Goal: Task Accomplishment & Management: Use online tool/utility

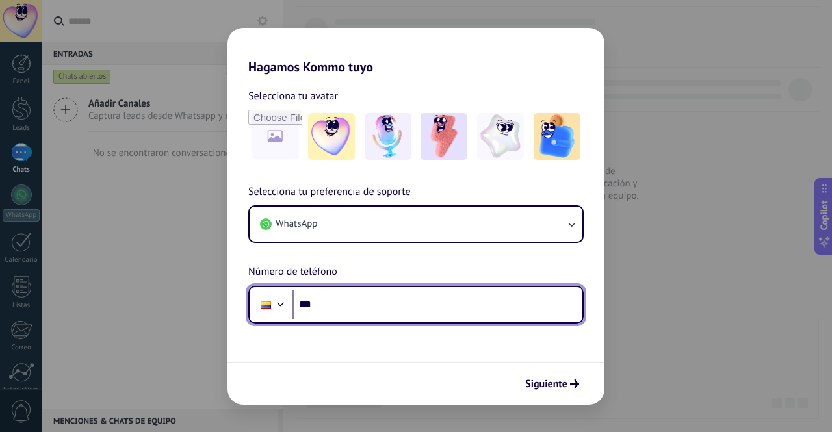
click at [355, 306] on input "***" at bounding box center [438, 305] width 290 height 30
type input "**********"
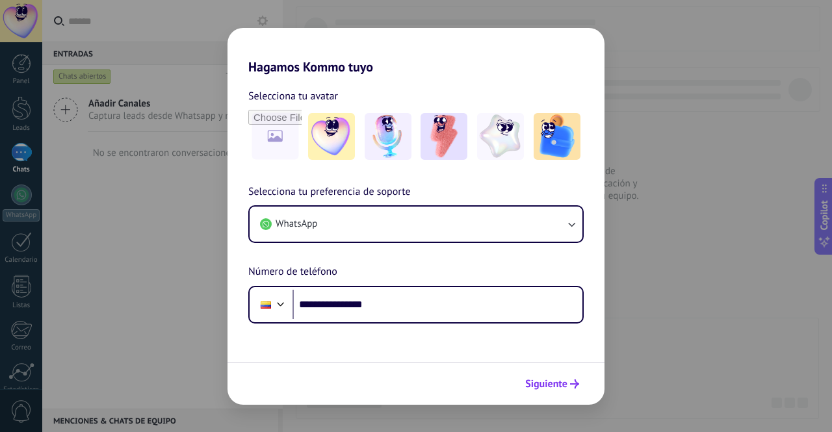
click at [553, 380] on span "Siguiente" at bounding box center [546, 384] width 42 height 9
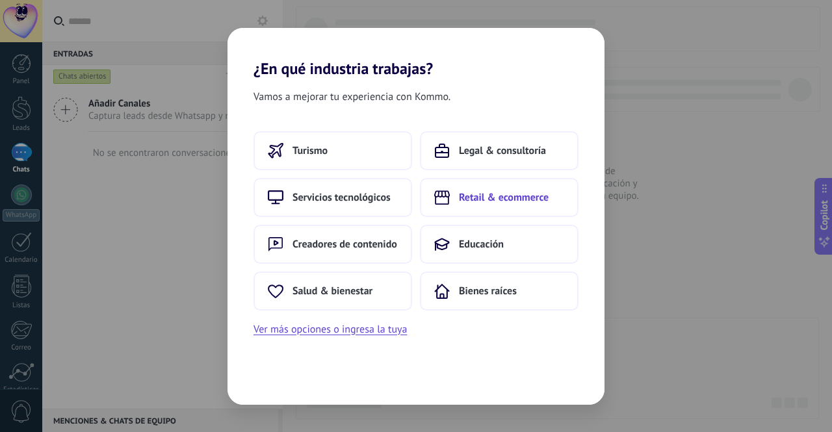
click at [468, 214] on button "Retail & ecommerce" at bounding box center [499, 197] width 159 height 39
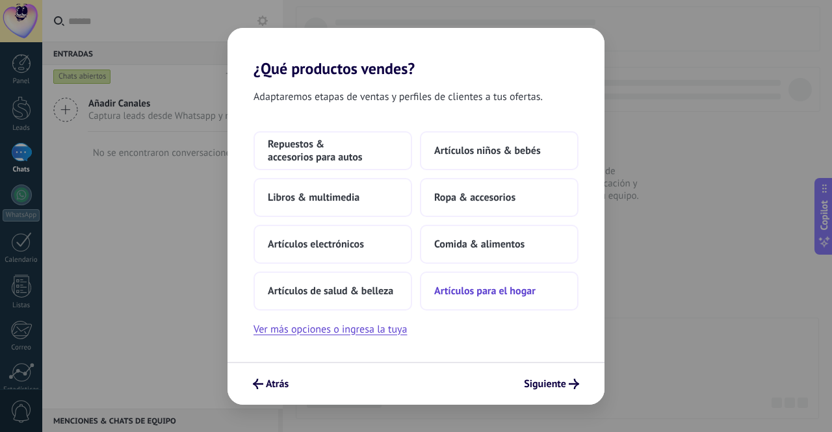
click at [439, 302] on button "Artículos para el hogar" at bounding box center [499, 291] width 159 height 39
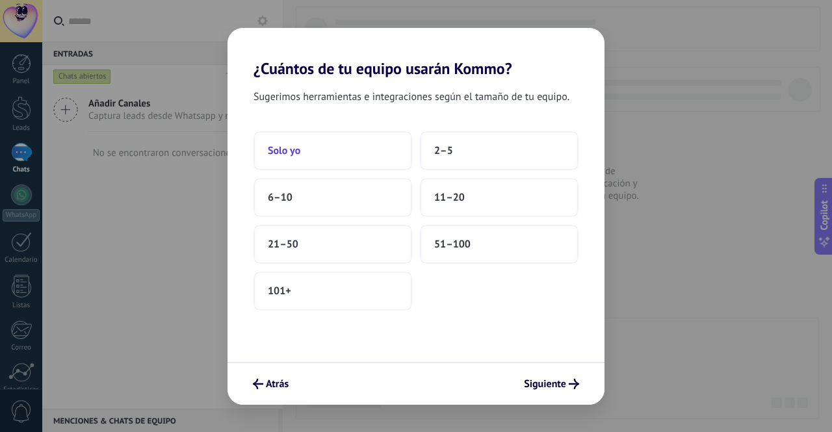
click at [377, 140] on button "Solo yo" at bounding box center [333, 150] width 159 height 39
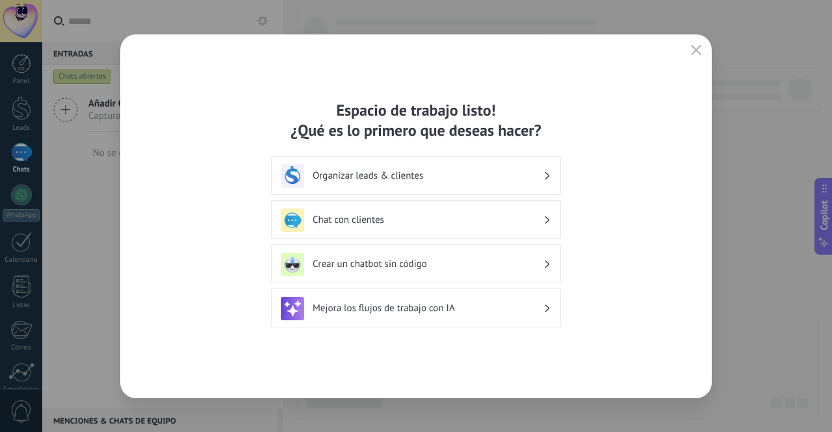
click at [374, 185] on div "Organizar leads & clientes" at bounding box center [416, 175] width 270 height 23
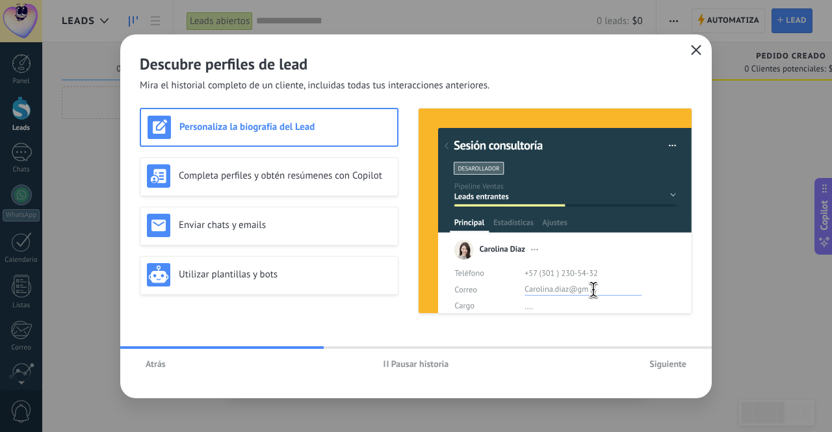
click at [698, 51] on use "button" at bounding box center [697, 50] width 10 height 10
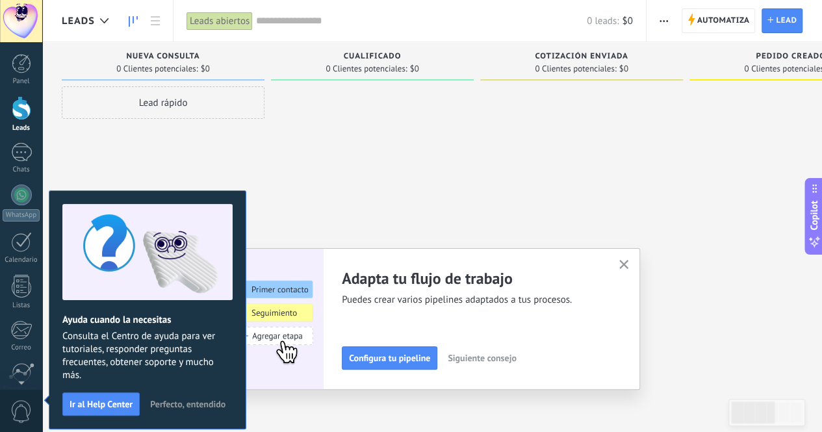
click at [628, 265] on use "button" at bounding box center [625, 265] width 10 height 10
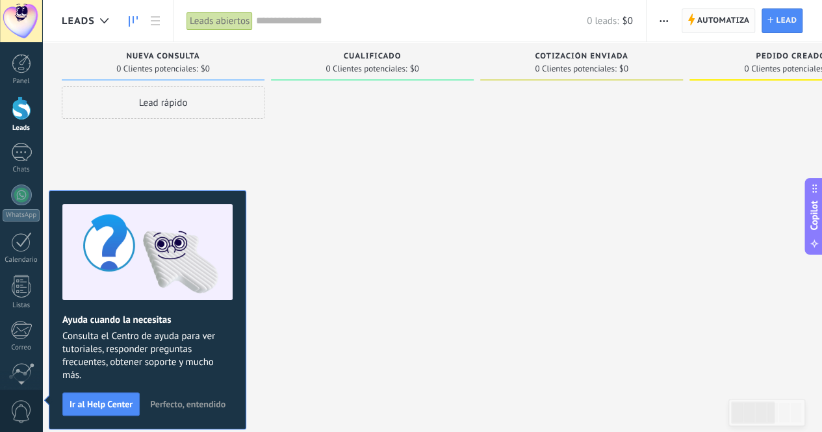
click at [747, 23] on span "Automatiza" at bounding box center [724, 20] width 53 height 23
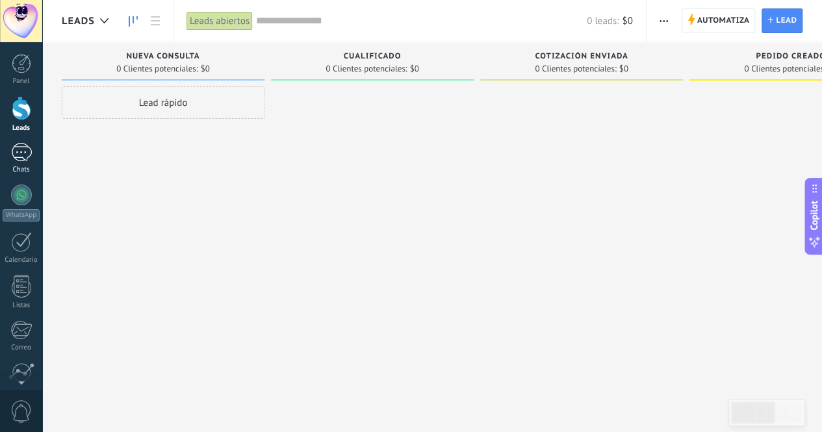
click at [8, 153] on link "Chats" at bounding box center [21, 158] width 42 height 31
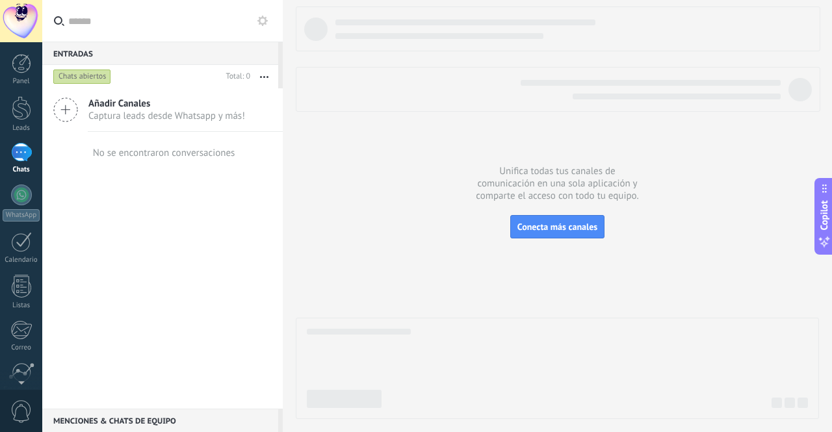
click at [70, 111] on icon at bounding box center [65, 110] width 25 height 25
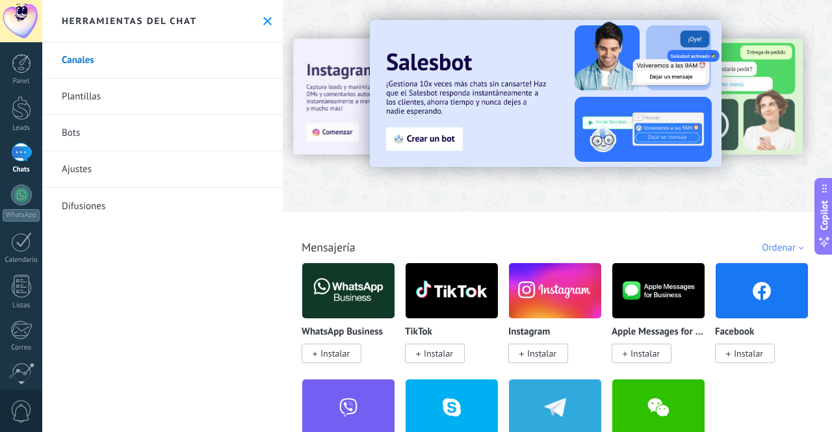
scroll to position [3153, 0]
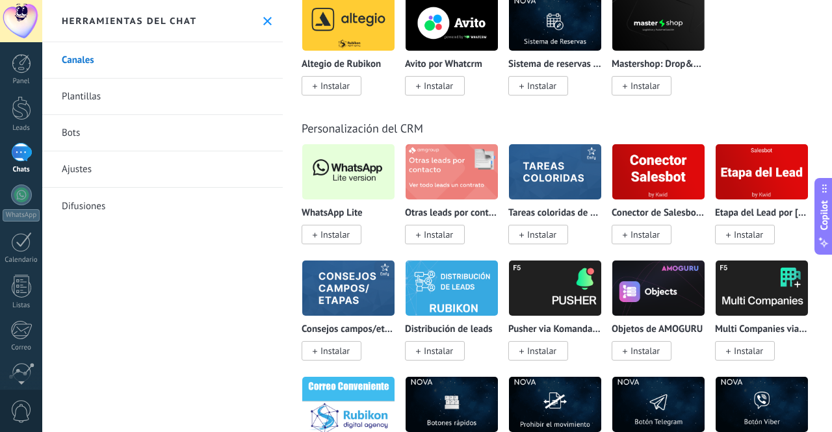
click at [342, 232] on span "Instalar" at bounding box center [334, 235] width 29 height 12
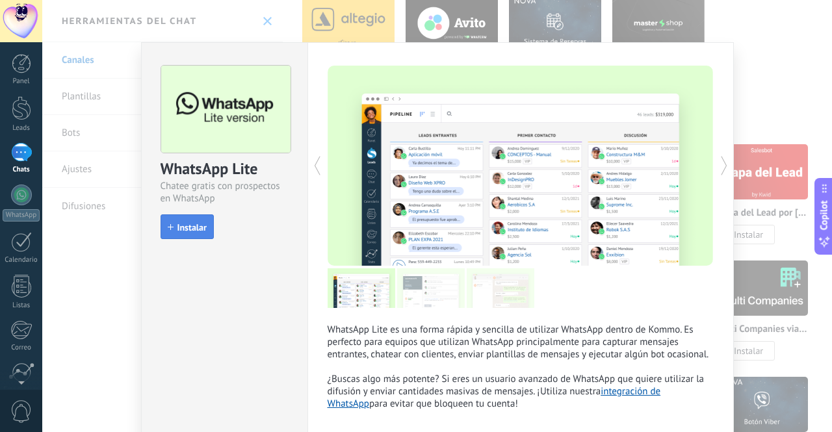
click at [192, 224] on span "Instalar" at bounding box center [191, 227] width 29 height 9
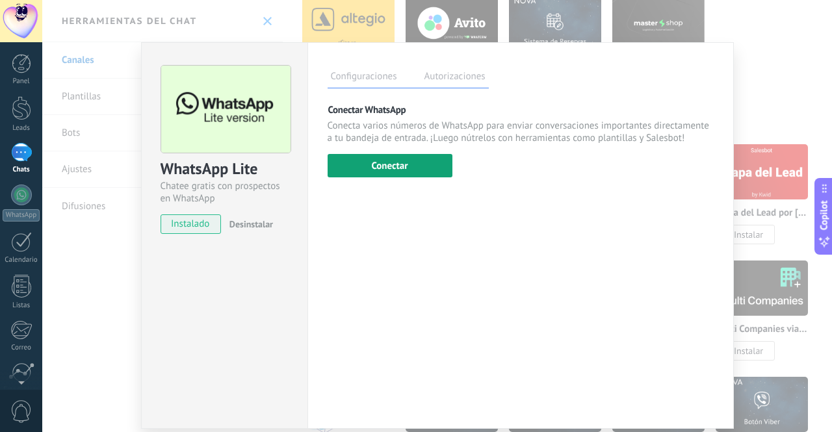
click at [358, 158] on button "Conectar" at bounding box center [390, 165] width 125 height 23
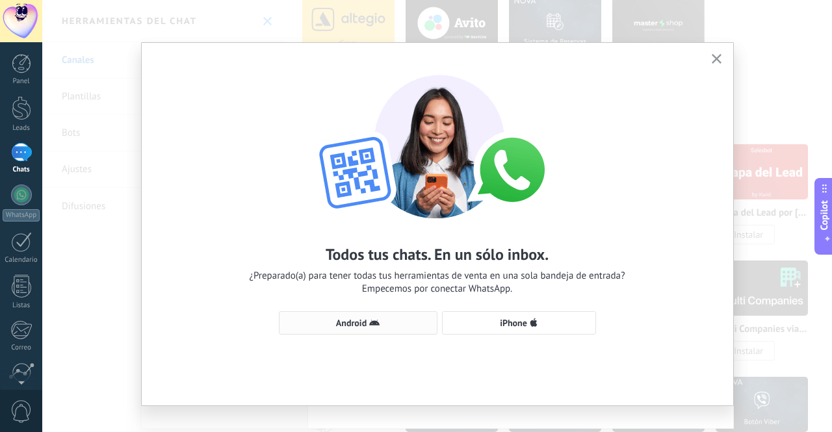
click at [387, 322] on span "Android" at bounding box center [358, 323] width 144 height 10
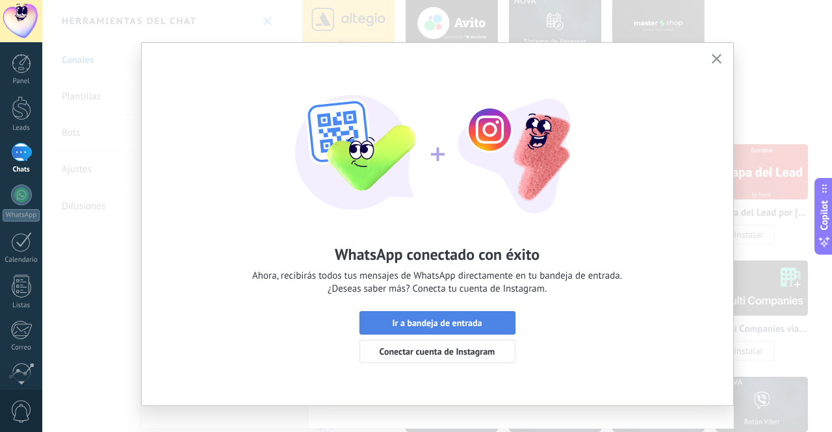
click at [458, 317] on button "Ir a bandeja de entrada" at bounding box center [437, 322] width 156 height 23
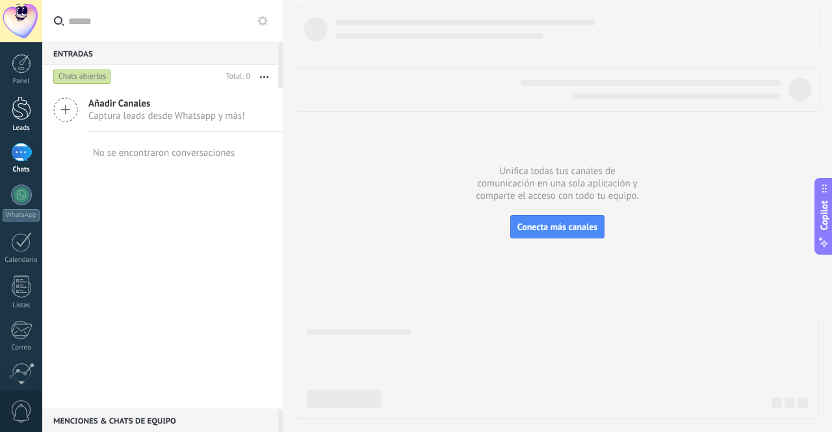
click at [18, 104] on div at bounding box center [22, 108] width 20 height 24
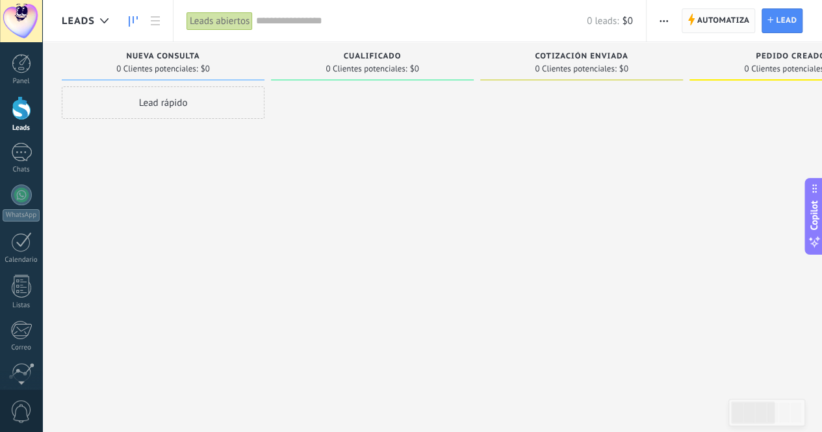
click at [715, 23] on span "Automatiza" at bounding box center [724, 20] width 53 height 23
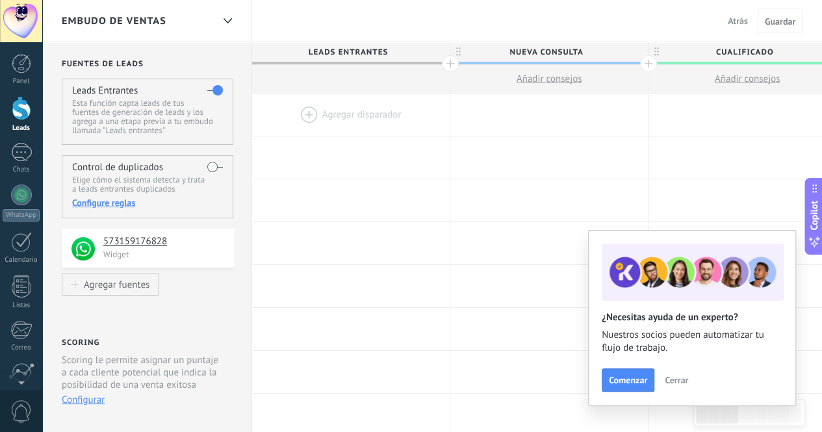
click at [679, 378] on span "Cerrar" at bounding box center [676, 380] width 23 height 9
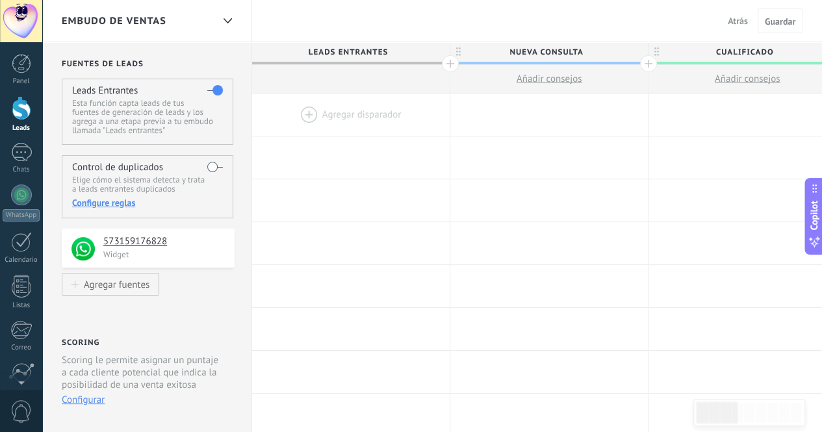
click at [365, 129] on div at bounding box center [351, 115] width 198 height 42
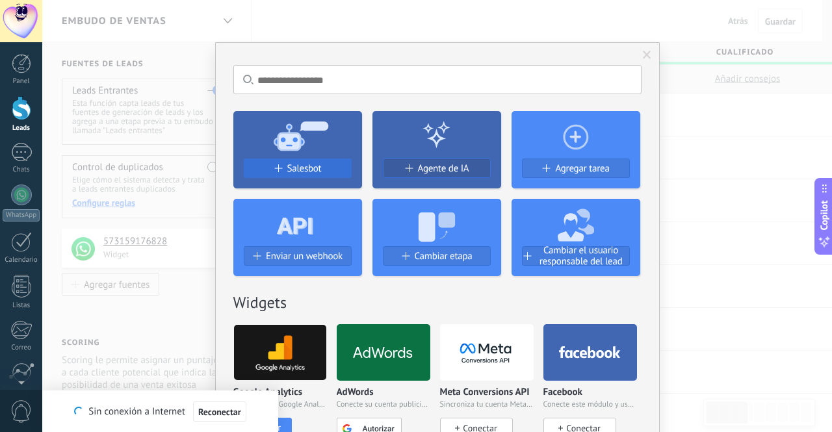
click at [293, 164] on span "Salesbot" at bounding box center [304, 168] width 34 height 11
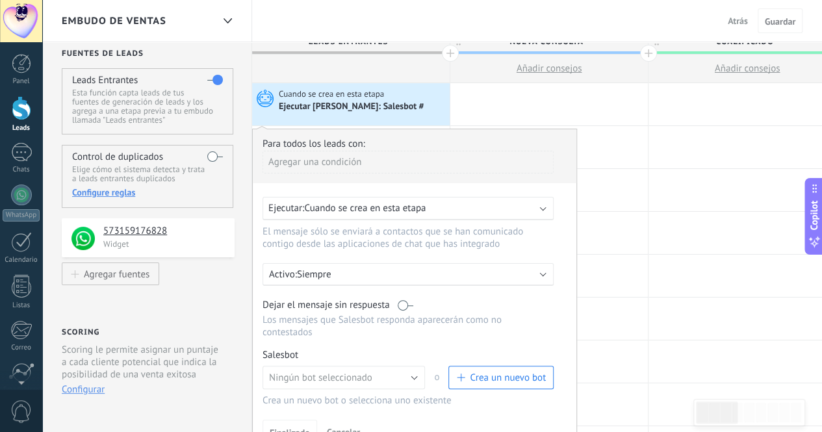
scroll to position [9, 0]
click at [501, 373] on span "Crea un nuevo bot" at bounding box center [508, 379] width 76 height 12
click at [517, 373] on span "Crea un nuevo bot" at bounding box center [508, 379] width 76 height 12
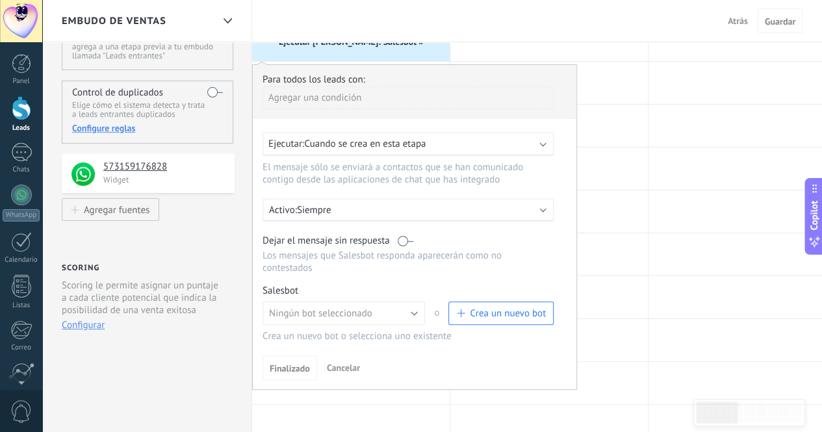
scroll to position [93, 0]
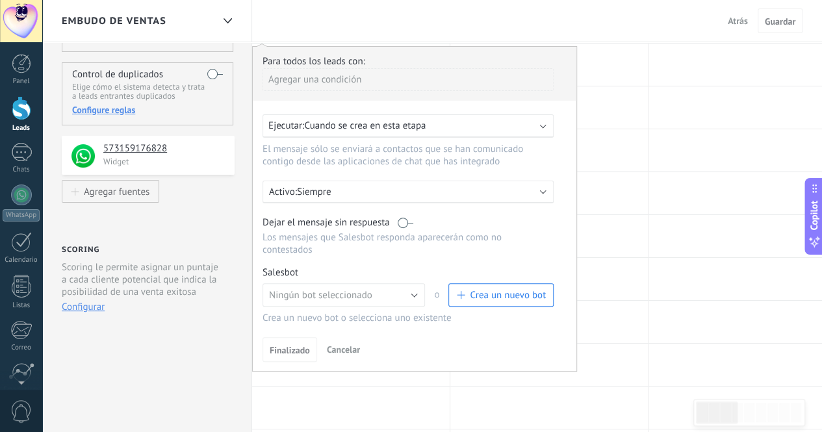
click at [493, 283] on button "Crea un nuevo bot" at bounding box center [501, 294] width 105 height 23
click at [462, 291] on span "button" at bounding box center [460, 295] width 8 height 8
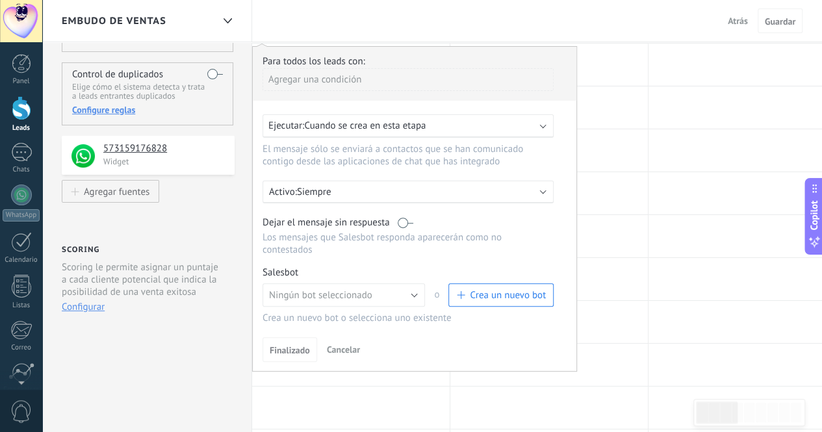
click at [449, 127] on div "Ejecutar: Cuando se crea en esta etapa" at bounding box center [402, 126] width 269 height 12
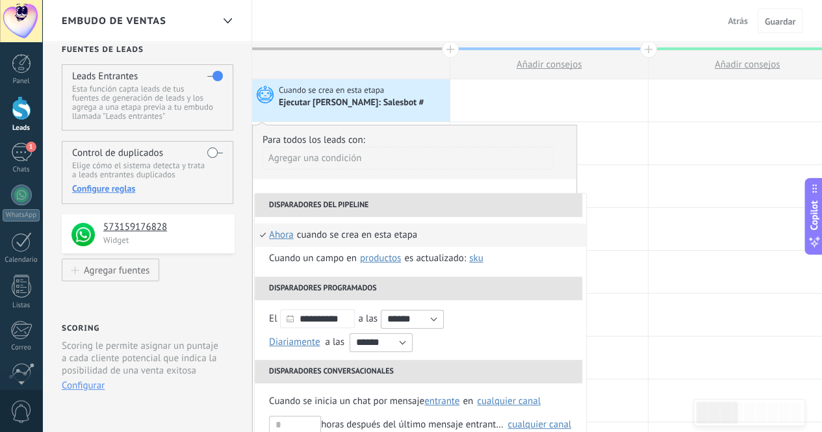
scroll to position [14, 0]
click at [337, 163] on div "Agregar una condición" at bounding box center [408, 159] width 291 height 23
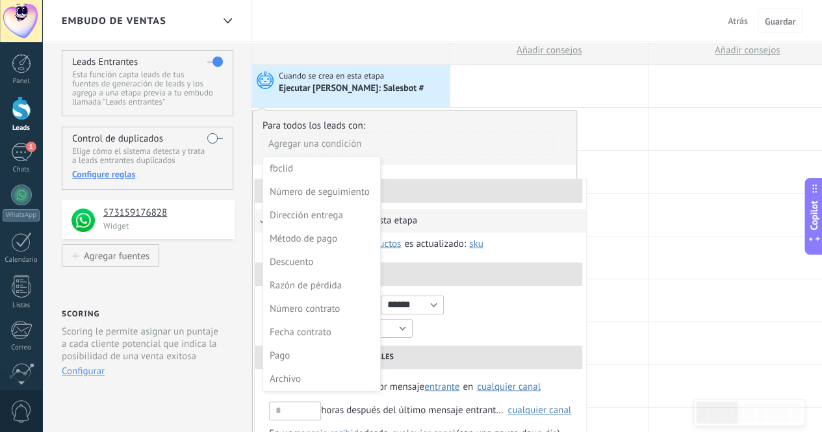
scroll to position [29, 0]
click at [325, 383] on div "Archivo" at bounding box center [320, 379] width 101 height 18
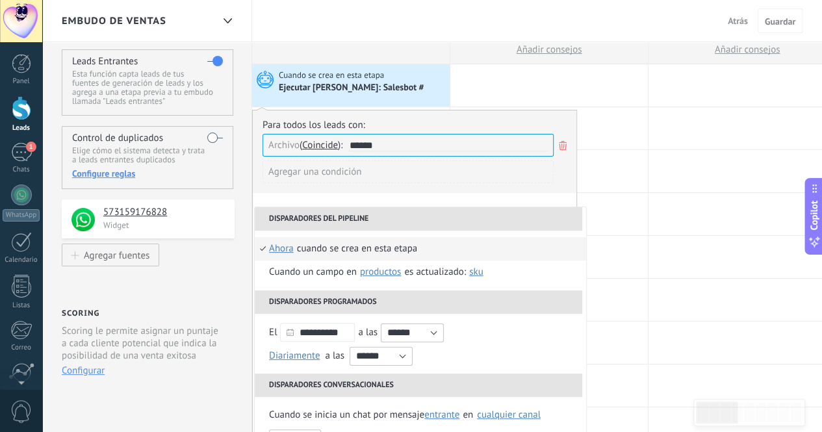
type input "******"
click at [322, 177] on div "Agregar una condición" at bounding box center [408, 172] width 291 height 23
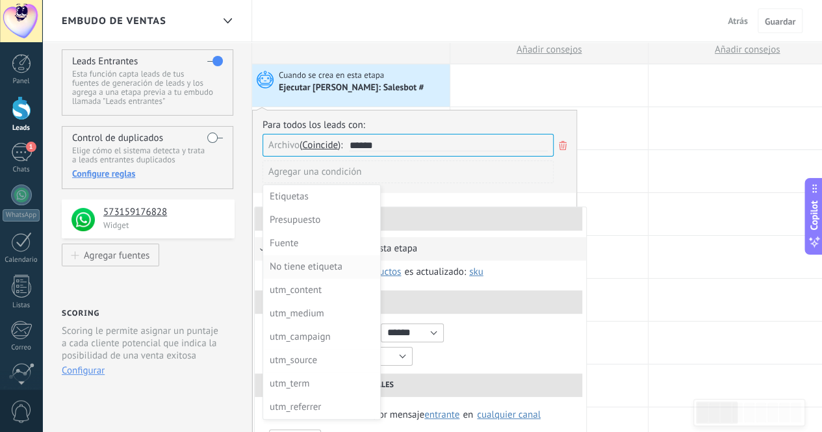
click at [338, 261] on div "No tiene etiqueta" at bounding box center [320, 267] width 101 height 18
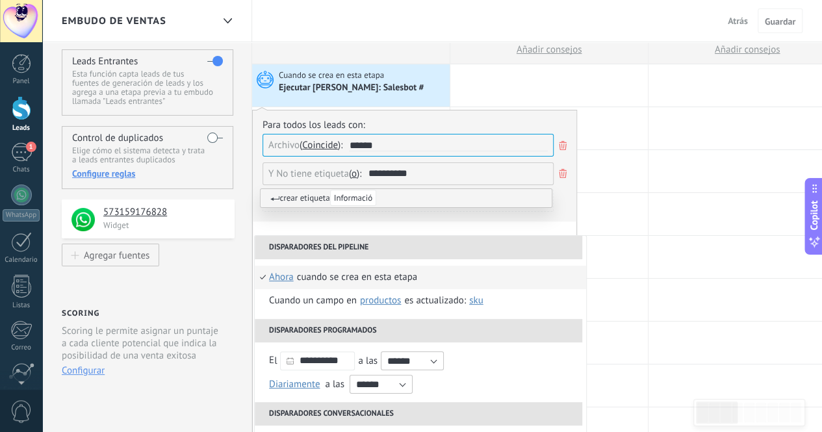
type input "**********"
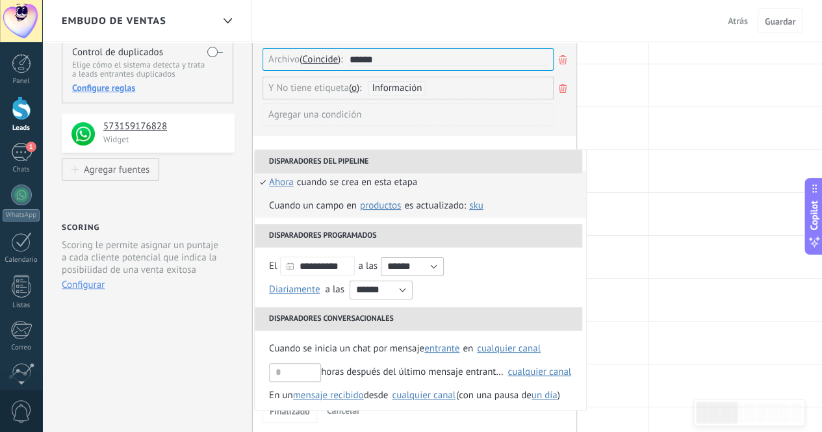
scroll to position [0, 0]
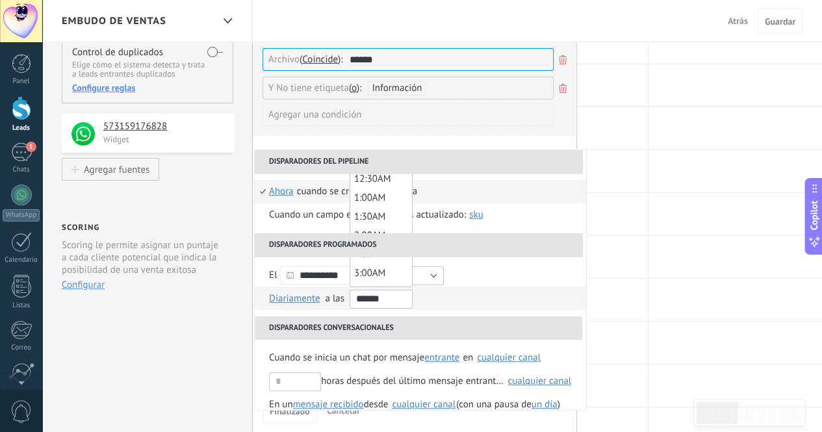
click at [362, 300] on input "******" at bounding box center [381, 299] width 63 height 19
type input "*******"
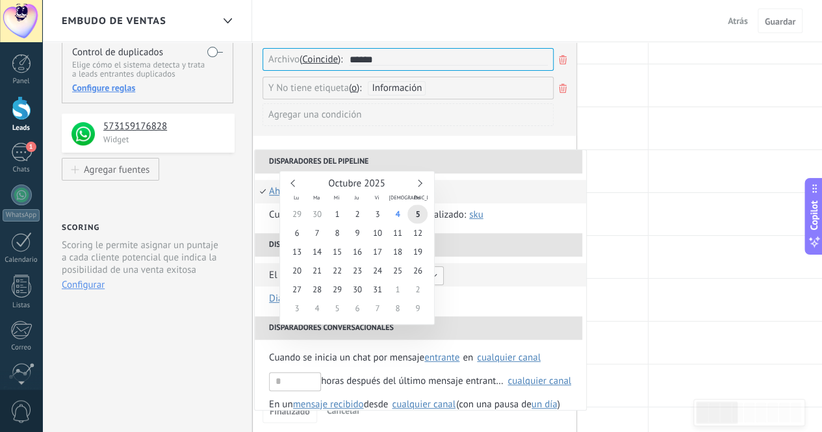
click at [333, 274] on body ".abecls-1,.abecls-2{fill-rule:evenodd}.abecls-2{fill:#fff} .abhcls-1{fill:none}…" at bounding box center [411, 101] width 822 height 432
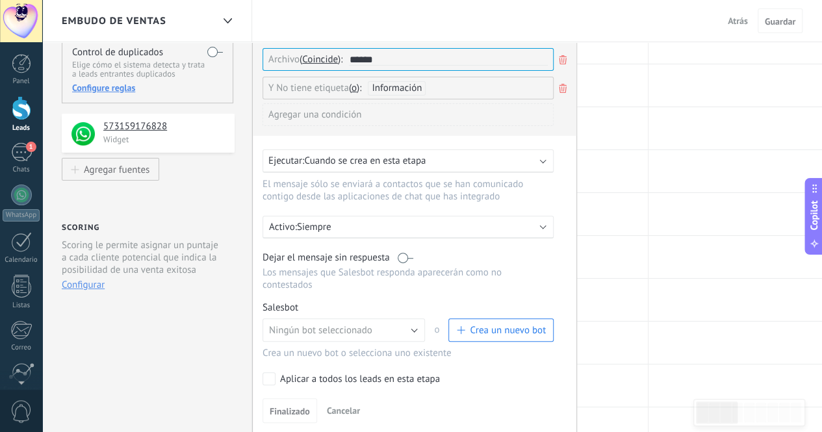
click at [405, 253] on label at bounding box center [406, 258] width 16 height 12
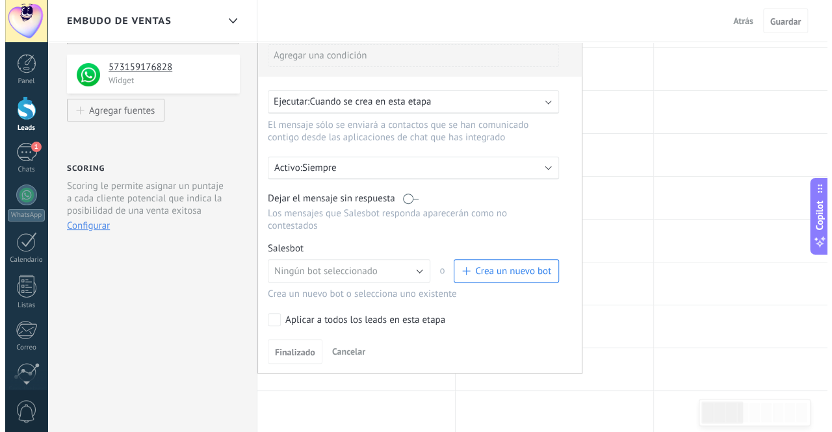
scroll to position [175, 0]
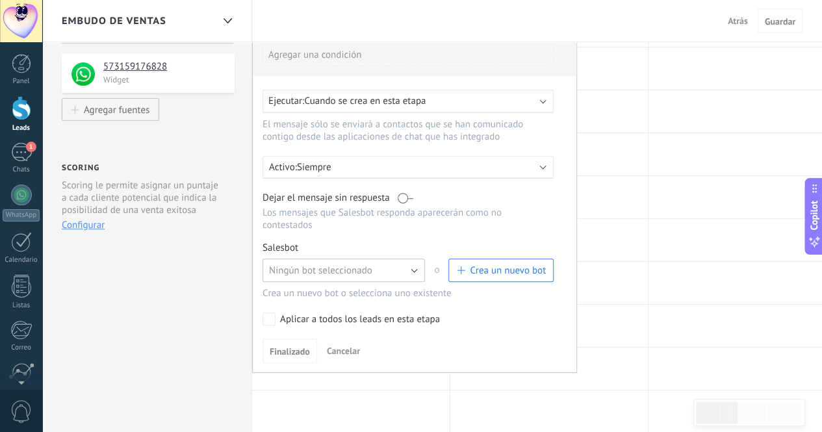
click at [405, 259] on button "Ningún bot seleccionado" at bounding box center [344, 270] width 163 height 23
click at [476, 265] on span "Crea un nuevo bot" at bounding box center [508, 271] width 76 height 12
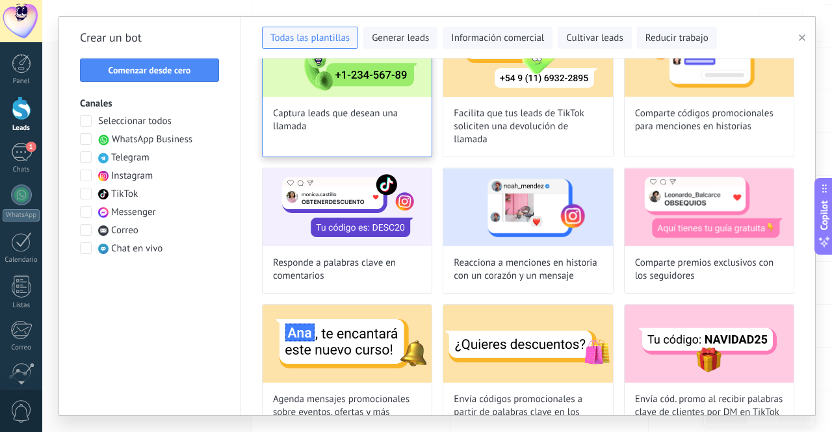
scroll to position [0, 0]
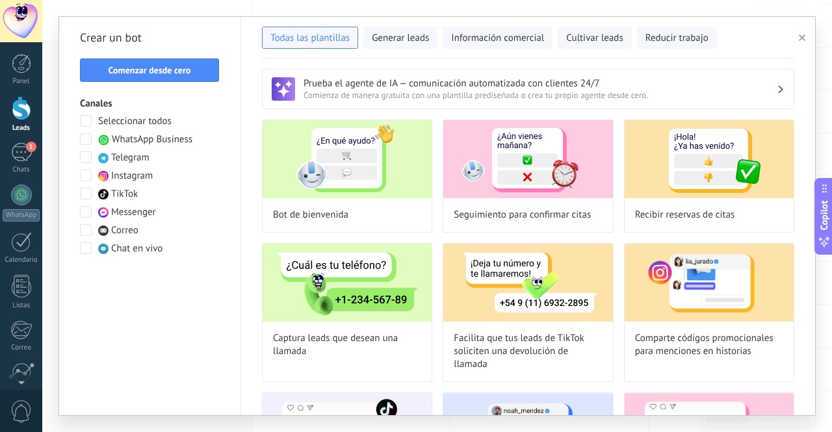
click at [90, 138] on span at bounding box center [86, 139] width 12 height 12
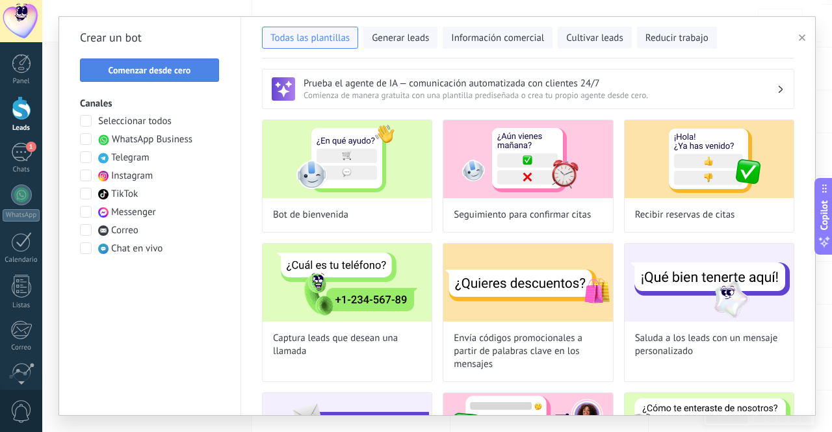
click at [195, 66] on button "Comenzar desde cero" at bounding box center [149, 70] width 139 height 23
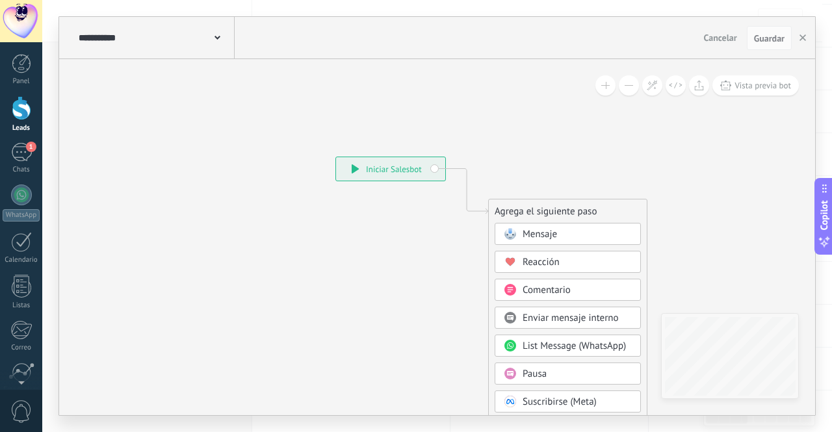
click at [434, 167] on div "**********" at bounding box center [390, 168] width 109 height 23
click at [353, 170] on icon at bounding box center [355, 168] width 7 height 9
click at [544, 236] on span "Mensaje" at bounding box center [540, 234] width 34 height 12
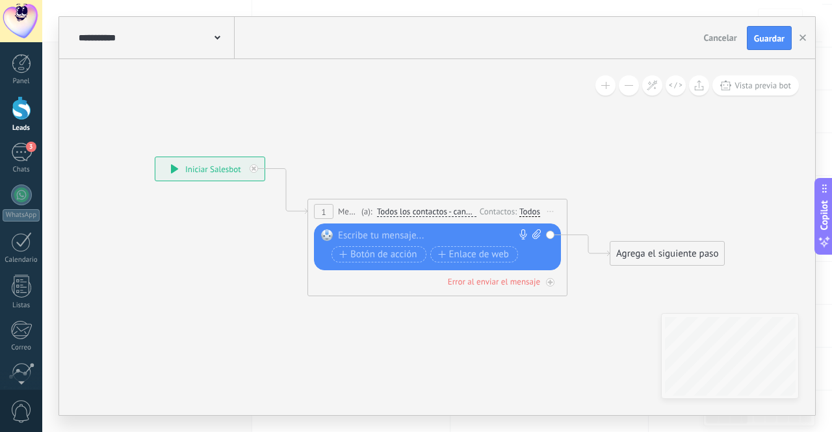
click at [411, 232] on div at bounding box center [434, 235] width 193 height 13
paste div
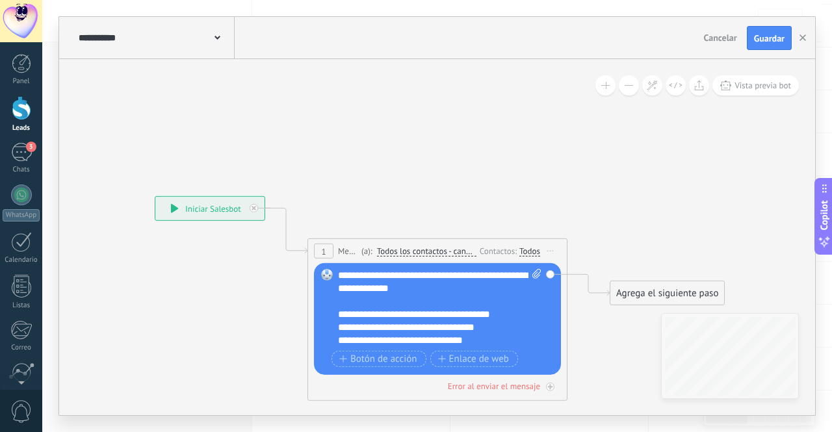
click at [460, 287] on div "**********" at bounding box center [440, 308] width 204 height 78
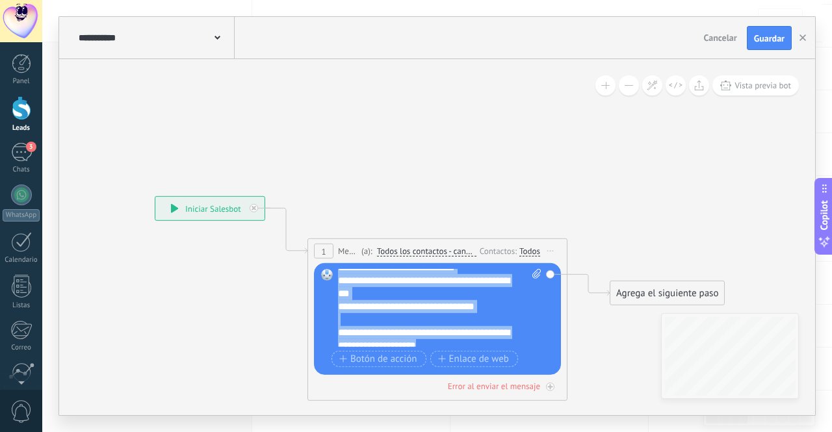
scroll to position [91, 0]
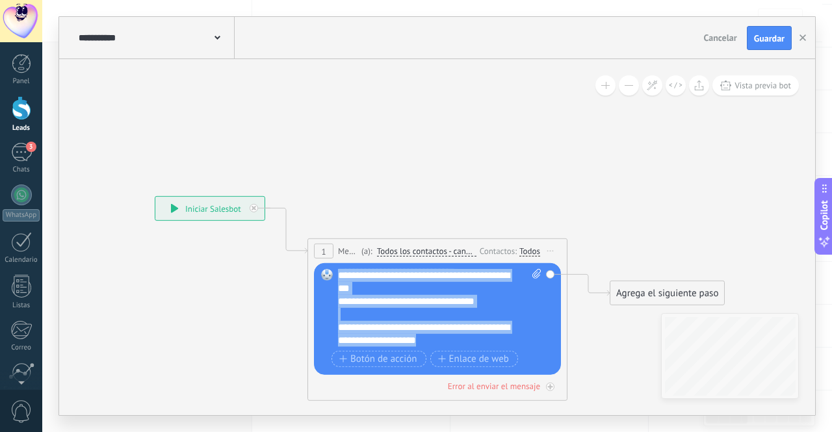
drag, startPoint x: 340, startPoint y: 315, endPoint x: 523, endPoint y: 352, distance: 186.4
click at [523, 352] on div "**********" at bounding box center [439, 319] width 203 height 101
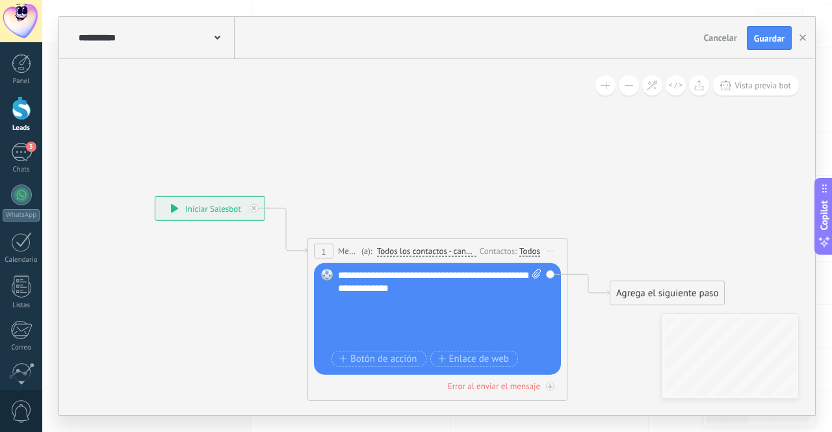
scroll to position [0, 0]
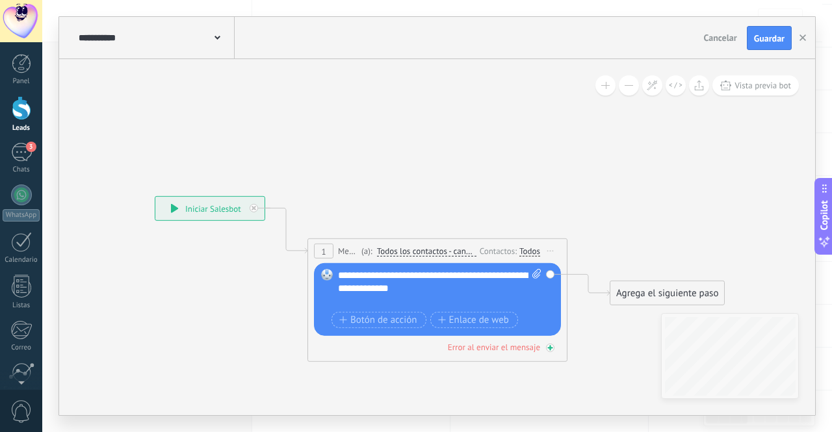
click at [557, 346] on div "Error al enviar el mensaje" at bounding box center [437, 347] width 247 height 12
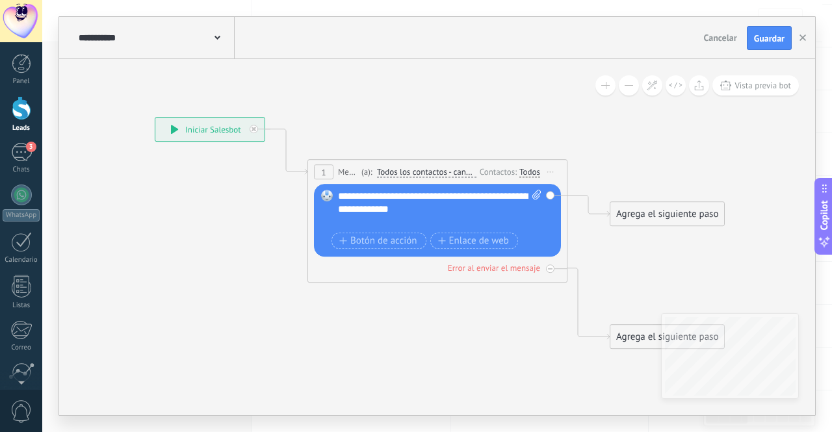
click at [653, 213] on div "Agrega el siguiente paso" at bounding box center [667, 214] width 114 height 21
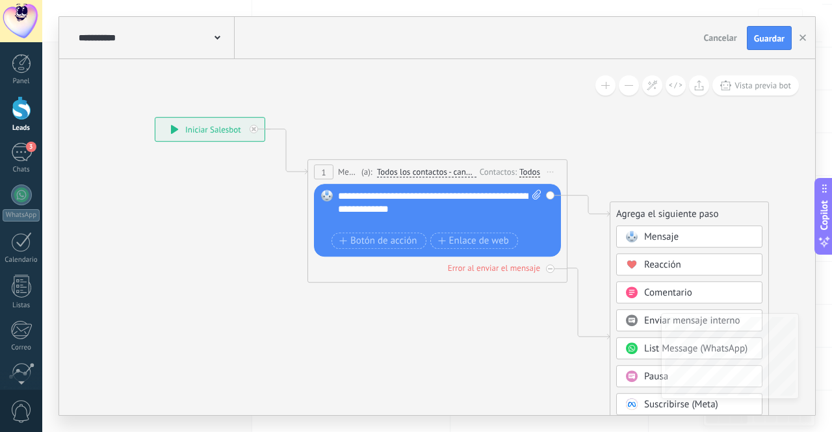
click at [649, 240] on span "Mensaje" at bounding box center [661, 237] width 34 height 12
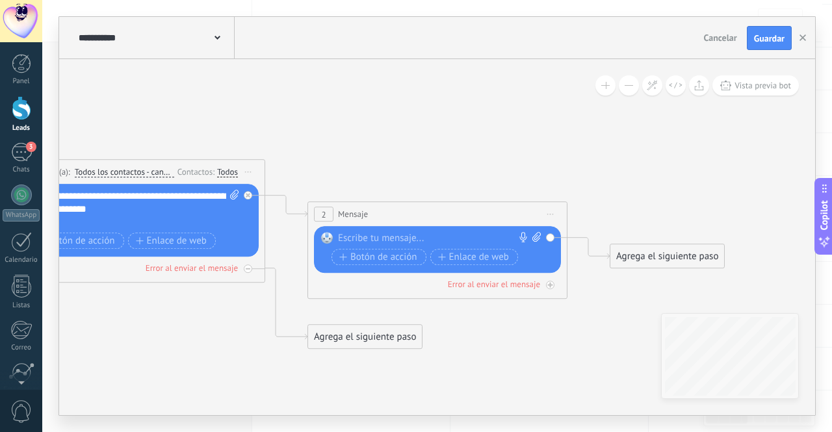
click at [404, 235] on div at bounding box center [434, 239] width 193 height 13
paste div
click at [536, 233] on icon at bounding box center [536, 238] width 8 height 10
click input "Subir" at bounding box center [0, 0] width 0 height 0
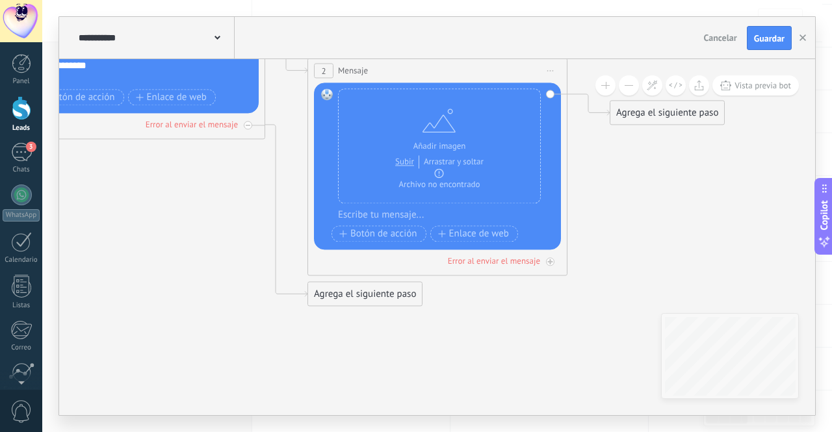
click at [384, 292] on div "Agrega el siguiente paso" at bounding box center [365, 294] width 114 height 21
click at [388, 318] on div "Mensaje" at bounding box center [396, 317] width 109 height 13
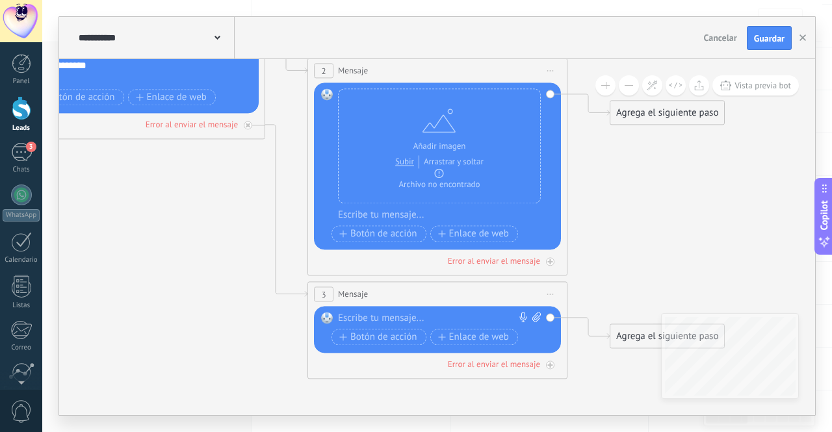
click at [536, 314] on icon at bounding box center [536, 318] width 8 height 10
click input "Subir" at bounding box center [0, 0] width 0 height 0
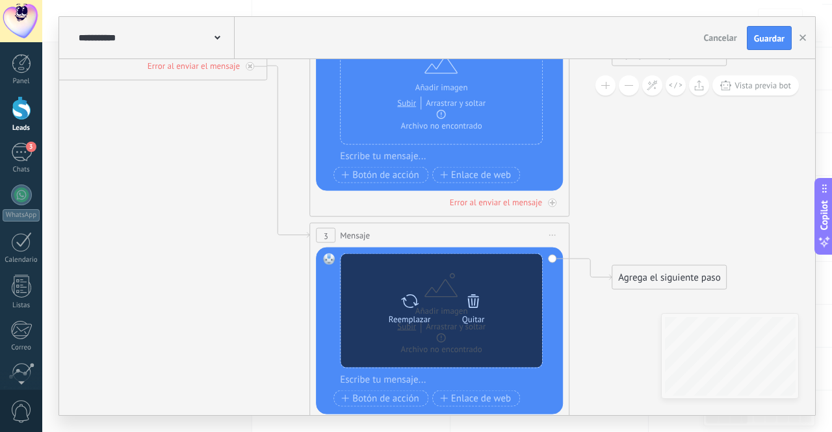
click at [408, 300] on icon at bounding box center [409, 301] width 19 height 18
click input "Subir" at bounding box center [0, 0] width 0 height 0
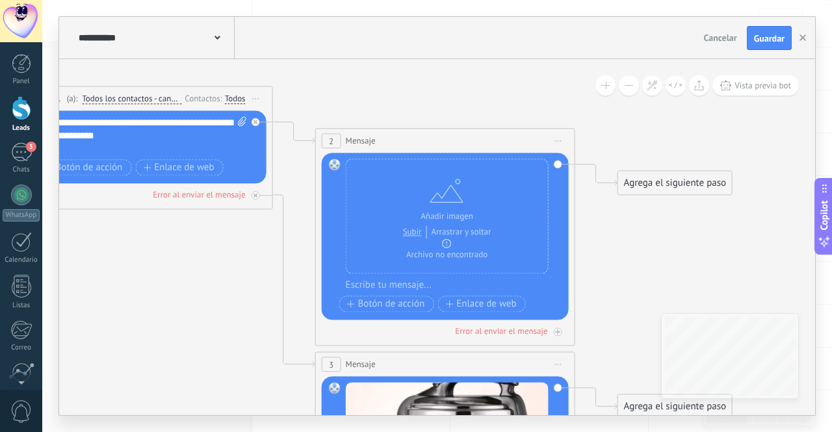
click at [252, 99] on span "Iniciar vista previa aquí Cambiar nombre Duplicar [GEOGRAPHIC_DATA]" at bounding box center [256, 99] width 21 height 19
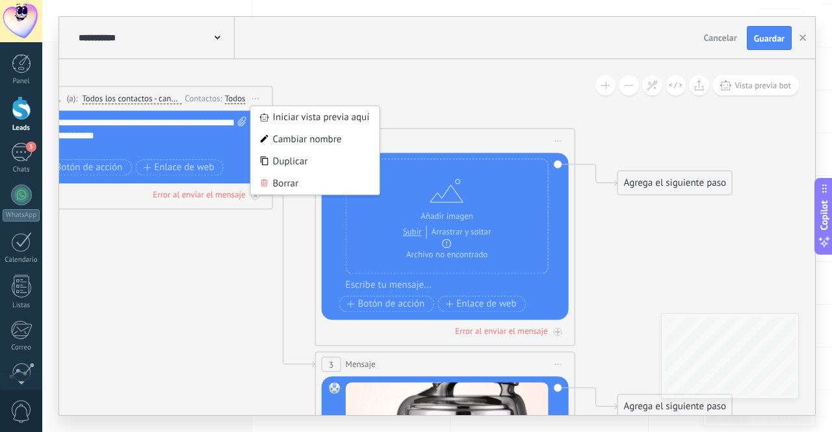
click at [244, 241] on icon at bounding box center [274, 246] width 1478 height 1055
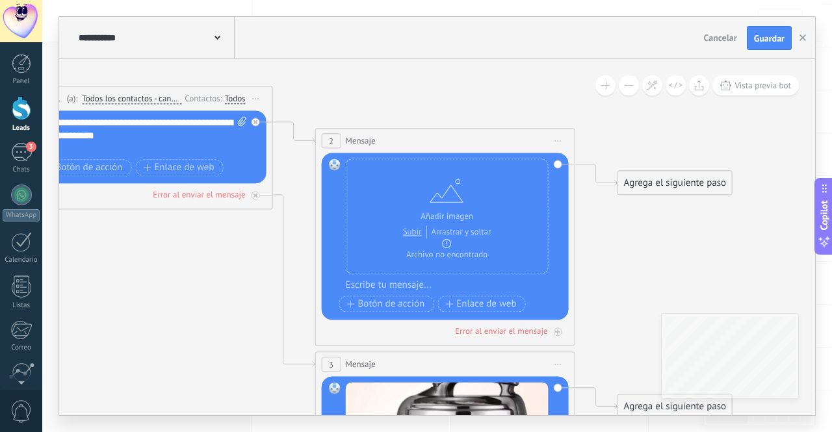
click at [556, 137] on span "Iniciar vista previa aquí Cambiar nombre Duplicar [GEOGRAPHIC_DATA]" at bounding box center [558, 141] width 21 height 19
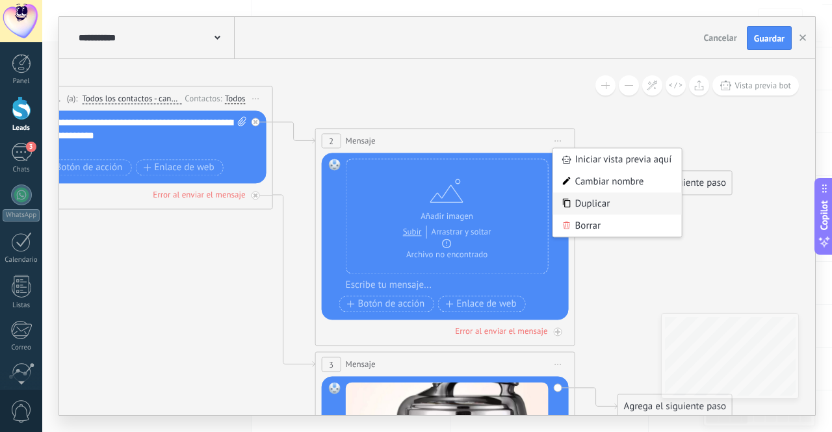
click at [603, 207] on div "Duplicar" at bounding box center [617, 204] width 129 height 22
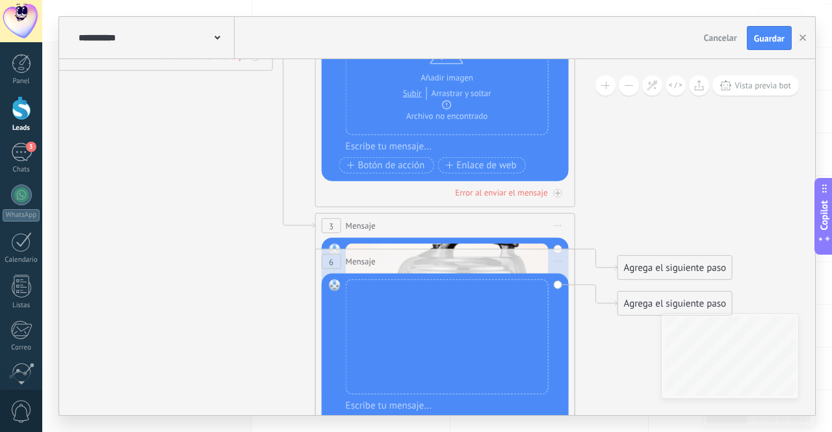
drag, startPoint x: 329, startPoint y: 325, endPoint x: 330, endPoint y: 392, distance: 67.0
click at [330, 392] on div "Reemplazar Quitar Convertir a mensaje de voz Arrastre la imagen aquí para adjun…" at bounding box center [445, 357] width 247 height 167
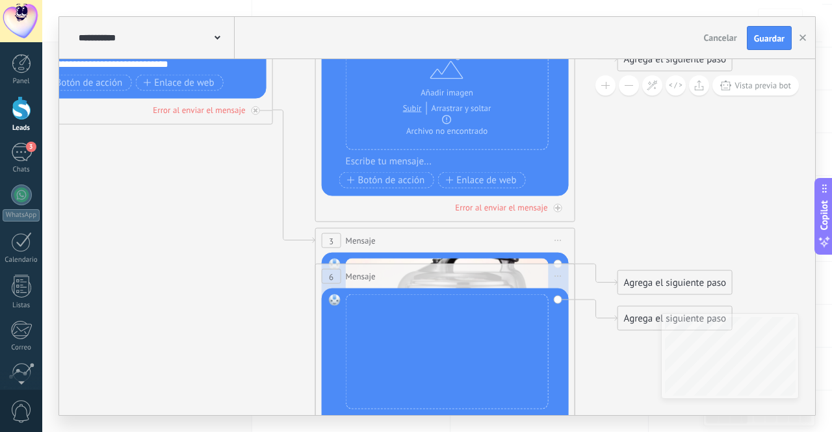
click at [564, 278] on span "Iniciar vista previa aquí Cambiar nombre Duplicar [GEOGRAPHIC_DATA]" at bounding box center [558, 276] width 21 height 19
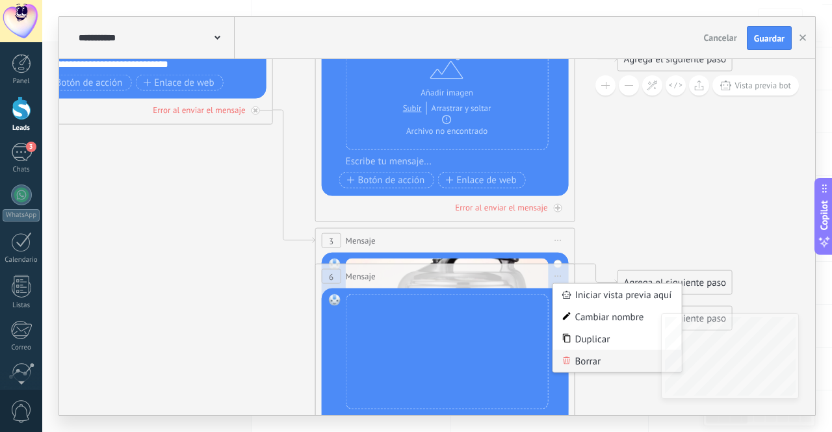
click at [588, 363] on div "Borrar" at bounding box center [617, 361] width 129 height 22
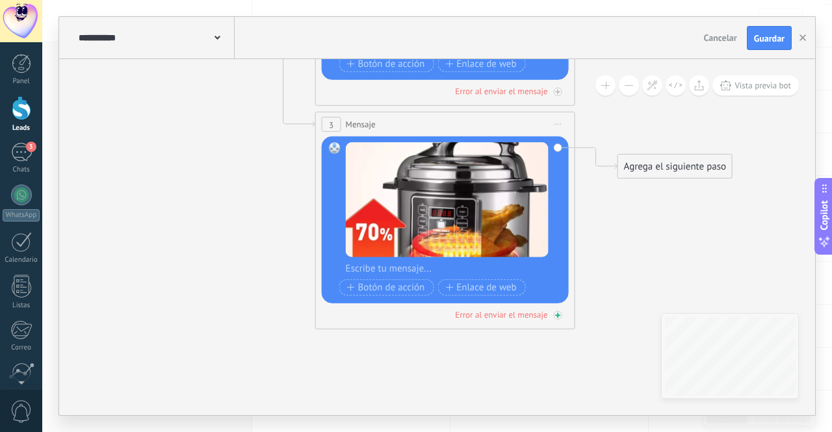
click at [562, 317] on div "Error al enviar el mensaje" at bounding box center [445, 315] width 247 height 12
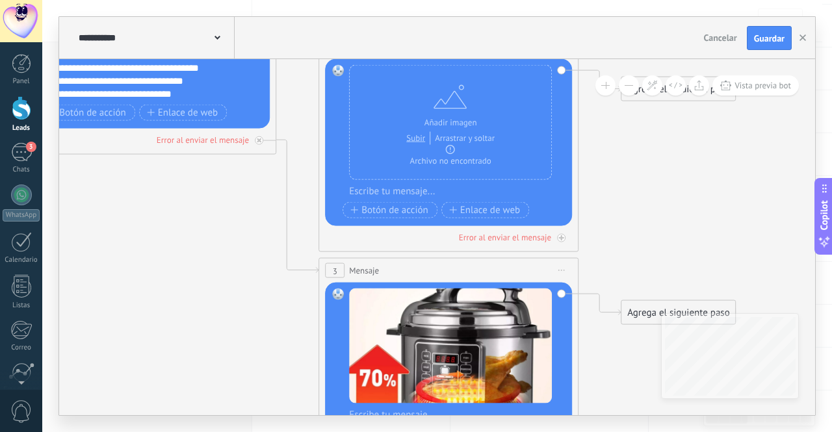
click at [655, 306] on div "Agrega el siguiente paso" at bounding box center [678, 312] width 114 height 21
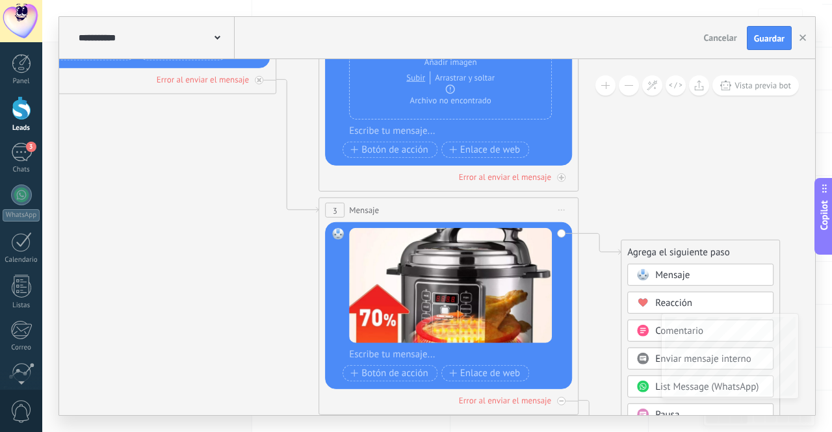
click at [668, 280] on span "Mensaje" at bounding box center [672, 275] width 34 height 12
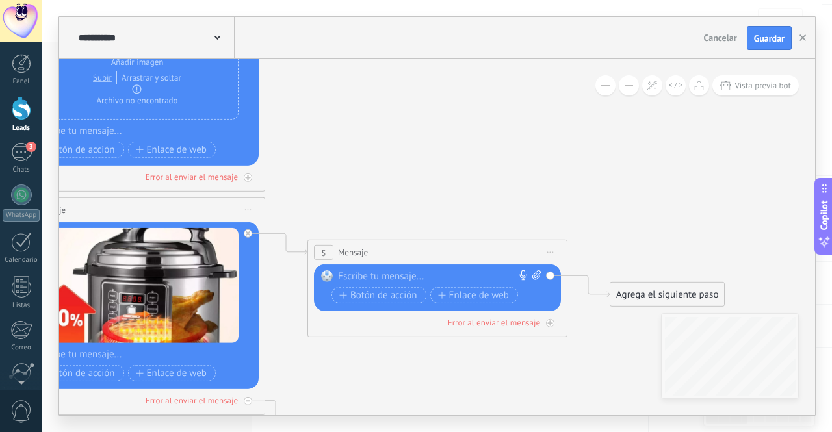
click at [423, 278] on div at bounding box center [434, 276] width 193 height 13
paste div
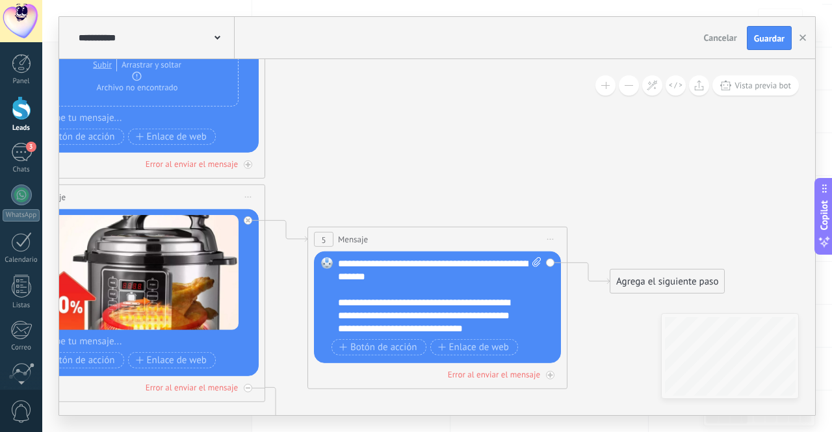
click at [629, 275] on div "Agrega el siguiente paso" at bounding box center [667, 281] width 114 height 21
click at [653, 311] on div "Mensaje" at bounding box center [698, 304] width 109 height 13
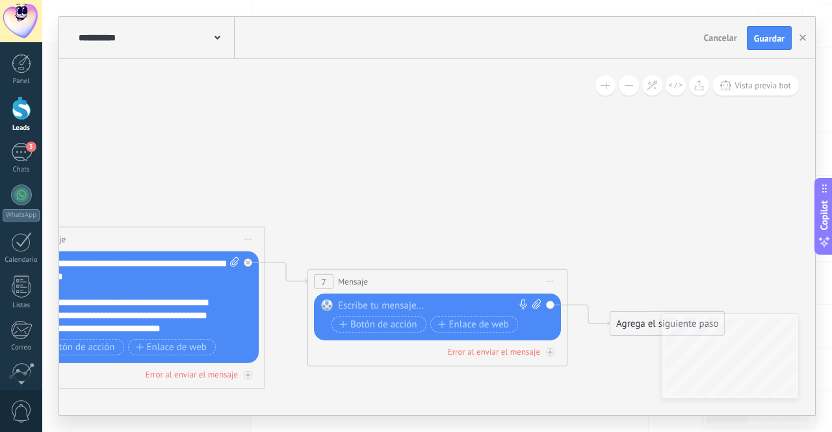
click at [533, 306] on icon at bounding box center [536, 305] width 8 height 10
click input "Subir" at bounding box center [0, 0] width 0 height 0
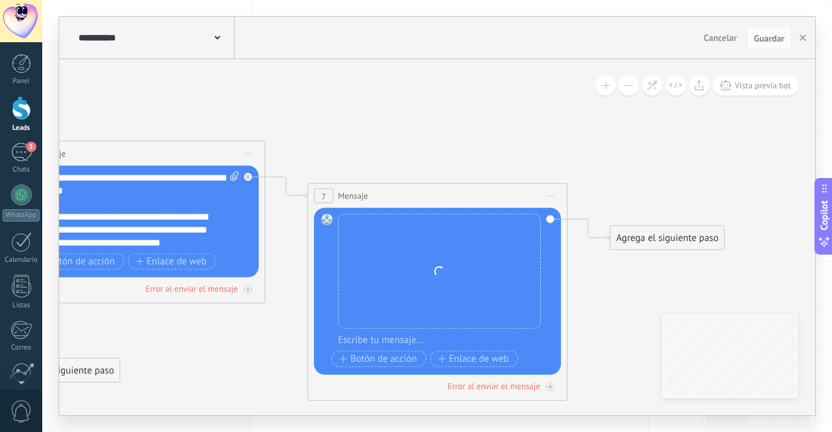
click at [393, 338] on div at bounding box center [446, 340] width 216 height 13
paste div
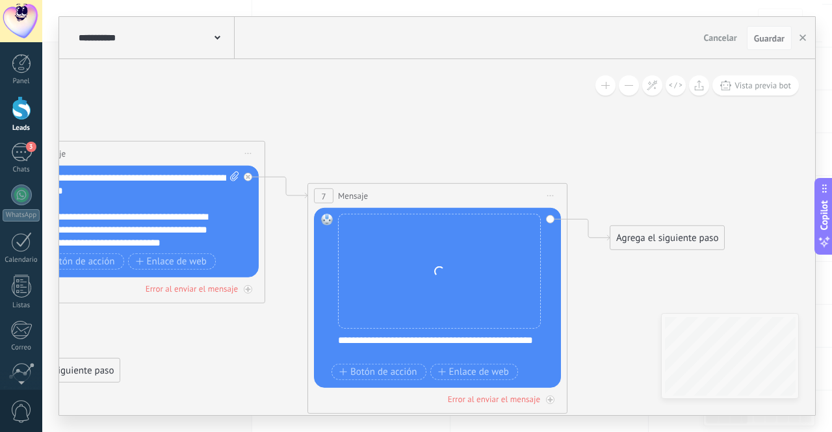
click at [639, 239] on div "Agrega el siguiente paso" at bounding box center [667, 238] width 114 height 21
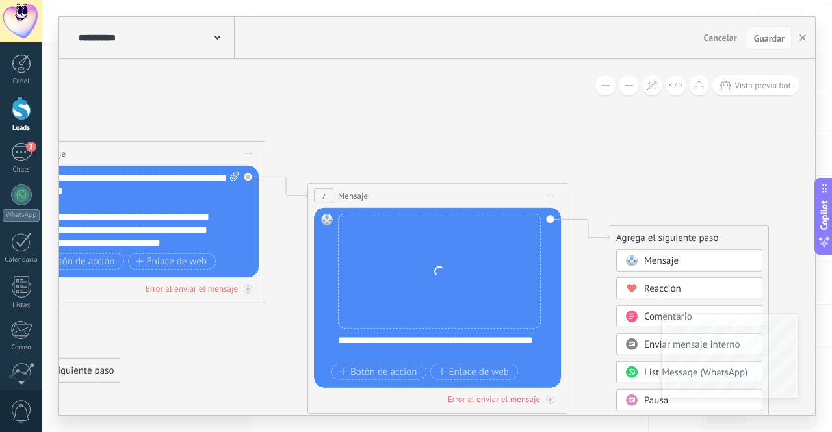
click at [647, 257] on span "Mensaje" at bounding box center [661, 261] width 34 height 12
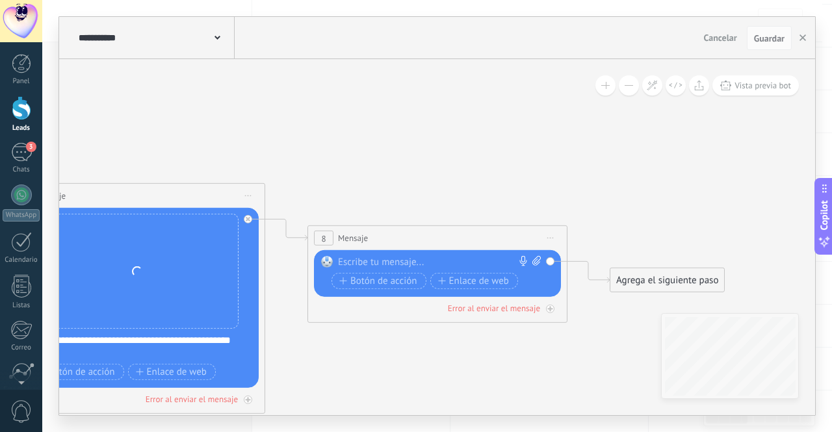
click at [538, 267] on span at bounding box center [534, 262] width 12 height 13
click input "Subir" at bounding box center [0, 0] width 0 height 0
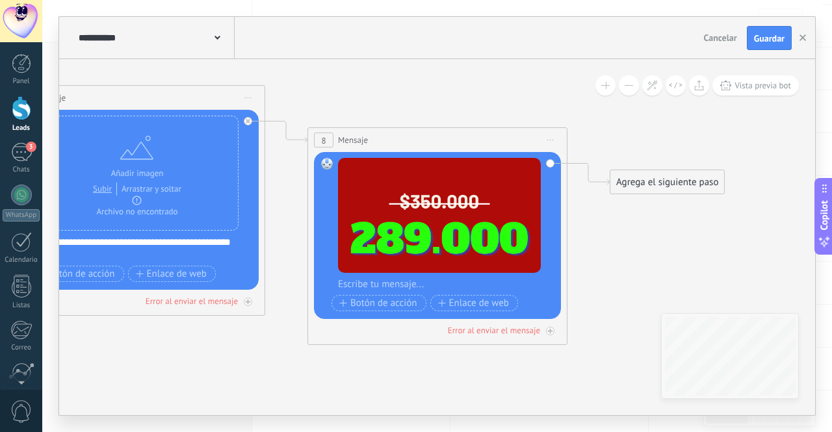
click at [421, 283] on div at bounding box center [446, 284] width 216 height 13
paste div
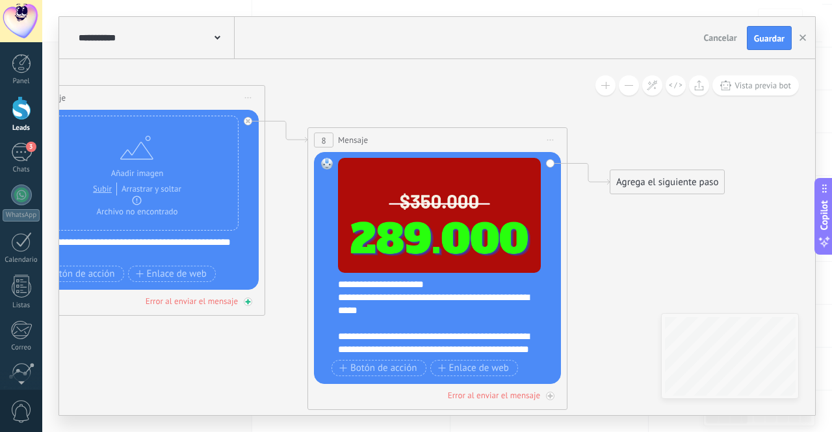
click at [244, 301] on div at bounding box center [248, 302] width 8 height 8
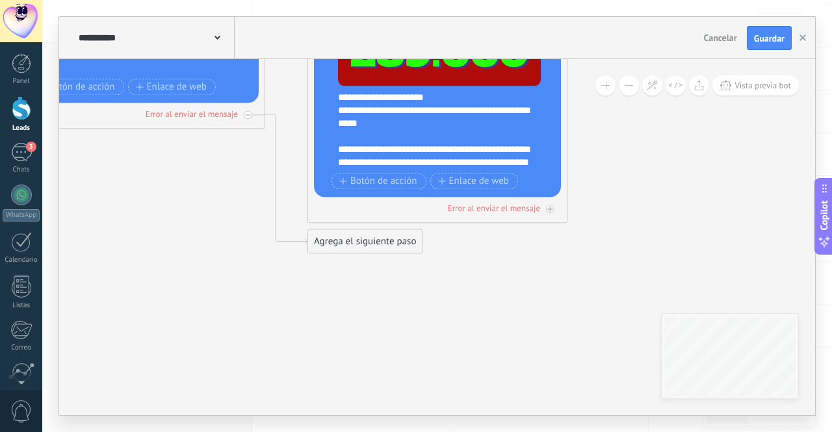
click at [319, 236] on div "Agrega el siguiente paso" at bounding box center [365, 241] width 114 height 21
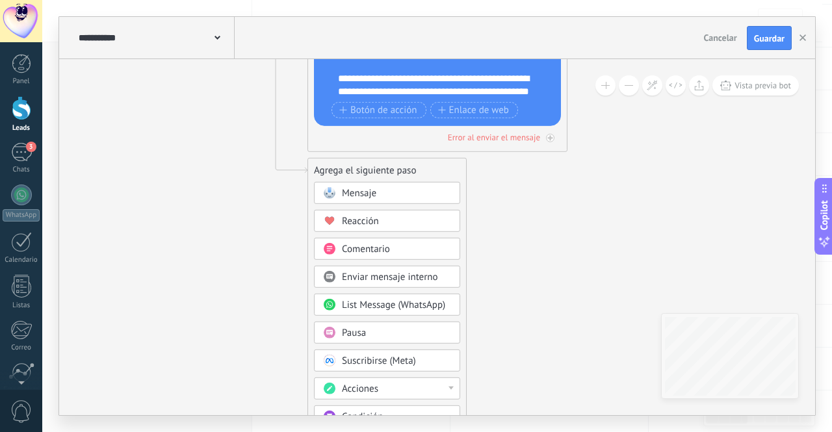
click at [373, 196] on span "Mensaje" at bounding box center [359, 193] width 34 height 12
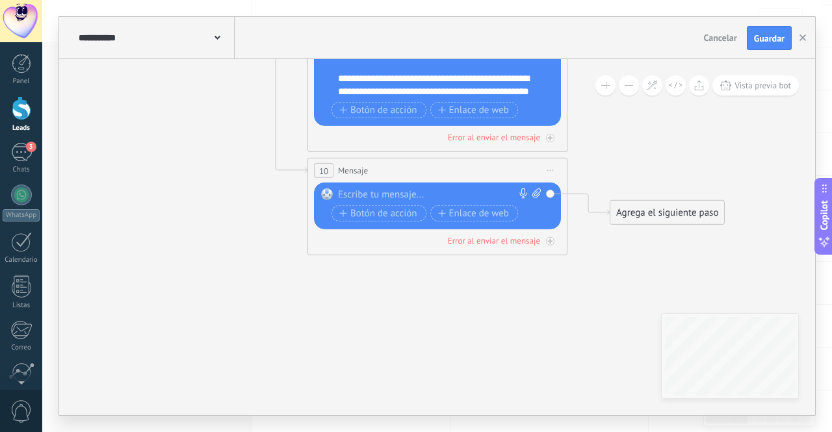
click at [426, 190] on div at bounding box center [434, 195] width 193 height 13
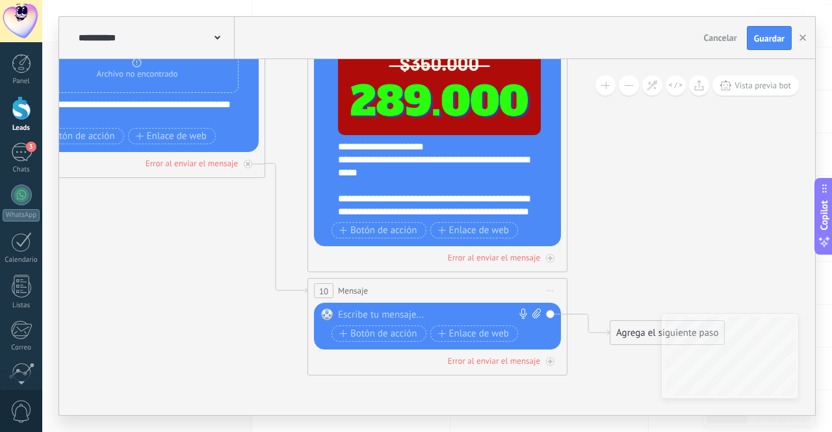
click at [476, 162] on div "**********" at bounding box center [435, 166] width 194 height 26
drag, startPoint x: 523, startPoint y: 189, endPoint x: 439, endPoint y: 160, distance: 89.2
click at [439, 160] on div "**********" at bounding box center [435, 166] width 194 height 26
click at [502, 159] on div "**********" at bounding box center [435, 166] width 194 height 26
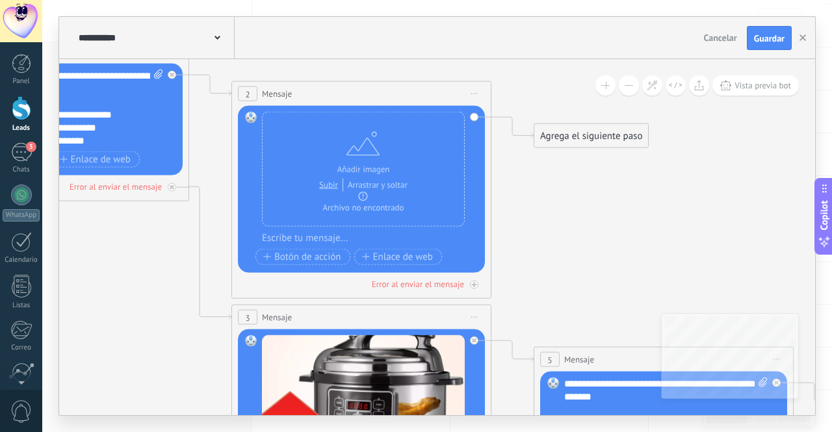
click at [251, 90] on div "2" at bounding box center [248, 93] width 20 height 15
click at [471, 94] on icon at bounding box center [474, 93] width 7 height 1
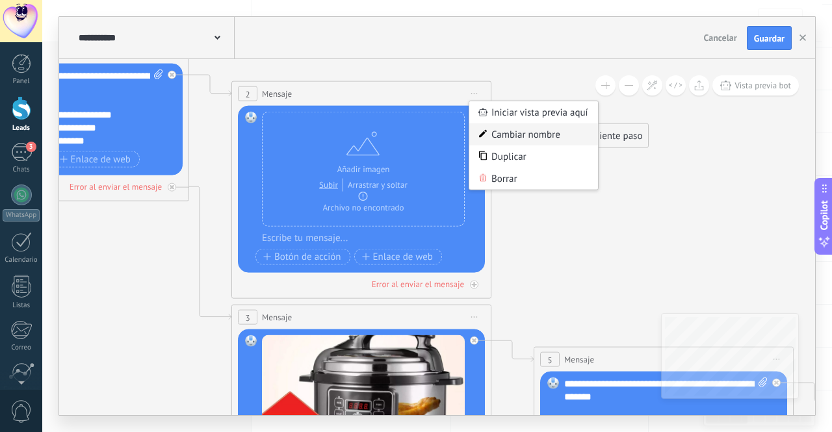
click at [501, 138] on div "Cambiar nombre" at bounding box center [533, 135] width 129 height 22
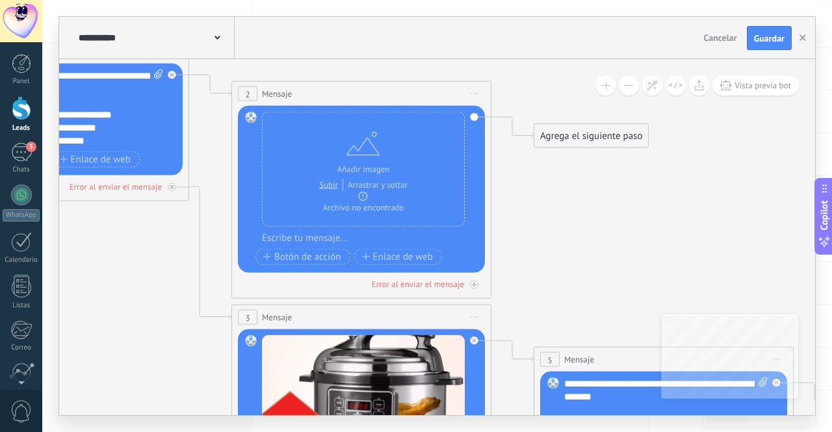
click at [252, 98] on div "2" at bounding box center [248, 93] width 20 height 15
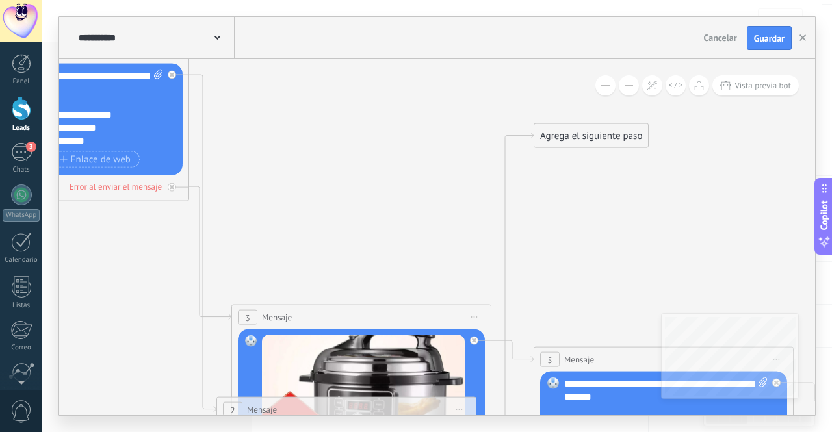
drag, startPoint x: 252, startPoint y: 98, endPoint x: 237, endPoint y: 413, distance: 315.6
click at [237, 413] on div "2" at bounding box center [233, 409] width 20 height 15
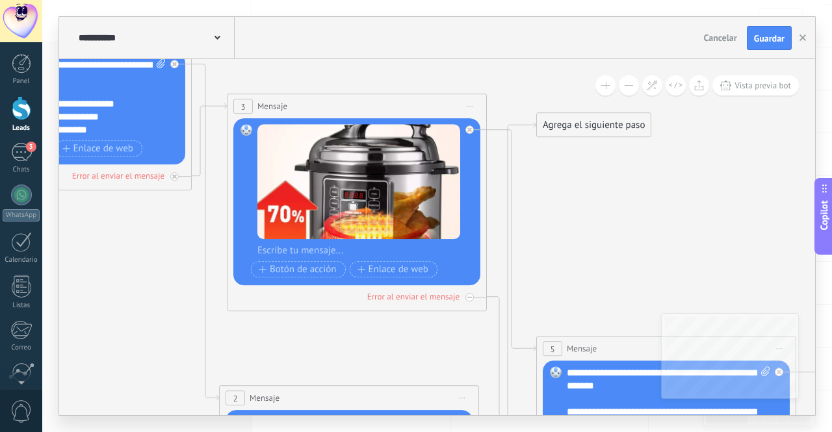
drag, startPoint x: 329, startPoint y: 306, endPoint x: 320, endPoint y: 97, distance: 208.8
click at [320, 97] on div "3 Mensaje ******* (a): Todos los contactos - canales seleccionados Todos los co…" at bounding box center [357, 107] width 259 height 24
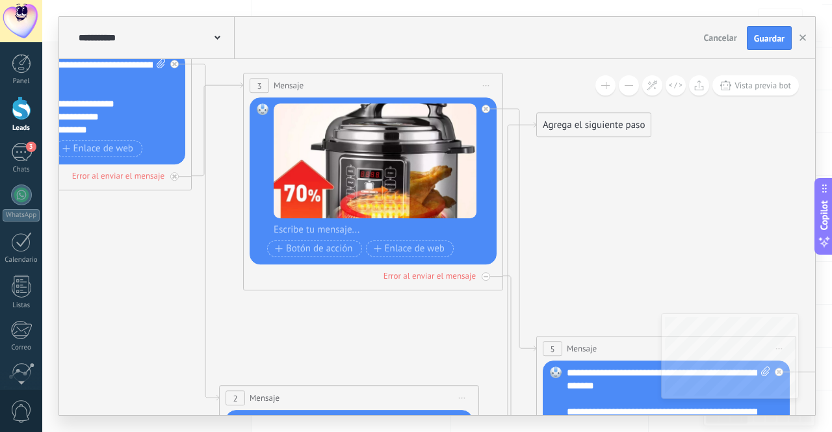
drag, startPoint x: 321, startPoint y: 103, endPoint x: 346, endPoint y: 91, distance: 27.3
click at [346, 91] on div "3 Mensaje ******* (a): Todos los contactos - canales seleccionados Todos los co…" at bounding box center [373, 86] width 259 height 24
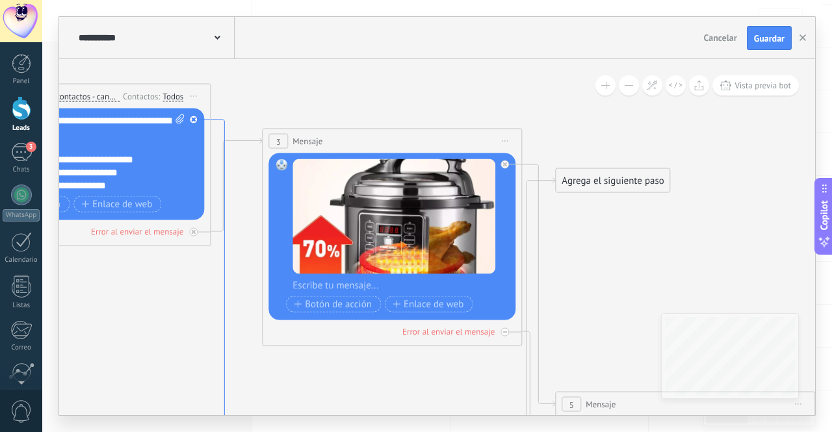
drag, startPoint x: 202, startPoint y: 248, endPoint x: 221, endPoint y: 304, distance: 59.2
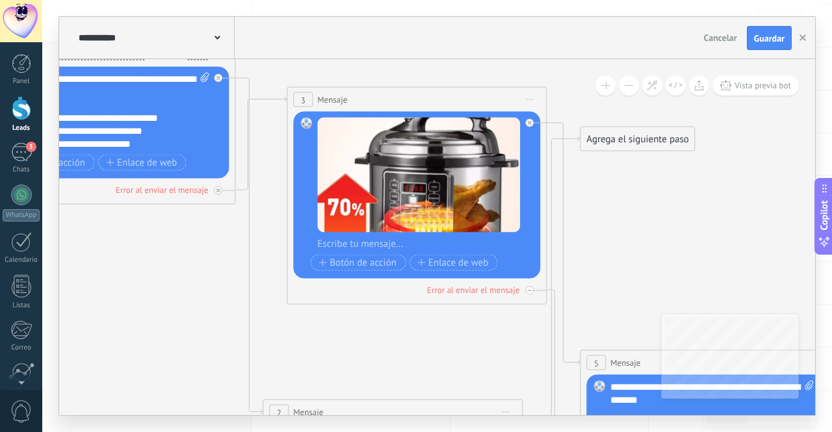
drag, startPoint x: 221, startPoint y: 304, endPoint x: 194, endPoint y: 258, distance: 52.7
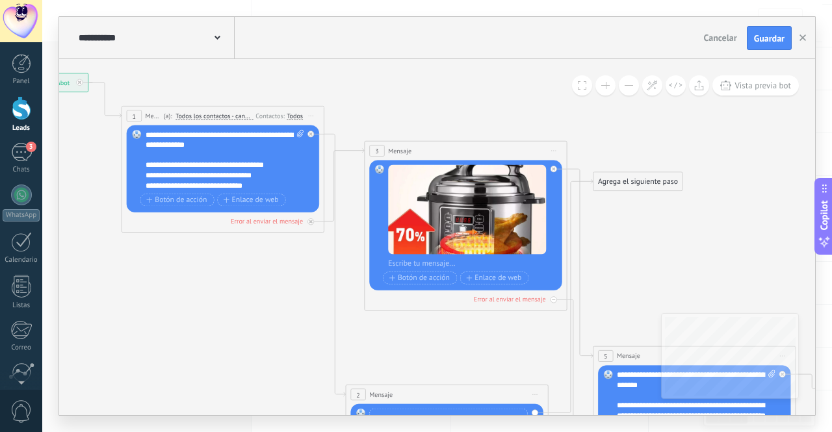
drag, startPoint x: 140, startPoint y: 163, endPoint x: 187, endPoint y: 166, distance: 46.2
click at [187, 166] on div "Reemplazar Quitar Convertir a mensaje de voz Arrastre la imagen aquí para adjun…" at bounding box center [223, 168] width 192 height 87
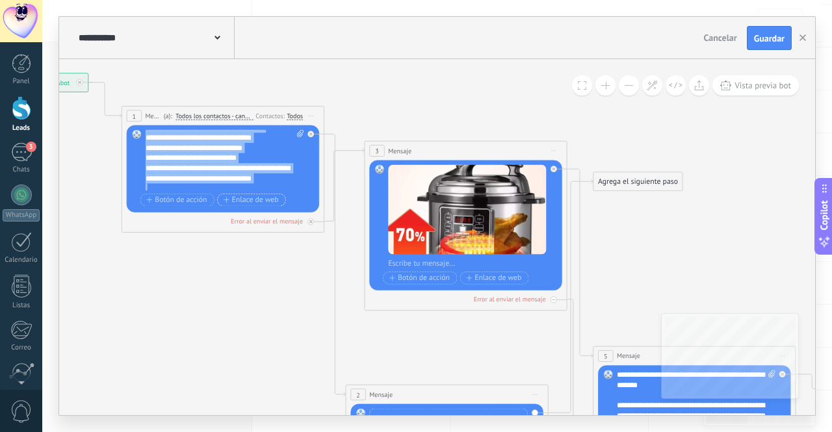
scroll to position [91, 0]
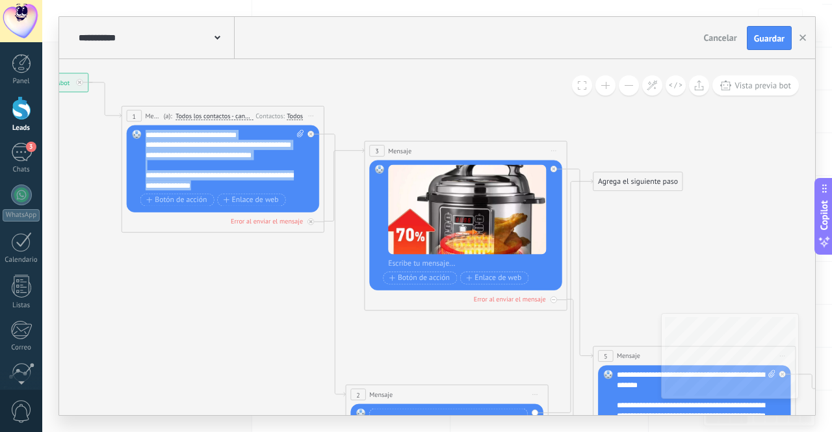
drag, startPoint x: 145, startPoint y: 163, endPoint x: 243, endPoint y: 207, distance: 107.9
click at [243, 207] on div "**********" at bounding box center [225, 169] width 158 height 79
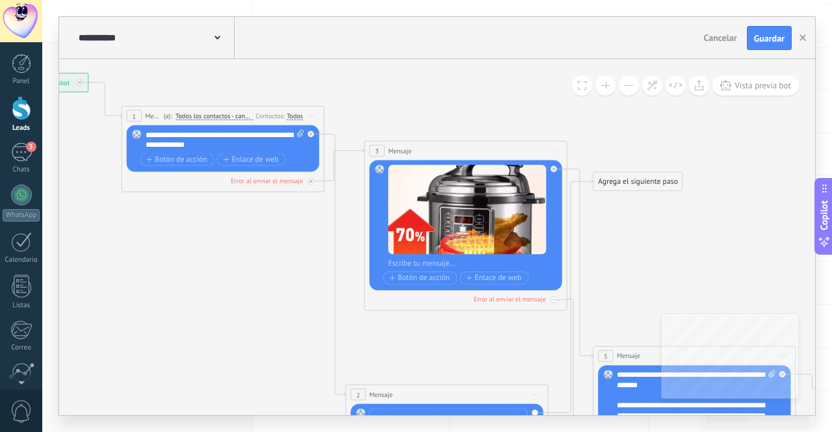
click at [468, 268] on div at bounding box center [472, 264] width 168 height 10
paste div
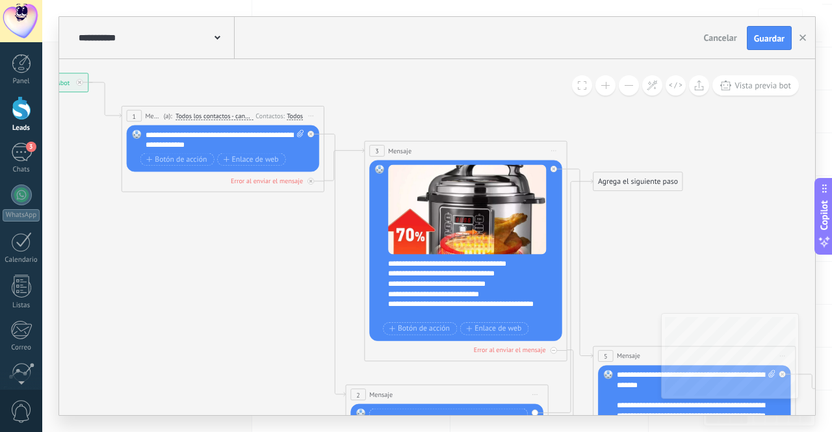
scroll to position [39, 0]
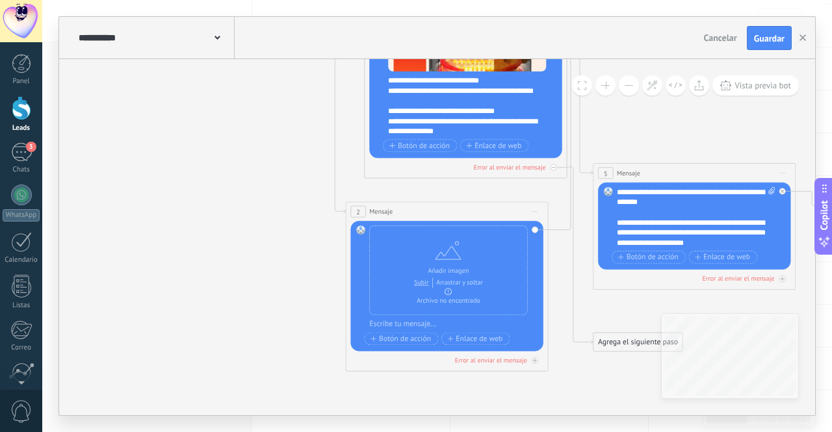
drag, startPoint x: 434, startPoint y: 280, endPoint x: 429, endPoint y: 202, distance: 78.2
drag, startPoint x: 372, startPoint y: 287, endPoint x: 371, endPoint y: 214, distance: 72.8
drag, startPoint x: 364, startPoint y: 297, endPoint x: 365, endPoint y: 133, distance: 163.8
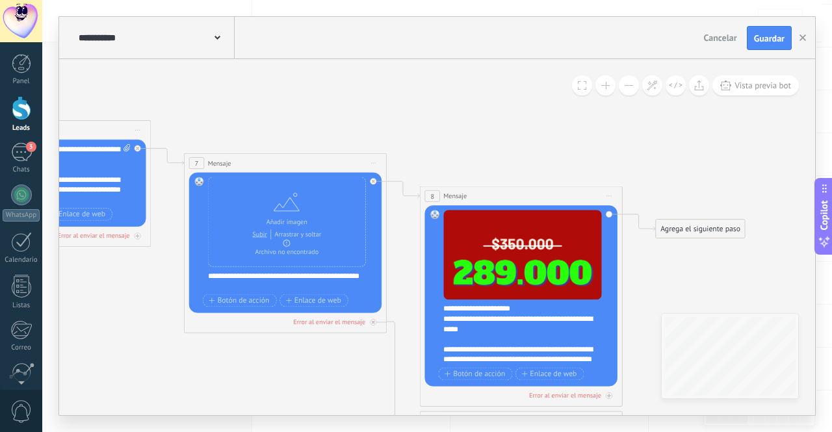
click at [689, 229] on div "Agrega el siguiente paso" at bounding box center [700, 229] width 89 height 17
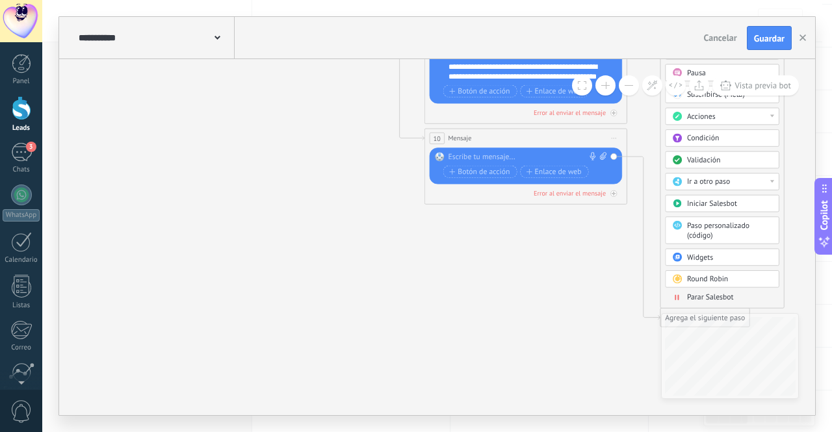
click at [733, 117] on div "Acciones" at bounding box center [729, 117] width 85 height 10
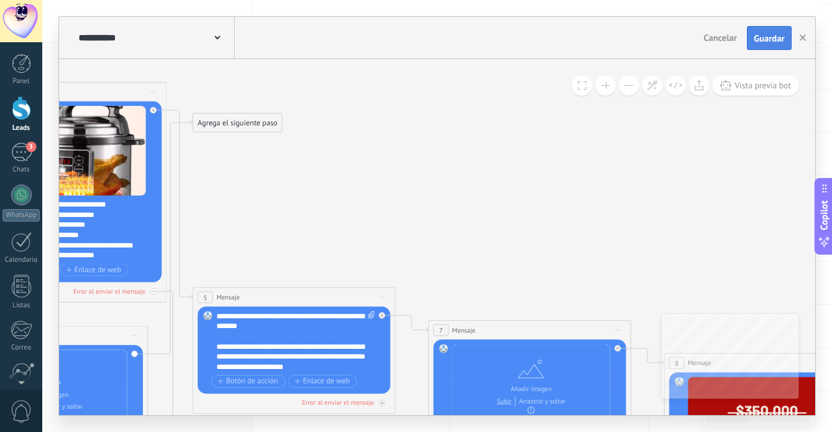
click at [757, 38] on span "Guardar" at bounding box center [769, 38] width 31 height 9
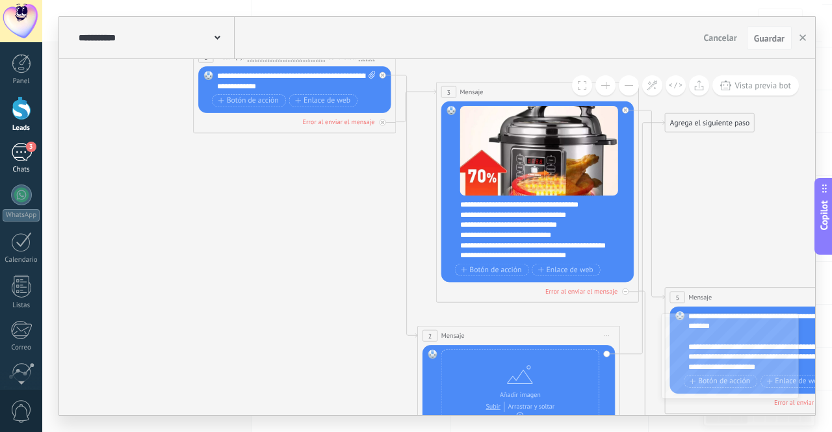
click at [29, 151] on span "3" at bounding box center [31, 147] width 10 height 10
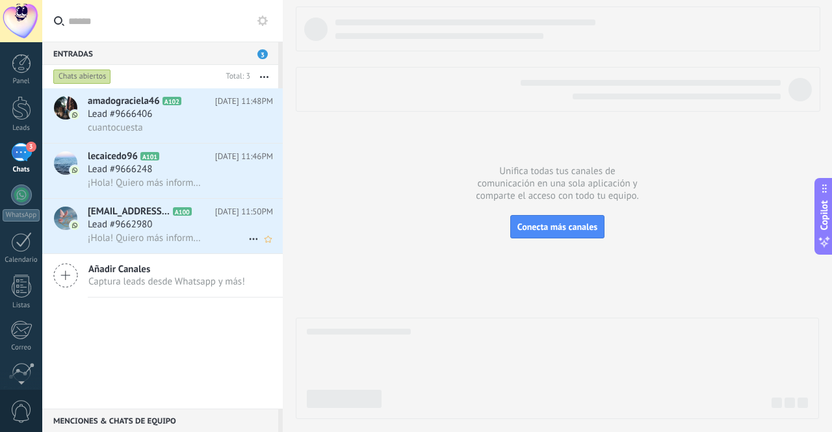
click at [167, 220] on div "Lead #9662980" at bounding box center [180, 224] width 185 height 13
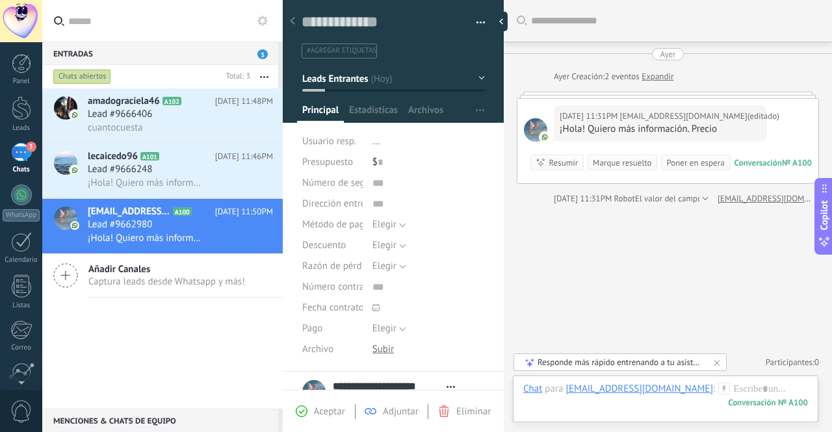
click at [476, 79] on button "Leads Entrantes" at bounding box center [393, 78] width 183 height 23
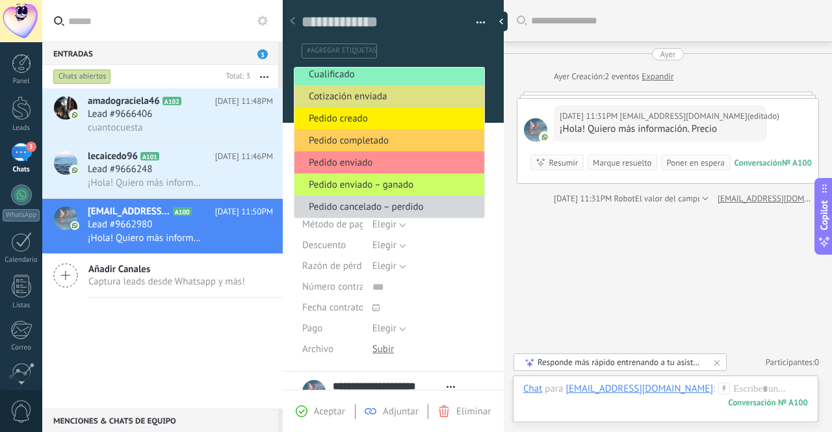
click at [488, 81] on div at bounding box center [394, 57] width 222 height 131
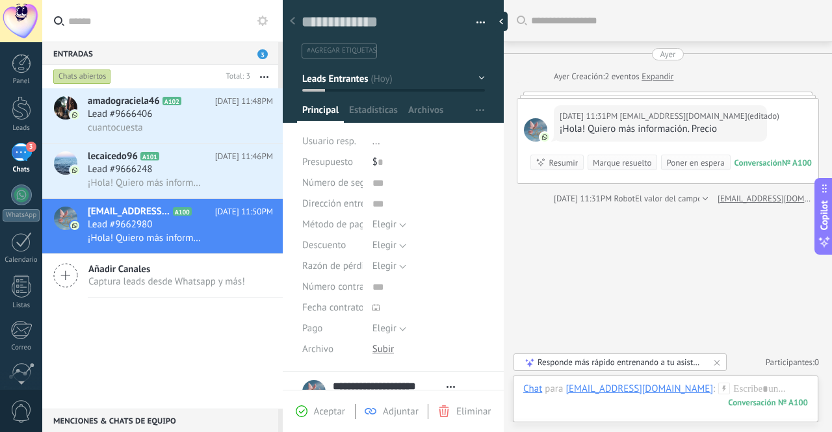
click at [469, 23] on button "button" at bounding box center [476, 23] width 19 height 20
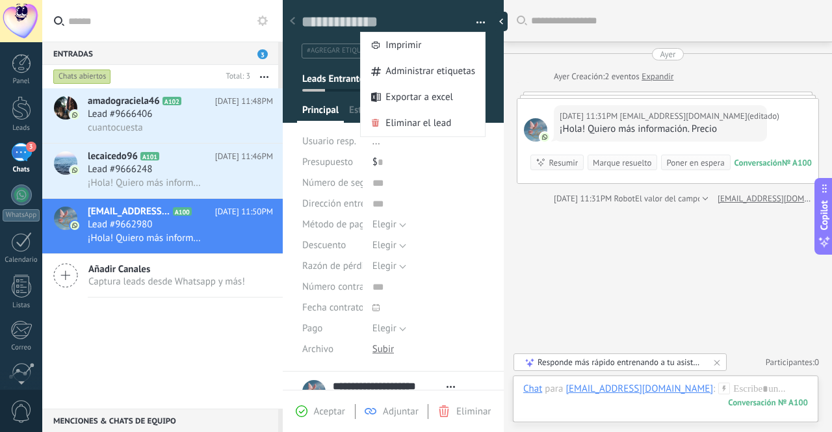
click at [621, 246] on div "Buscar Carga más [DATE] [DATE] Creación: 2 eventos Expandir [DATE] 11:31PM [EMA…" at bounding box center [668, 216] width 328 height 432
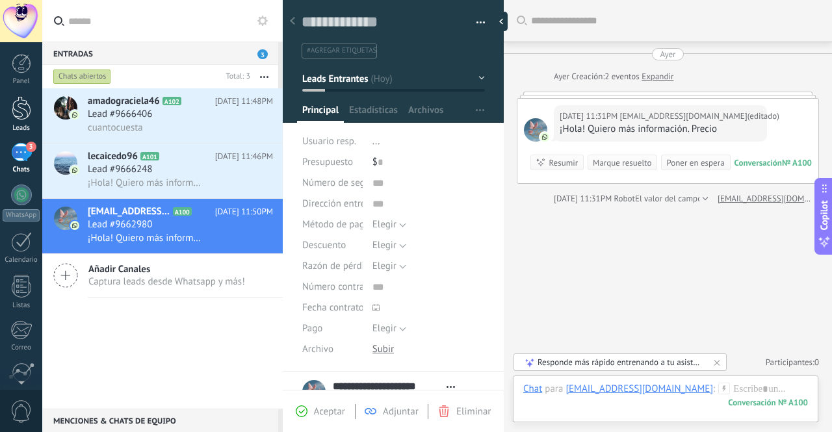
click at [28, 128] on div "Leads" at bounding box center [22, 128] width 38 height 8
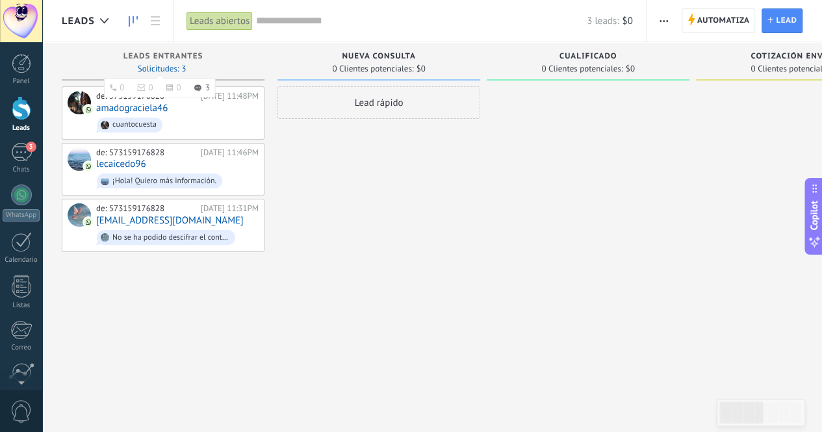
click at [149, 65] on span "Solicitudes: 3 0 0 0 3 0 0 0 3" at bounding box center [162, 69] width 48 height 8
click at [670, 18] on button "button" at bounding box center [664, 20] width 19 height 25
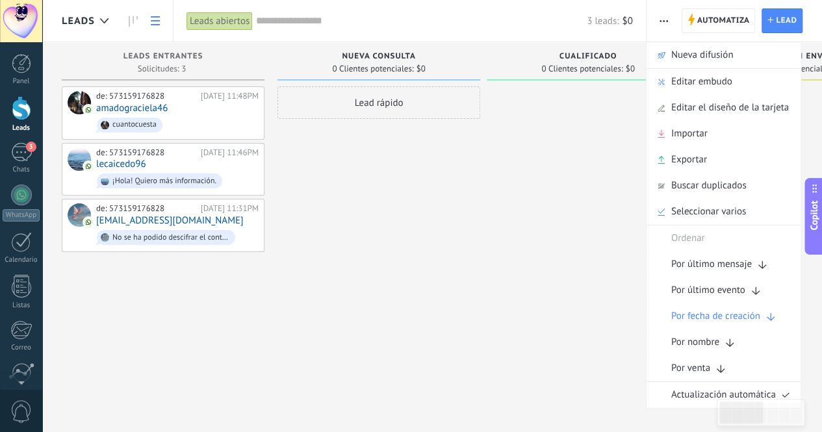
click at [156, 18] on icon at bounding box center [155, 20] width 9 height 9
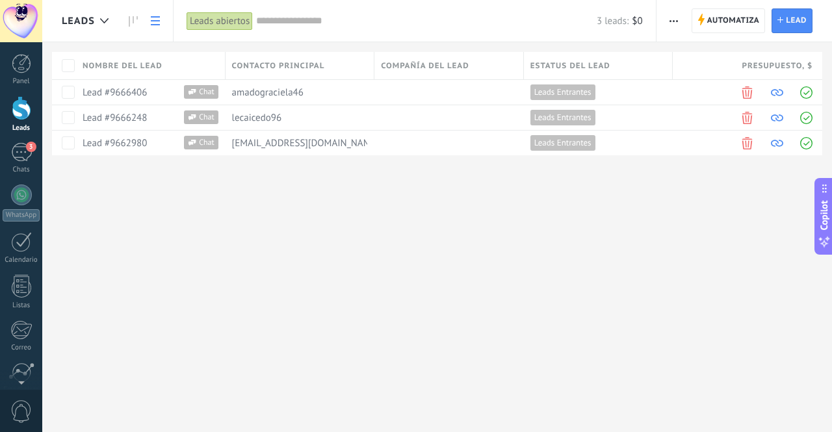
click at [217, 23] on div "Leads abiertos" at bounding box center [220, 21] width 66 height 19
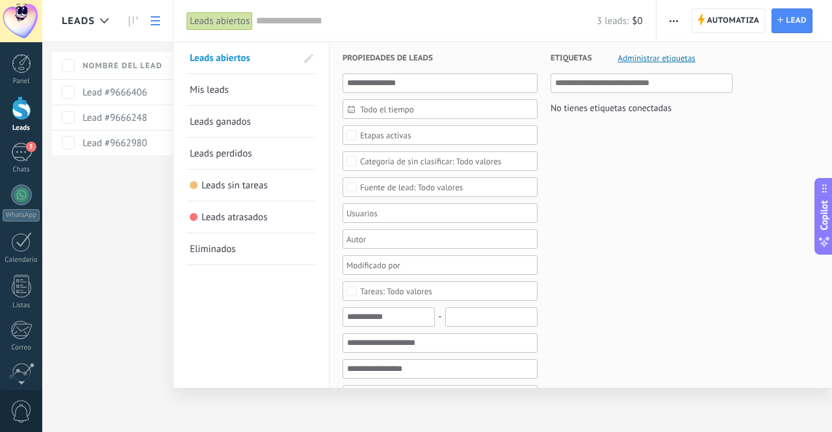
click at [237, 80] on link "Mis leads" at bounding box center [251, 89] width 123 height 31
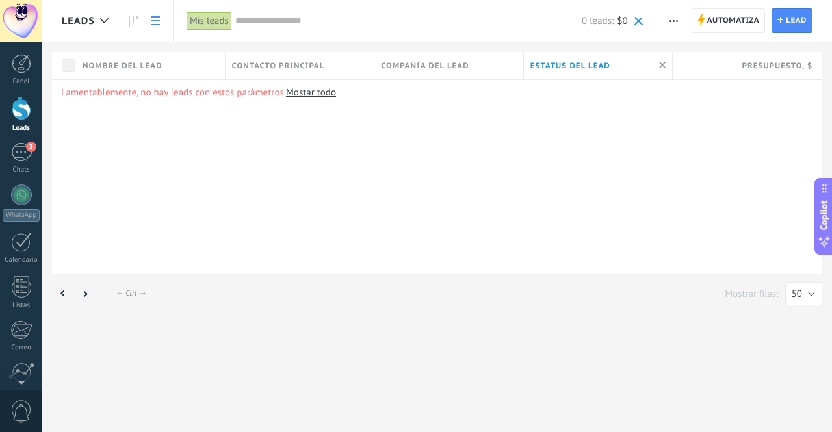
click at [92, 18] on span "Leads" at bounding box center [78, 21] width 33 height 12
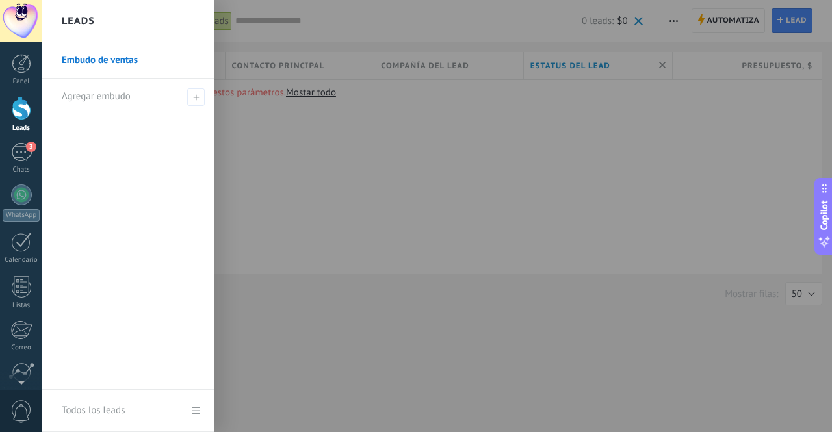
click at [26, 109] on div at bounding box center [22, 108] width 20 height 24
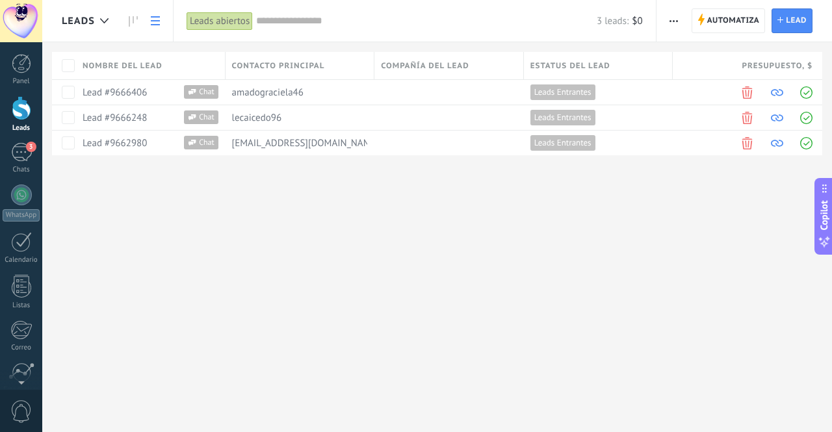
click at [208, 22] on div "Leads abiertos" at bounding box center [220, 21] width 66 height 19
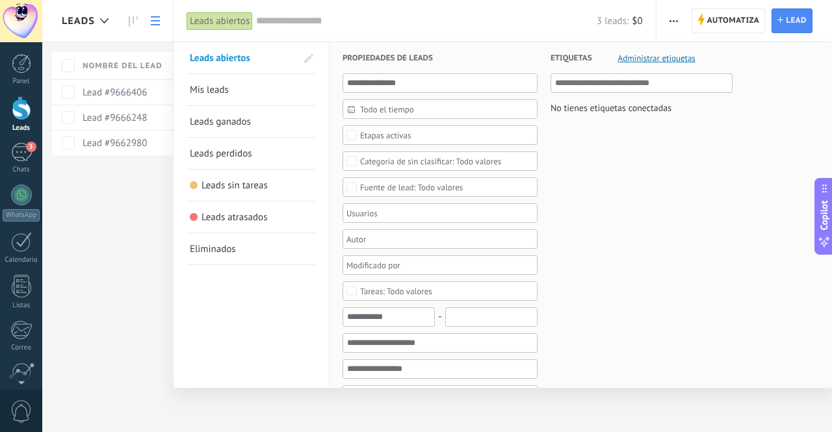
click at [221, 84] on span "Mis leads" at bounding box center [209, 90] width 39 height 12
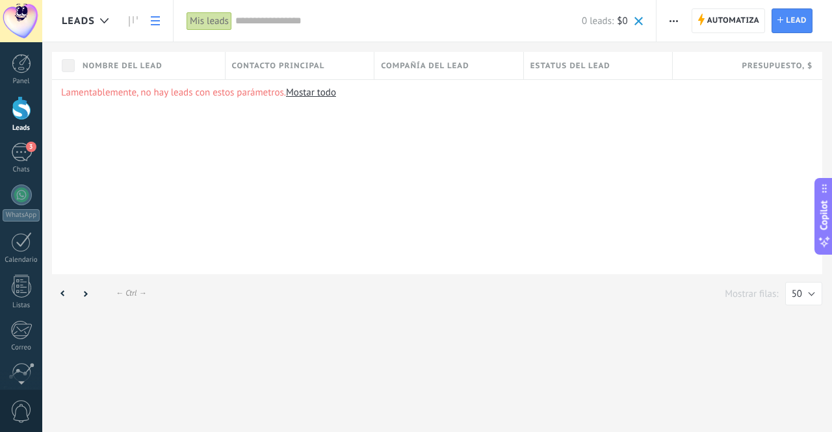
click at [155, 31] on link at bounding box center [155, 20] width 22 height 25
click at [129, 18] on use at bounding box center [133, 21] width 9 height 10
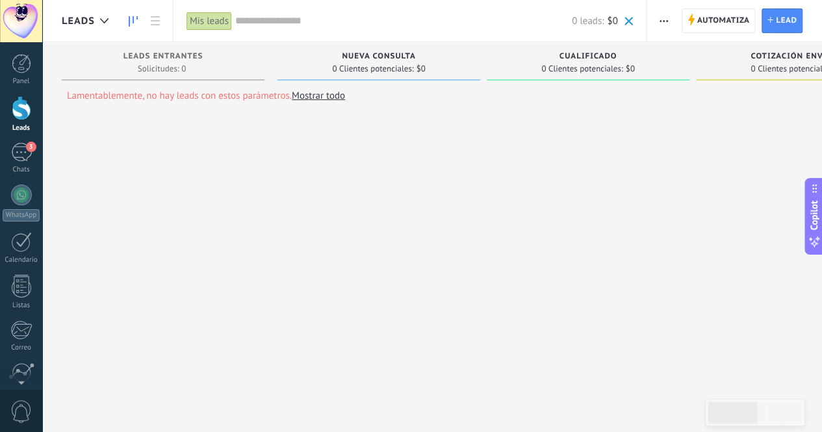
click at [320, 100] on link "Mostrar todo" at bounding box center [318, 96] width 53 height 12
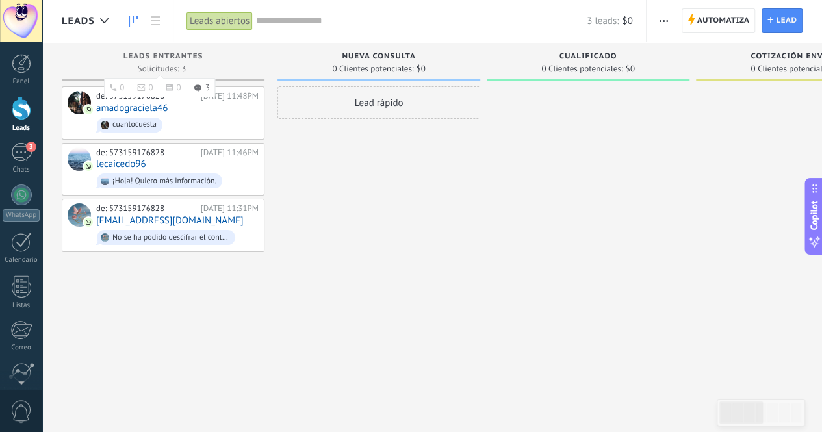
click at [180, 58] on span "Leads Entrantes" at bounding box center [164, 56] width 80 height 9
click at [160, 46] on div "Leads Entrantes Solicitudes: 3 0 0 0 3 0 0 0 3" at bounding box center [163, 61] width 203 height 38
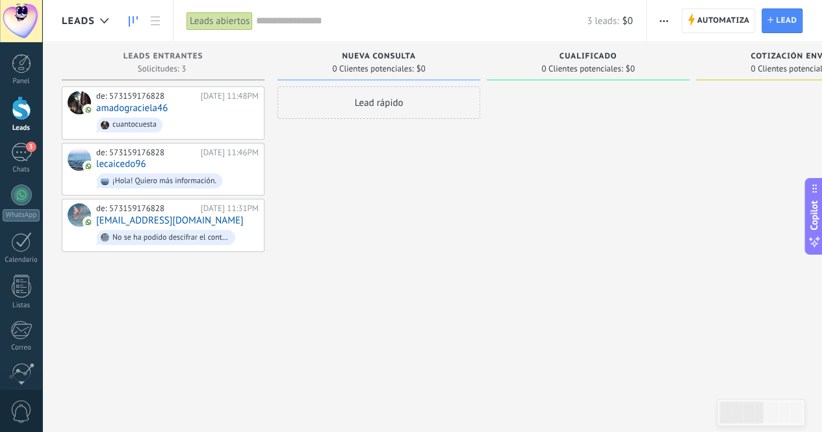
click at [658, 16] on button "button" at bounding box center [664, 20] width 19 height 25
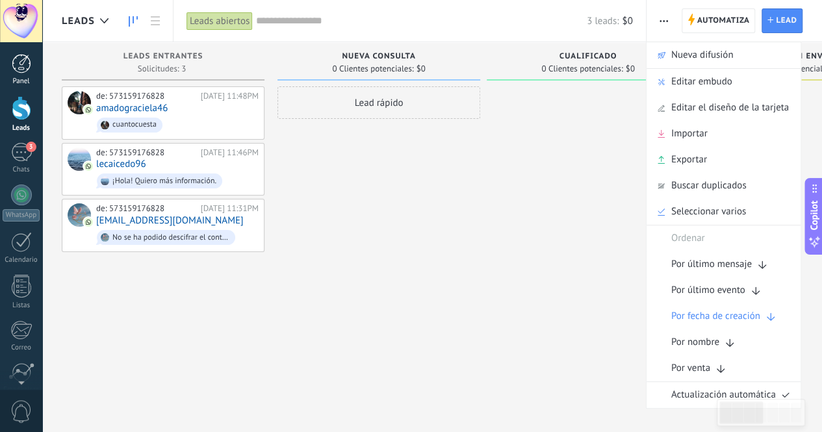
click at [28, 73] on link "Panel" at bounding box center [21, 70] width 42 height 32
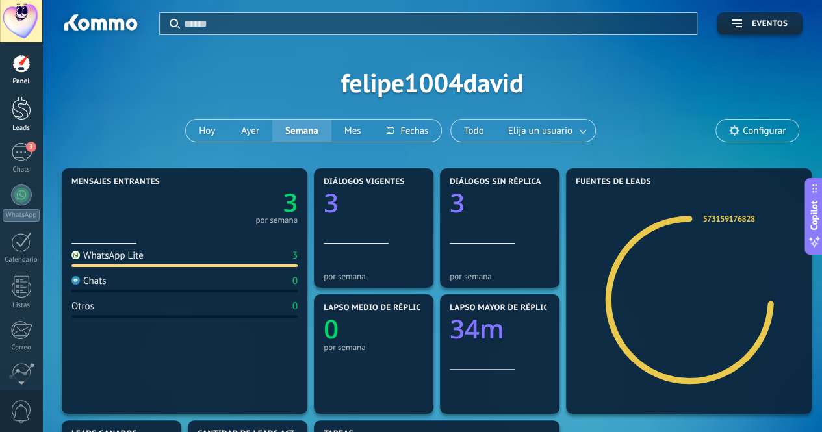
click at [14, 111] on div at bounding box center [22, 108] width 20 height 24
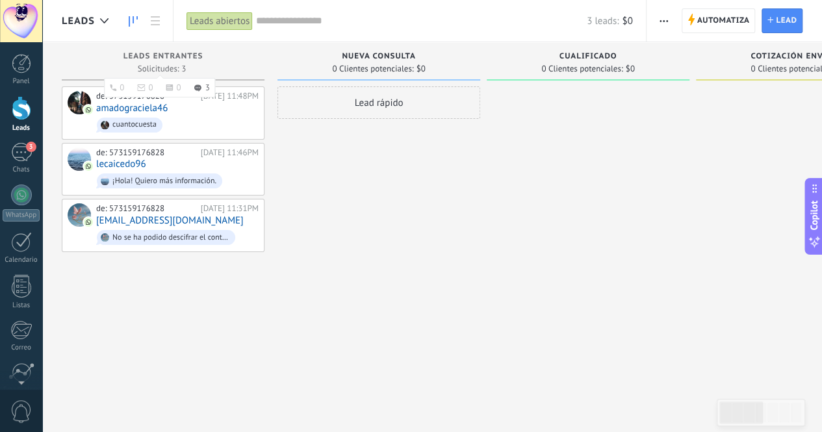
click at [223, 60] on div "Leads Entrantes" at bounding box center [163, 57] width 190 height 11
click at [733, 31] on span "Automatiza" at bounding box center [724, 20] width 53 height 23
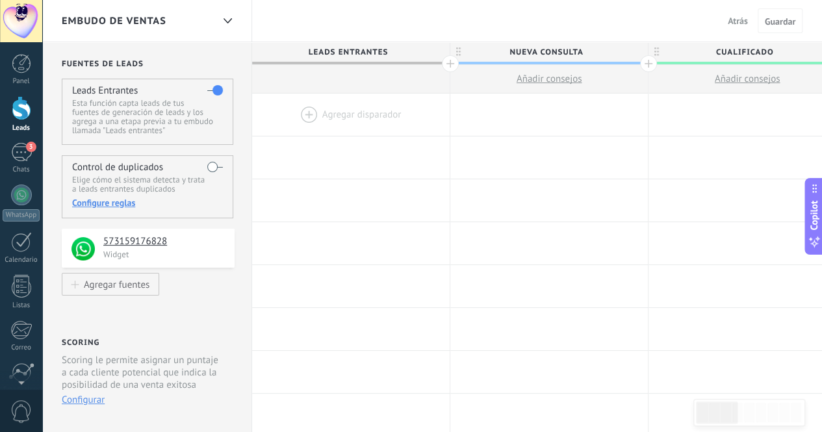
click at [378, 50] on span "Leads Entrantes" at bounding box center [347, 52] width 191 height 20
click at [325, 119] on div at bounding box center [351, 115] width 198 height 42
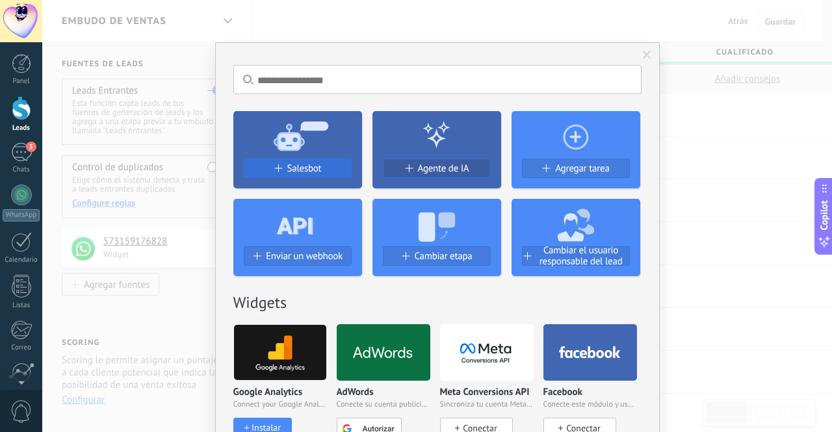
click at [283, 176] on button "Salesbot" at bounding box center [298, 169] width 108 height 20
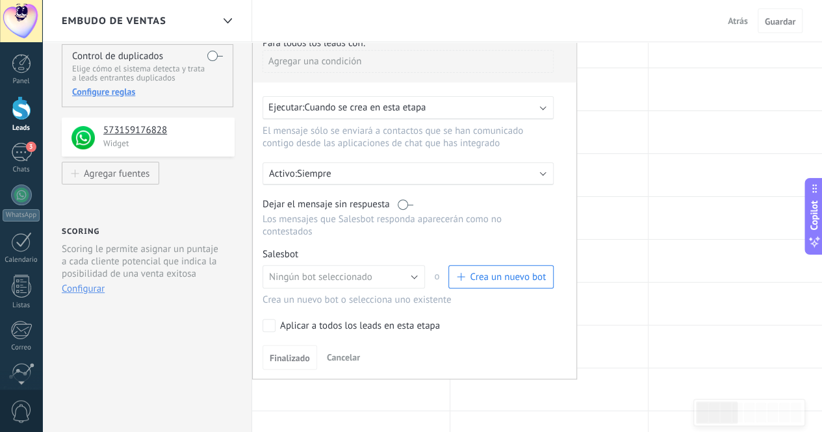
scroll to position [112, 0]
click at [374, 265] on button "Ningún bot seleccionado" at bounding box center [344, 276] width 163 height 23
click at [356, 293] on span "Salesbot #1" at bounding box center [338, 299] width 166 height 12
click at [285, 345] on button "Finalizado" at bounding box center [290, 357] width 55 height 25
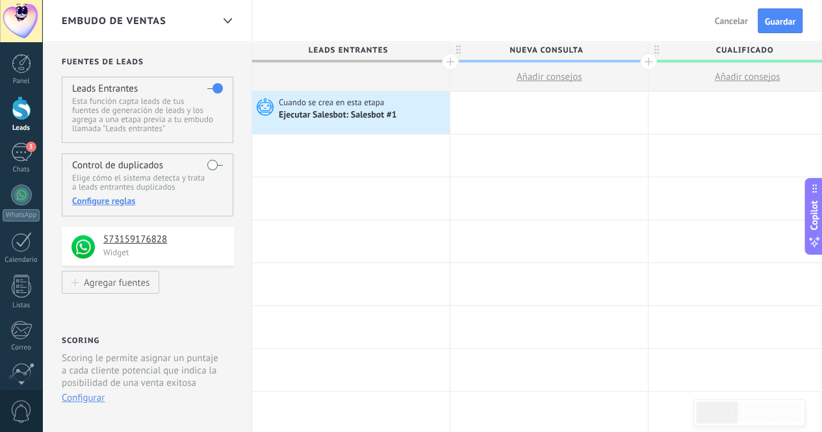
scroll to position [0, 0]
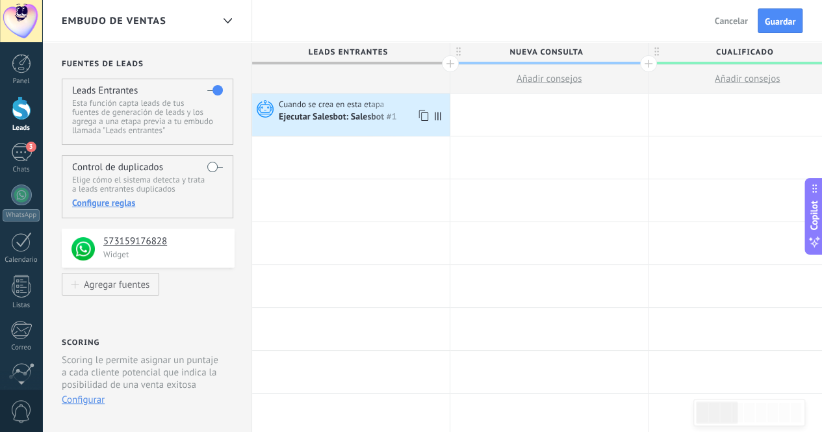
click at [441, 118] on icon at bounding box center [438, 116] width 7 height 8
click at [313, 103] on span "Cuando se crea en esta etapa" at bounding box center [332, 105] width 107 height 12
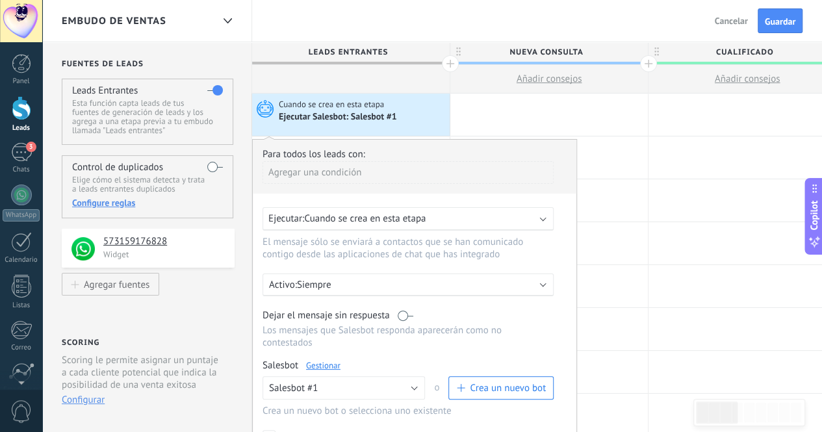
click at [317, 291] on div "Activo: Siempre" at bounding box center [408, 285] width 291 height 23
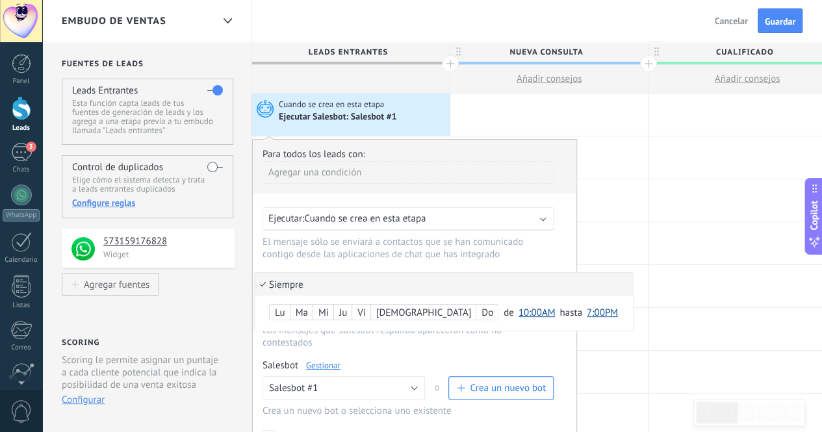
click at [519, 307] on span "10:00AM" at bounding box center [537, 313] width 37 height 12
click at [514, 198] on span "12:00AM" at bounding box center [539, 196] width 50 height 12
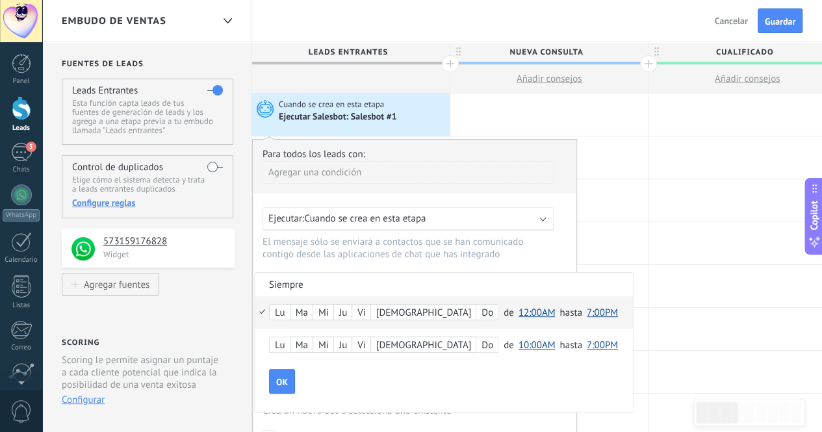
click at [587, 313] on span "7:00PM" at bounding box center [602, 313] width 31 height 12
click at [582, 272] on span "12:00PM" at bounding box center [604, 270] width 44 height 12
click at [587, 310] on span "12:00PM" at bounding box center [605, 313] width 36 height 12
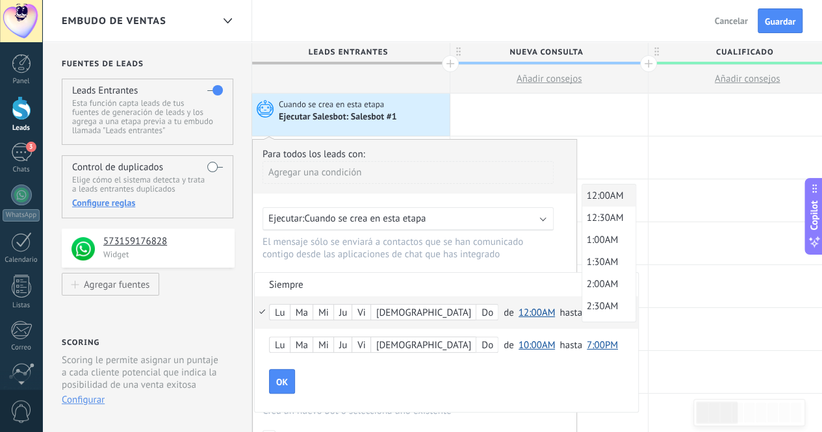
click at [582, 190] on span "12:00AM" at bounding box center [606, 196] width 49 height 12
click at [283, 370] on button "OK" at bounding box center [282, 381] width 26 height 25
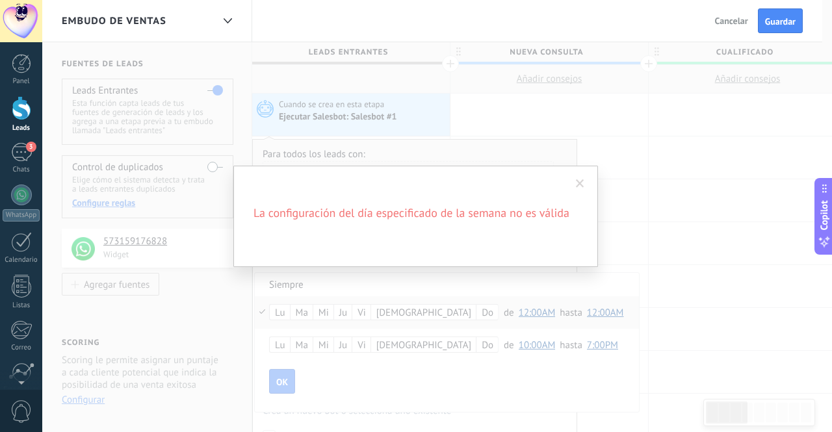
click at [580, 180] on span at bounding box center [580, 183] width 8 height 9
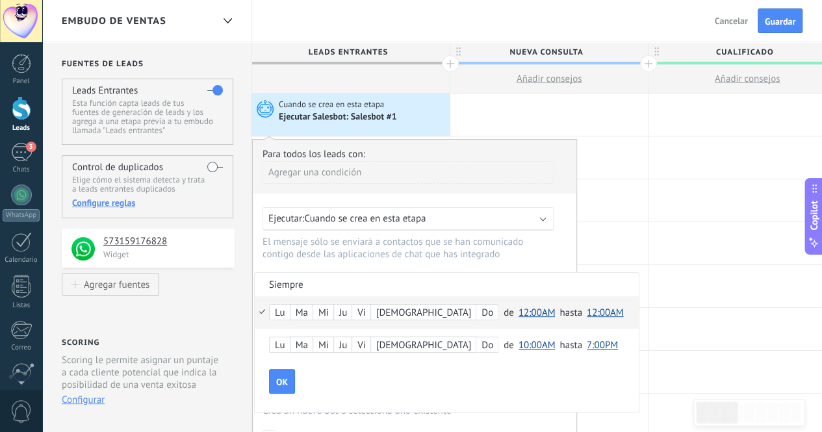
click at [282, 310] on div "Lu" at bounding box center [280, 313] width 20 height 18
click at [325, 312] on div "Mi" at bounding box center [323, 313] width 20 height 18
click at [349, 317] on div "Ju" at bounding box center [343, 313] width 18 height 18
click at [367, 317] on div "Vi" at bounding box center [361, 313] width 18 height 18
click at [385, 320] on div "[DEMOGRAPHIC_DATA]" at bounding box center [423, 313] width 105 height 18
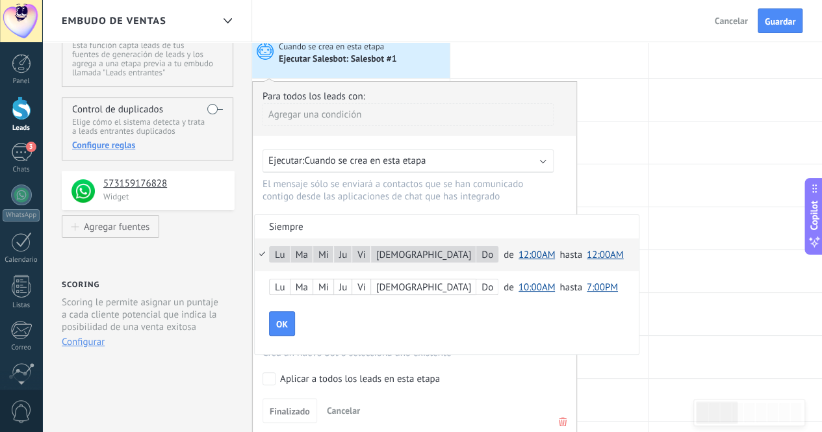
scroll to position [53, 0]
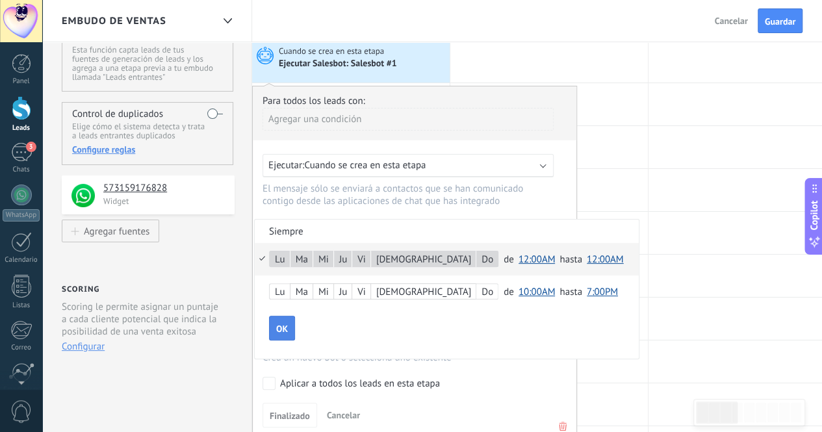
click at [287, 319] on button "OK" at bounding box center [282, 328] width 26 height 25
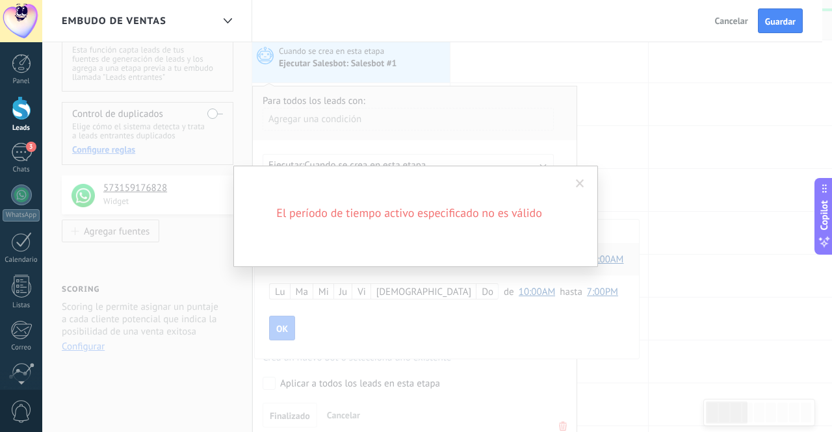
click at [576, 178] on span at bounding box center [579, 184] width 21 height 22
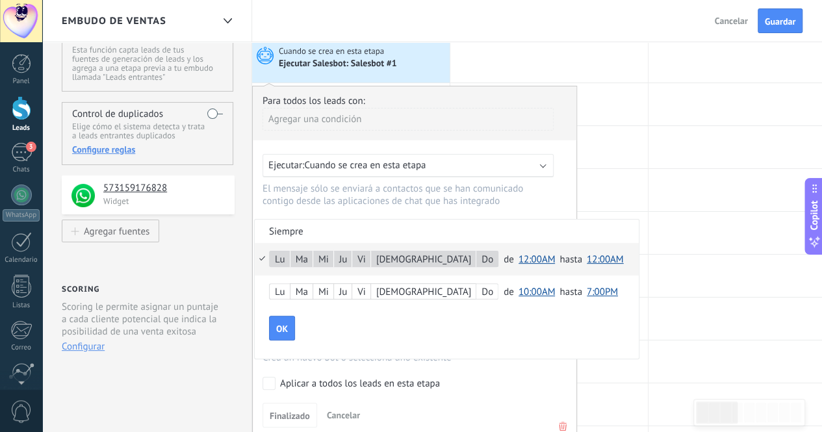
click at [519, 258] on span "12:00AM" at bounding box center [537, 260] width 37 height 12
click at [587, 264] on span "12:00AM" at bounding box center [605, 260] width 37 height 12
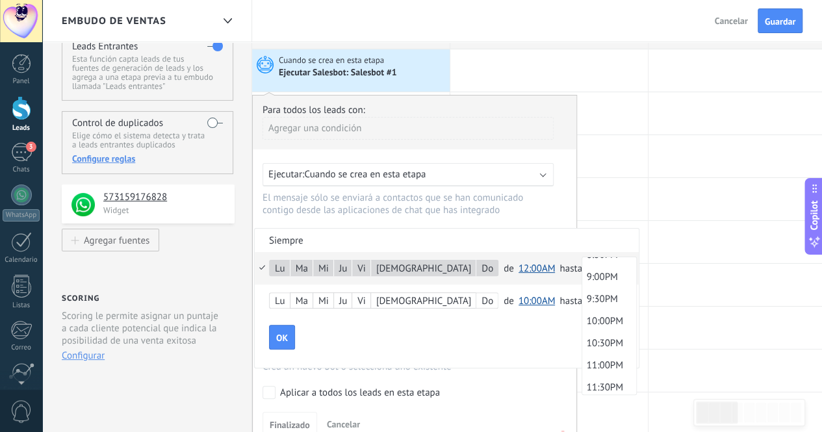
scroll to position [933, 0]
click at [582, 391] on li "11:30PM" at bounding box center [609, 383] width 54 height 22
click at [273, 333] on button "OK" at bounding box center [282, 337] width 26 height 25
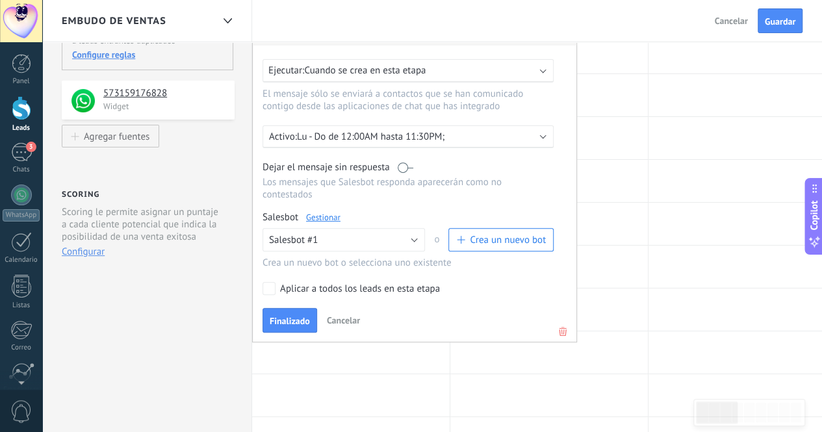
scroll to position [149, 0]
click at [293, 316] on span "Finalizado" at bounding box center [290, 320] width 40 height 9
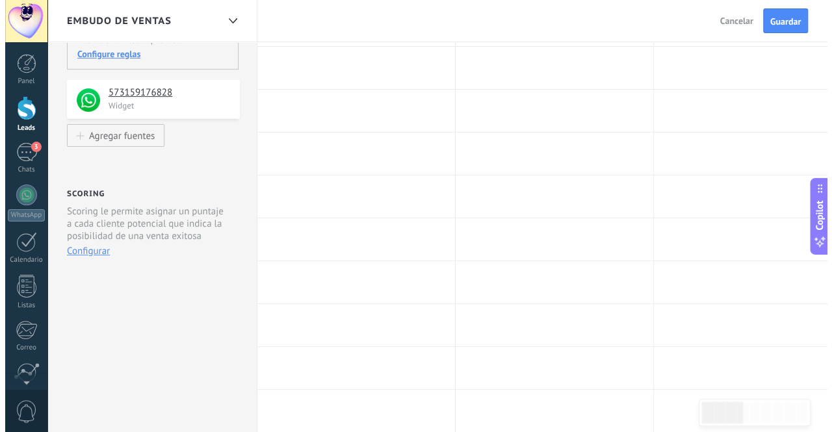
scroll to position [0, 0]
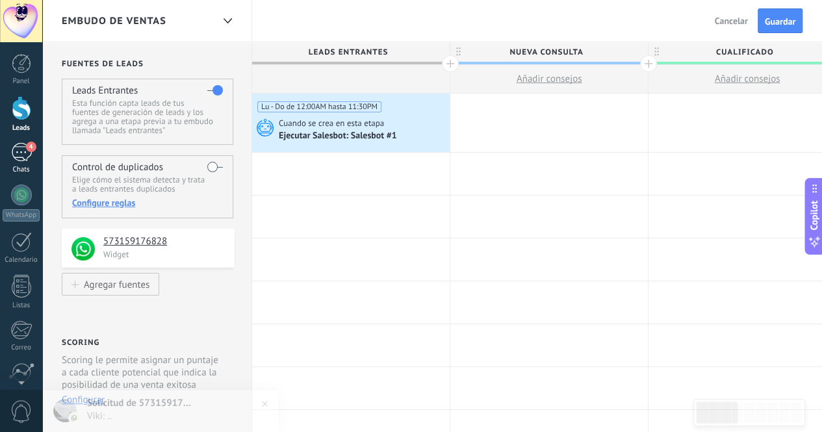
click at [25, 157] on div "4" at bounding box center [21, 152] width 21 height 19
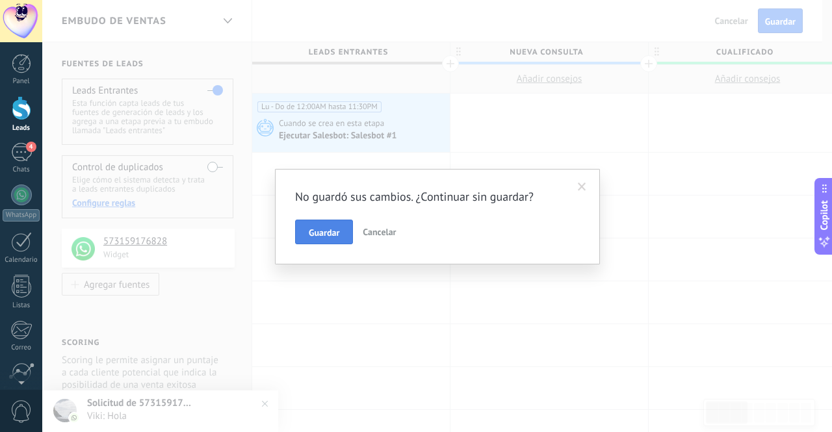
click at [312, 231] on span "Guardar" at bounding box center [324, 232] width 31 height 9
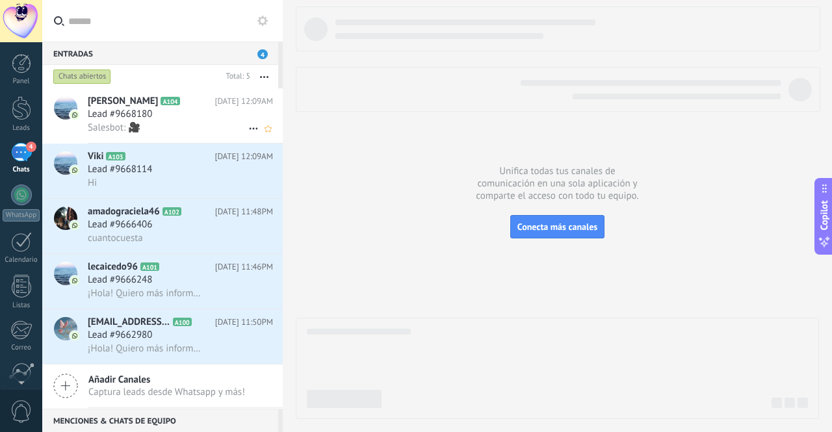
click at [125, 136] on div "[PERSON_NAME] A104 [DATE] 12:09AM Lead #9668180 Salesbot: 🎥" at bounding box center [185, 115] width 195 height 55
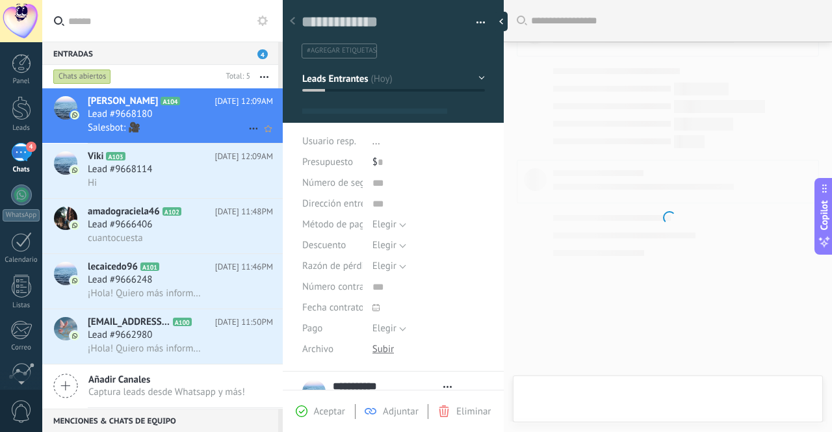
type textarea "**********"
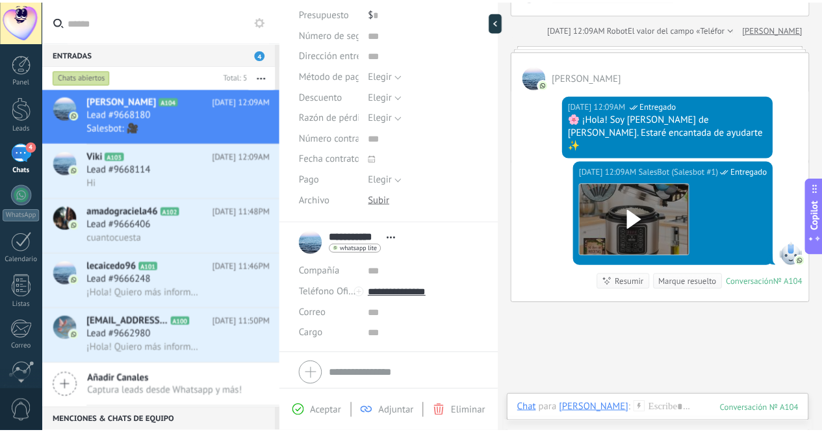
scroll to position [193, 0]
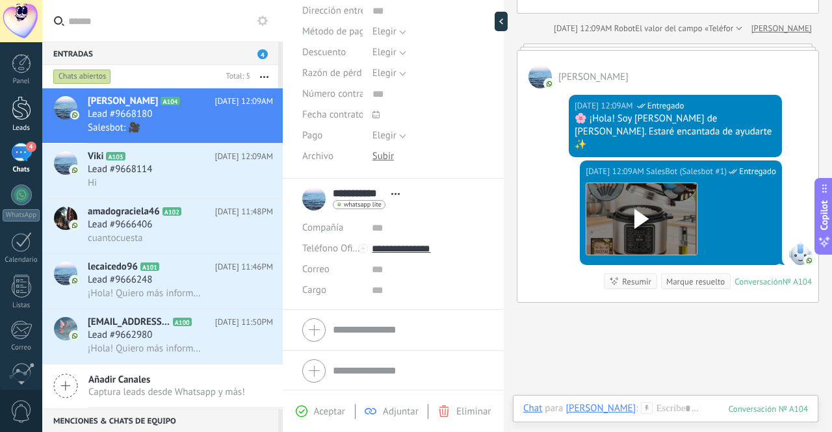
click at [27, 107] on div at bounding box center [22, 108] width 20 height 24
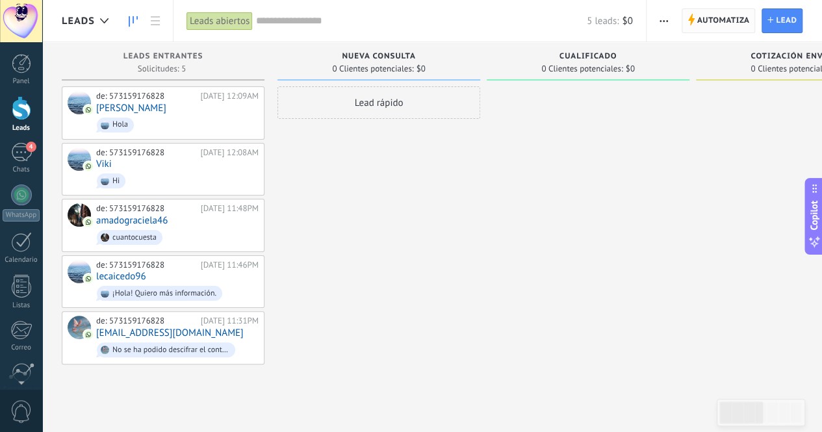
click at [708, 29] on span "Automatiza" at bounding box center [724, 20] width 53 height 23
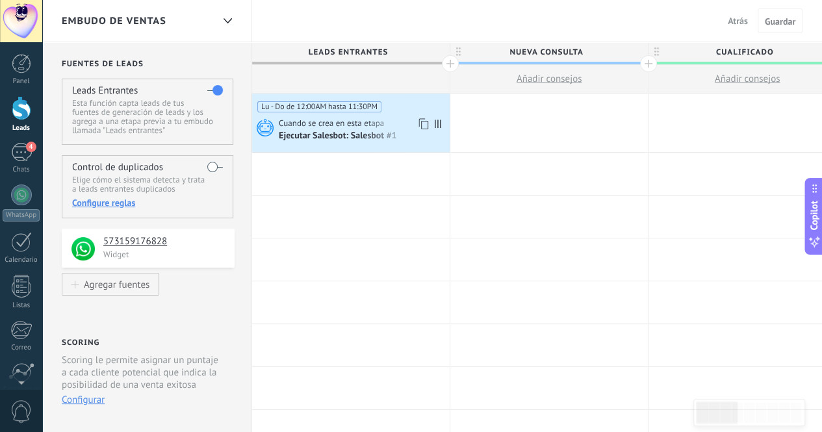
click at [350, 123] on span "Cuando se crea en esta etapa" at bounding box center [332, 124] width 107 height 12
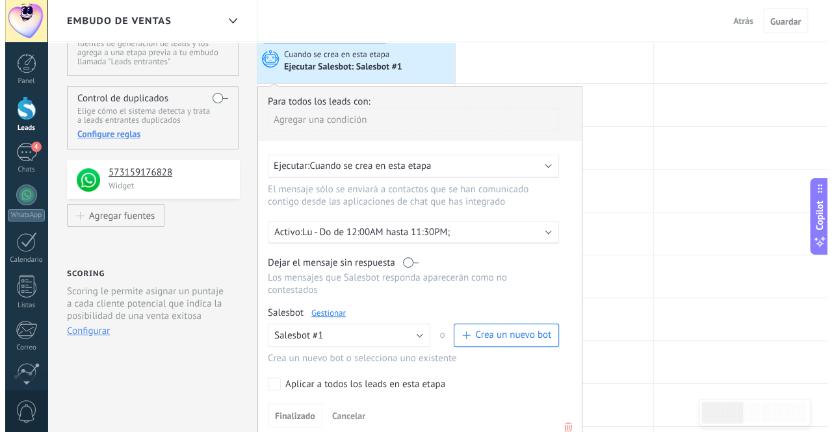
scroll to position [122, 0]
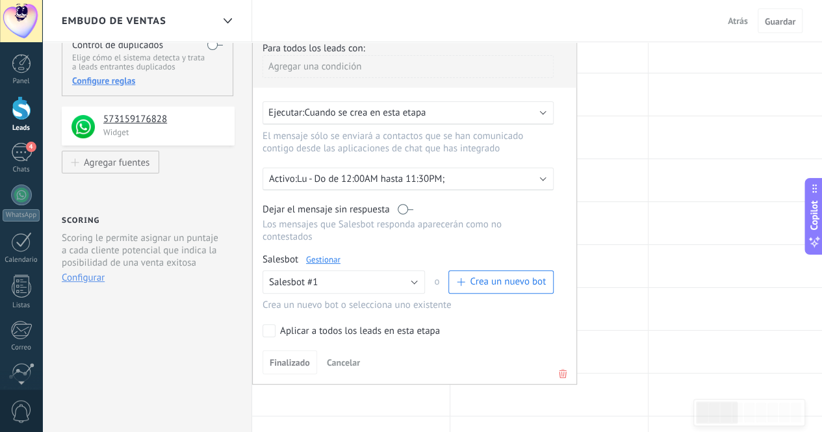
click at [319, 254] on link "Gestionar" at bounding box center [323, 259] width 34 height 11
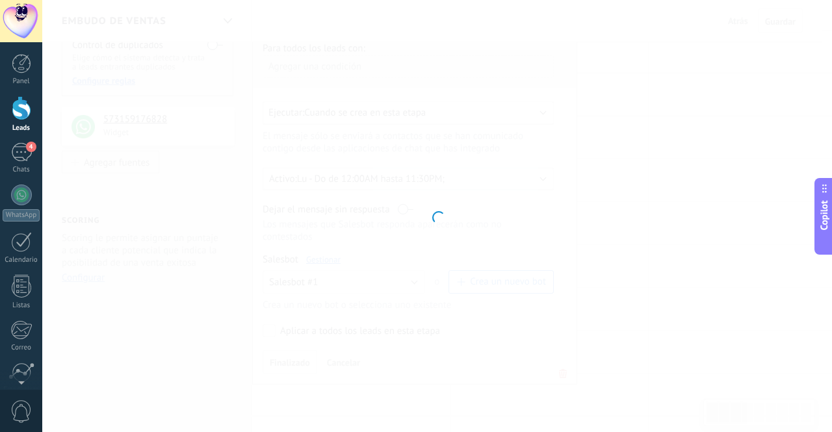
type input "**********"
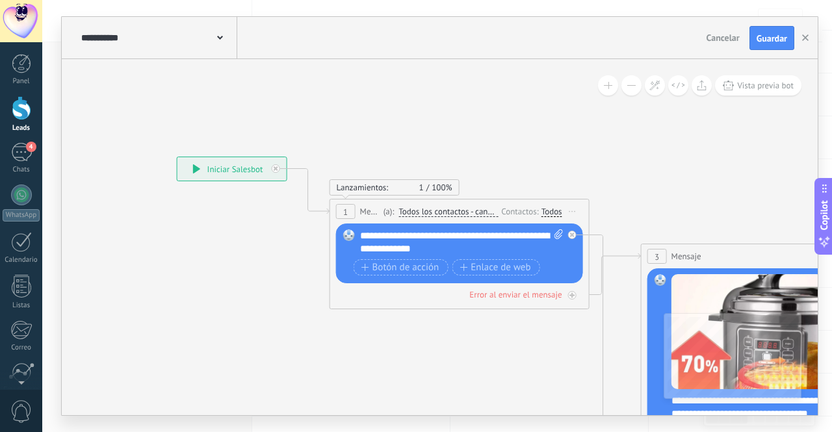
click at [199, 171] on icon at bounding box center [197, 168] width 8 height 9
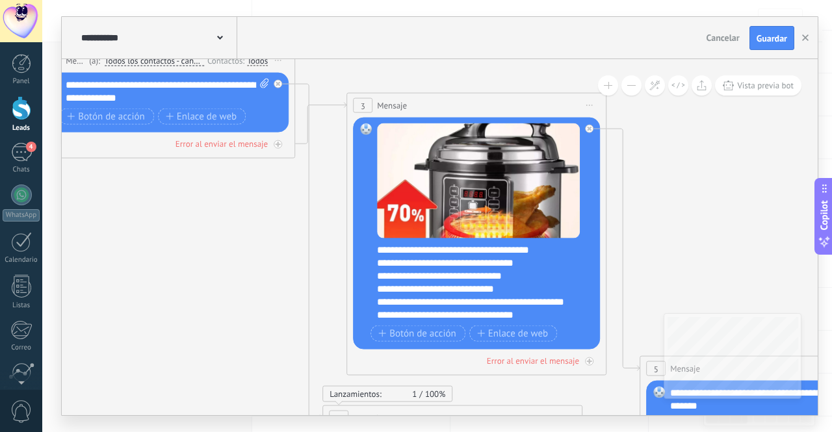
click at [383, 246] on div "**********" at bounding box center [485, 283] width 216 height 78
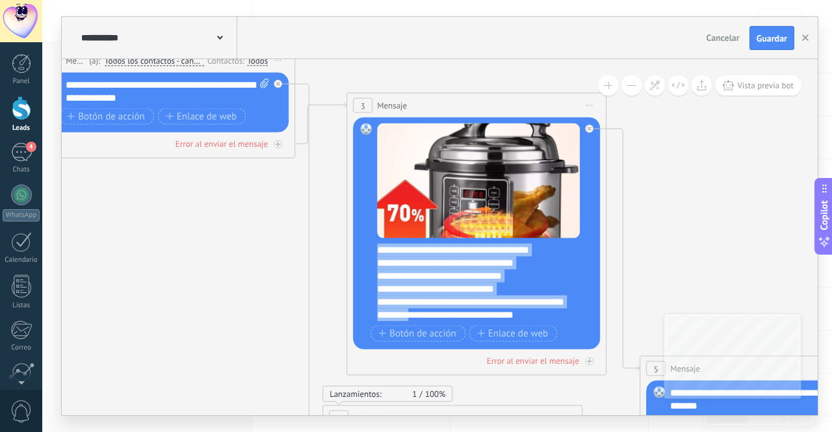
scroll to position [39, 0]
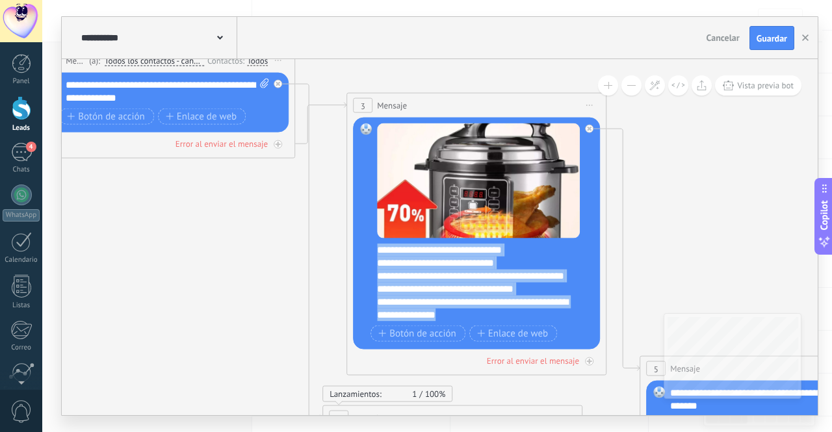
drag, startPoint x: 383, startPoint y: 246, endPoint x: 466, endPoint y: 338, distance: 124.3
click at [466, 338] on div "**********" at bounding box center [478, 235] width 203 height 222
click at [466, 338] on div "Botón de acción Enlace de web" at bounding box center [475, 334] width 209 height 16
copy div "**********"
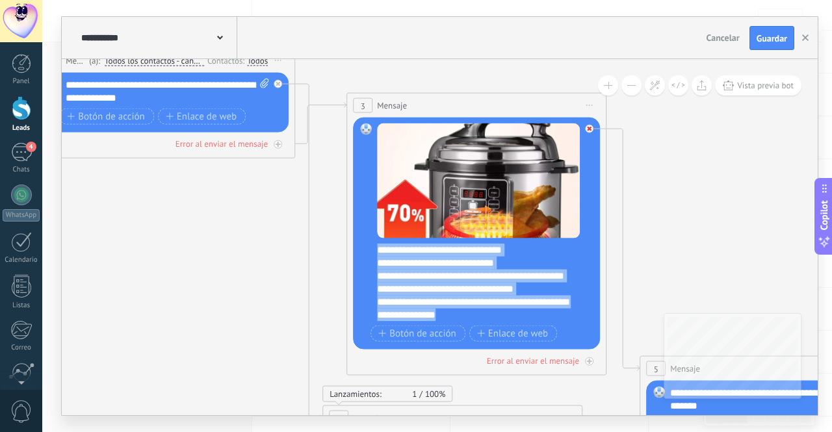
click at [590, 123] on div at bounding box center [592, 126] width 15 height 16
click at [586, 125] on div "Reemplazar Quitar Convertir a mensaje de voz Arrastre la imagen aquí para adjun…" at bounding box center [476, 234] width 247 height 232
click at [587, 101] on span "Iniciar vista previa aquí Cambiar nombre Duplicar [GEOGRAPHIC_DATA]" at bounding box center [589, 105] width 21 height 19
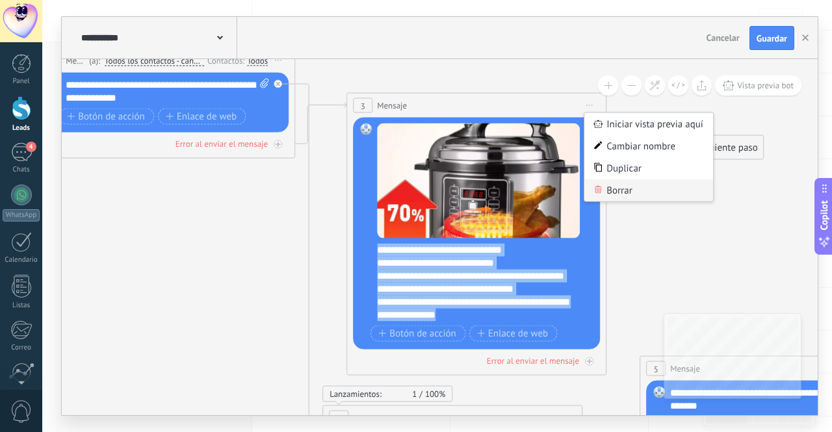
click at [615, 183] on div "Borrar" at bounding box center [648, 190] width 129 height 22
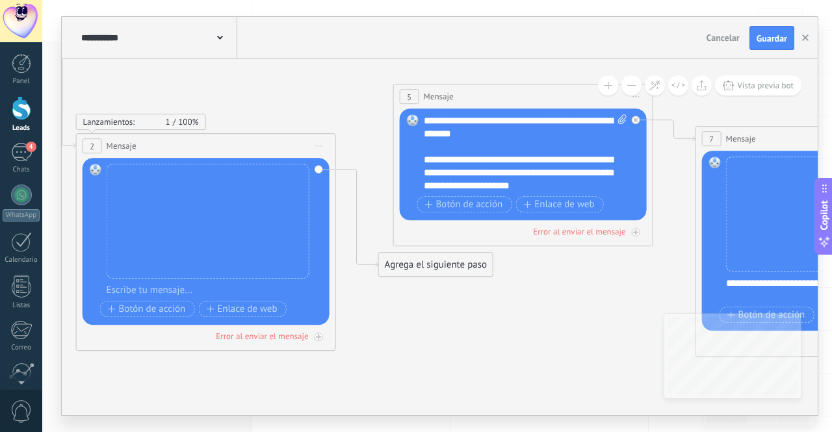
click at [473, 268] on div "Agrega el siguiente paso" at bounding box center [436, 265] width 114 height 21
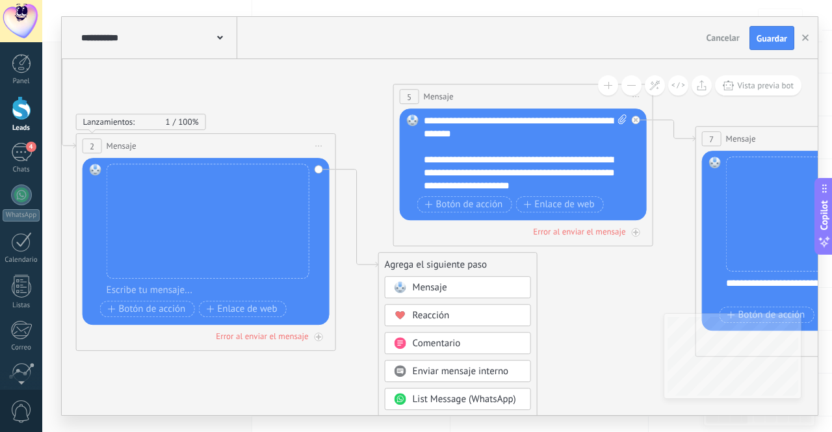
click at [468, 283] on div "Mensaje" at bounding box center [467, 288] width 109 height 13
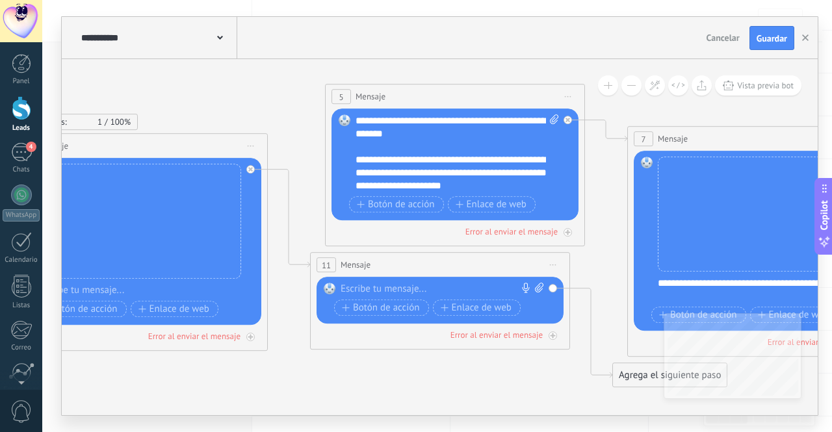
click at [468, 283] on div at bounding box center [437, 289] width 193 height 13
paste div
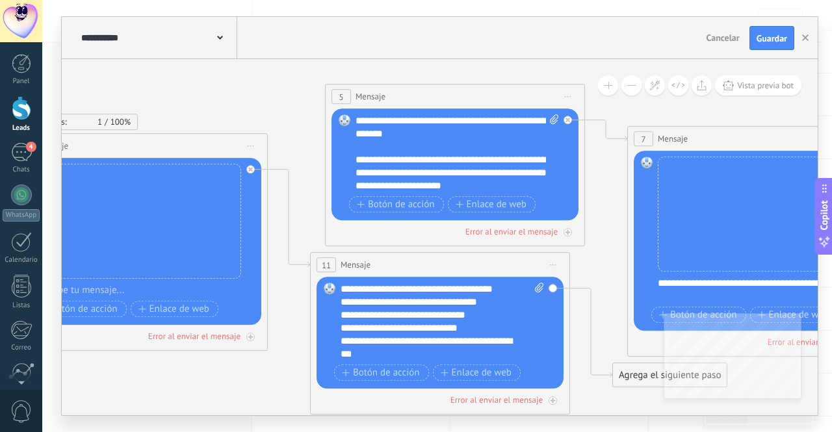
click at [538, 289] on icon at bounding box center [539, 288] width 8 height 10
click input "Subir" at bounding box center [0, 0] width 0 height 0
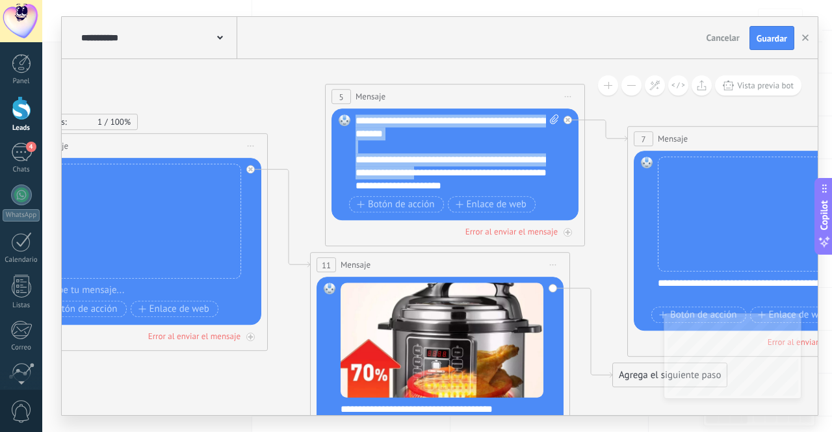
drag, startPoint x: 355, startPoint y: 116, endPoint x: 457, endPoint y: 179, distance: 119.6
click at [457, 179] on div "**********" at bounding box center [458, 154] width 204 height 78
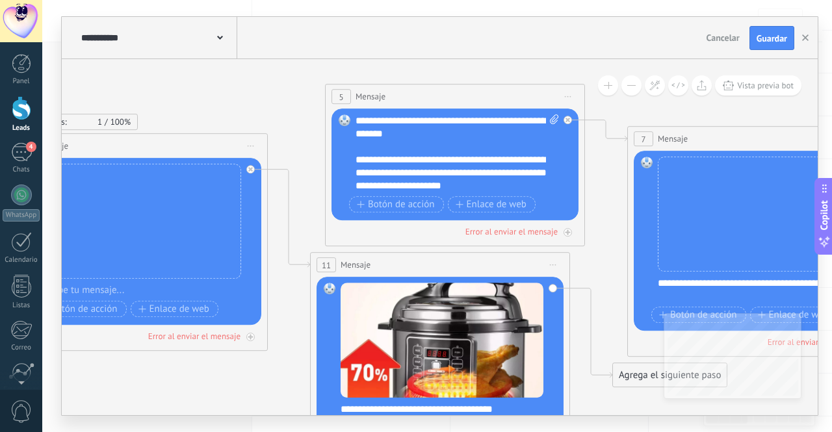
click at [528, 189] on div "**********" at bounding box center [458, 154] width 204 height 78
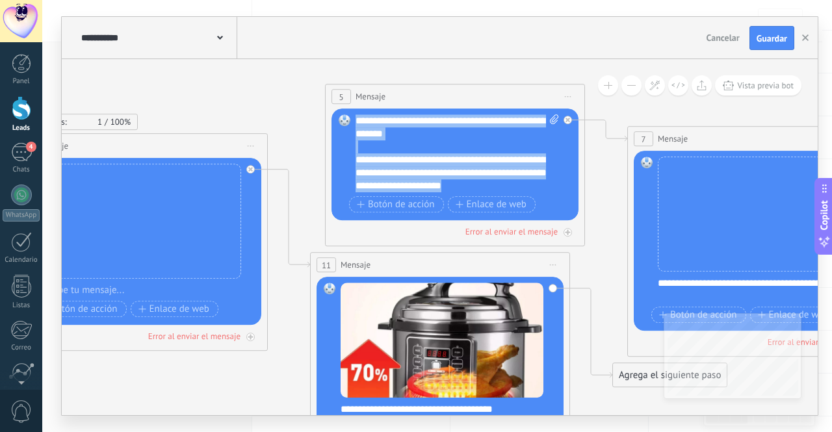
drag, startPoint x: 525, startPoint y: 183, endPoint x: 335, endPoint y: 99, distance: 207.5
click at [335, 99] on div "5 Mensaje ******* (a): Todos los contactos - canales seleccionados Todos los co…" at bounding box center [455, 166] width 260 height 163
click at [335, 99] on div "5" at bounding box center [342, 97] width 20 height 15
copy div "**********"
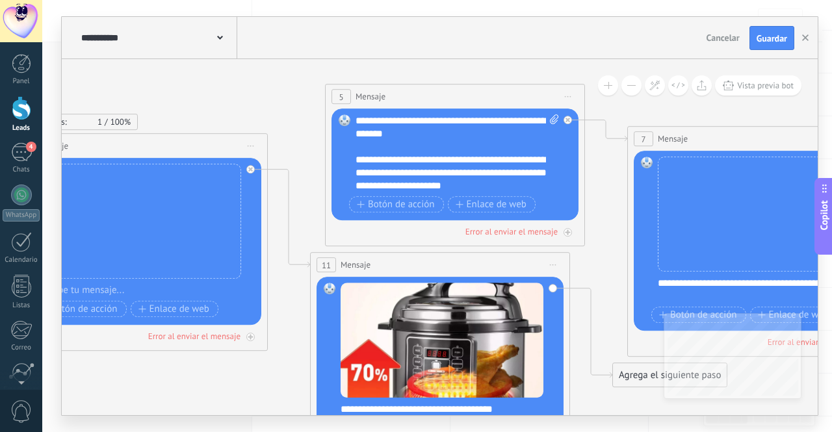
click at [122, 285] on div at bounding box center [146, 291] width 216 height 13
paste div
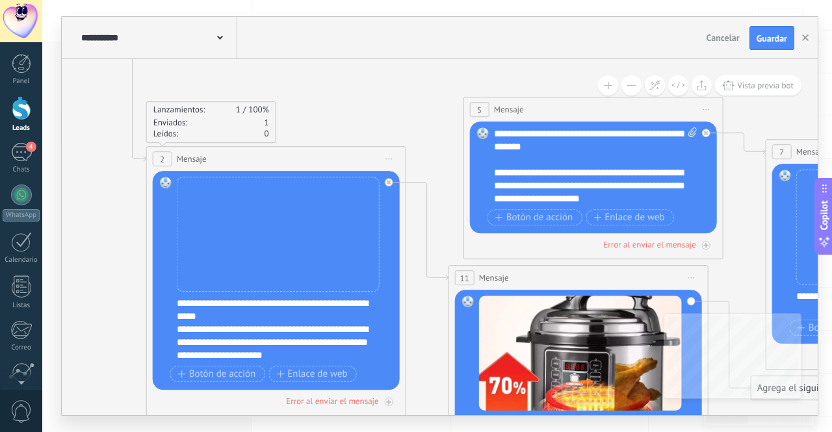
drag, startPoint x: 284, startPoint y: 104, endPoint x: 447, endPoint y: 120, distance: 163.3
click at [426, 119] on icon at bounding box center [573, 157] width 2385 height 1470
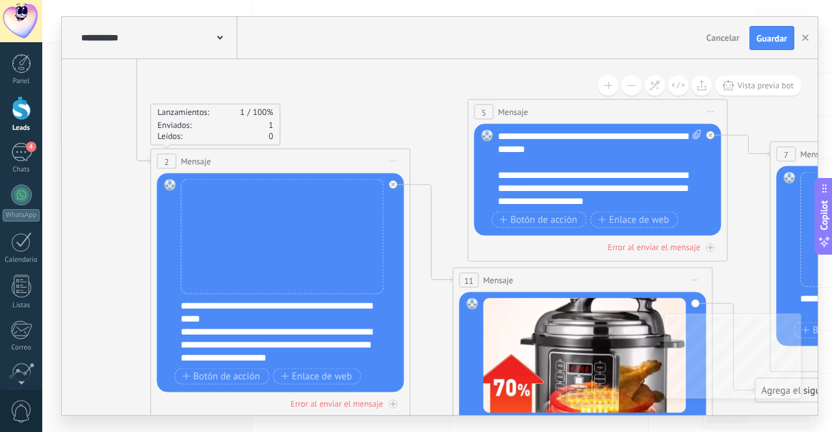
drag, startPoint x: 404, startPoint y: 118, endPoint x: 351, endPoint y: 94, distance: 58.5
drag, startPoint x: 395, startPoint y: 119, endPoint x: 364, endPoint y: 69, distance: 59.0
click at [718, 132] on div at bounding box center [713, 132] width 15 height 16
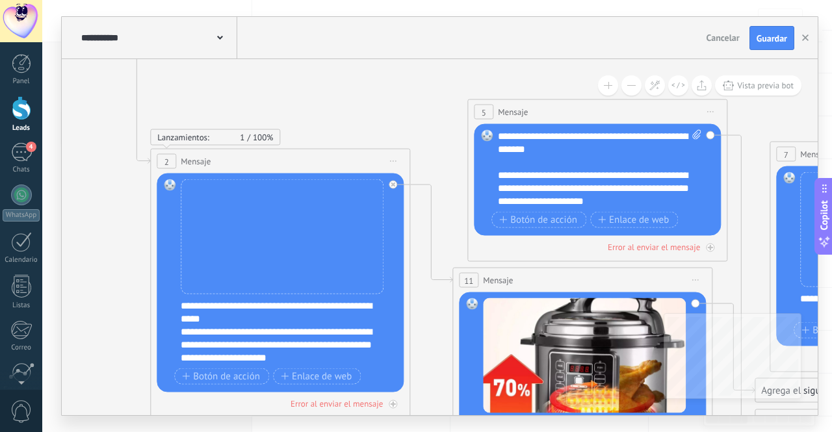
click at [712, 110] on span "Iniciar vista previa aquí Cambiar nombre Duplicar [GEOGRAPHIC_DATA]" at bounding box center [710, 112] width 21 height 19
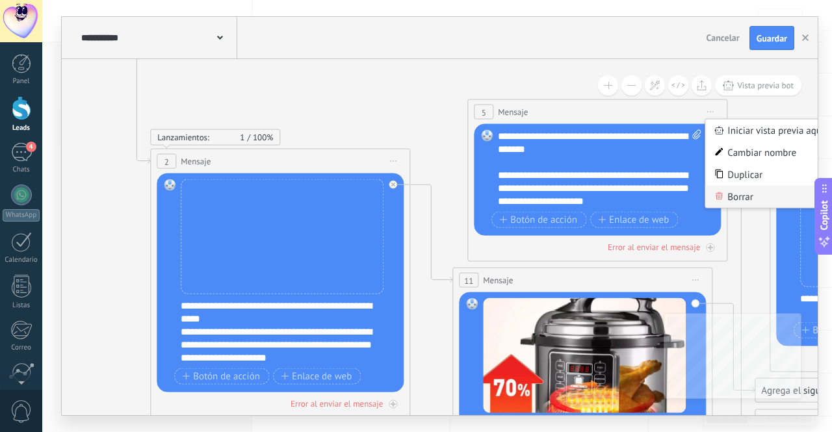
click at [754, 192] on div "Borrar" at bounding box center [769, 197] width 129 height 22
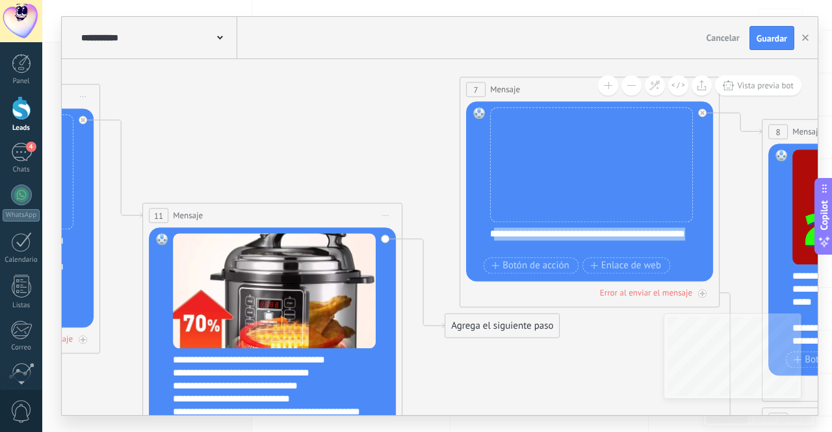
drag, startPoint x: 597, startPoint y: 249, endPoint x: 493, endPoint y: 227, distance: 107.0
click at [493, 227] on div "**********" at bounding box center [591, 193] width 203 height 170
click at [529, 248] on div "**********" at bounding box center [598, 241] width 216 height 26
drag, startPoint x: 529, startPoint y: 248, endPoint x: 483, endPoint y: 232, distance: 48.7
click at [483, 232] on div "Reemplazar Quitar Convertir a mensaje de voz Arrastre la imagen aquí para adjun…" at bounding box center [589, 192] width 247 height 180
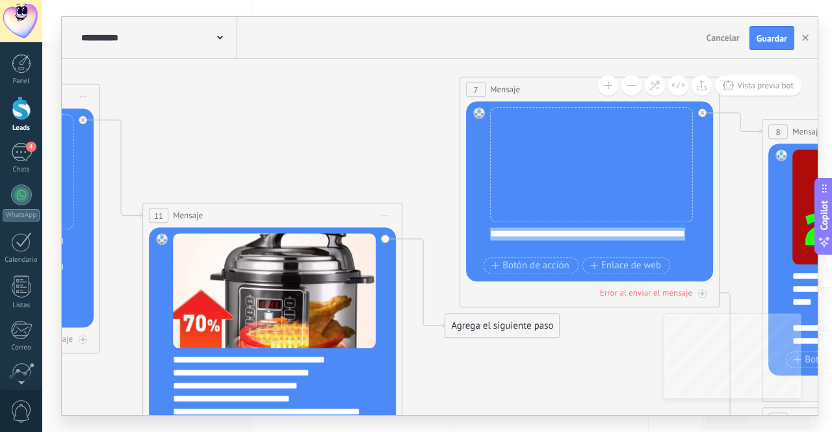
copy div "**********"
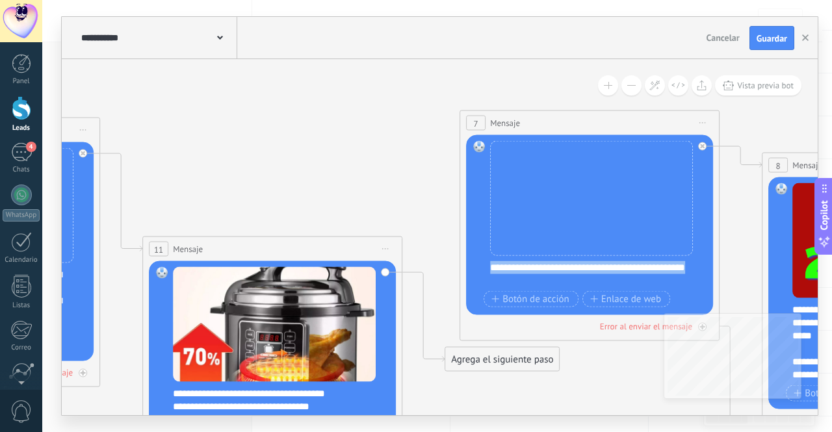
click at [705, 124] on span "Iniciar vista previa aquí Cambiar nombre Duplicar [GEOGRAPHIC_DATA]" at bounding box center [702, 123] width 21 height 19
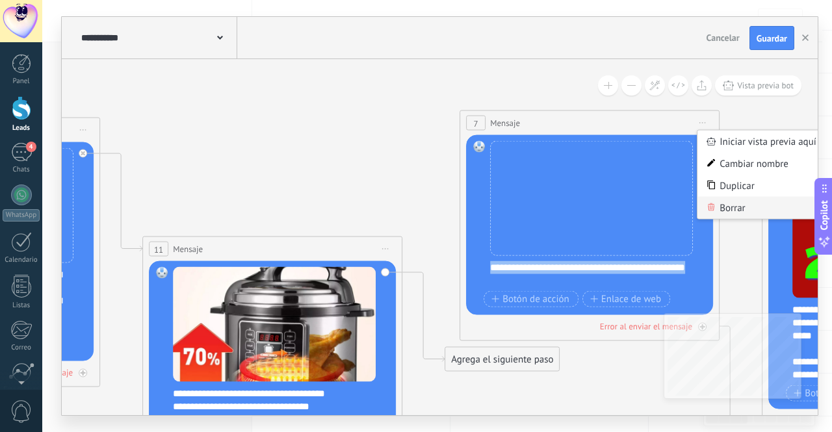
click at [735, 201] on div "Borrar" at bounding box center [762, 208] width 129 height 22
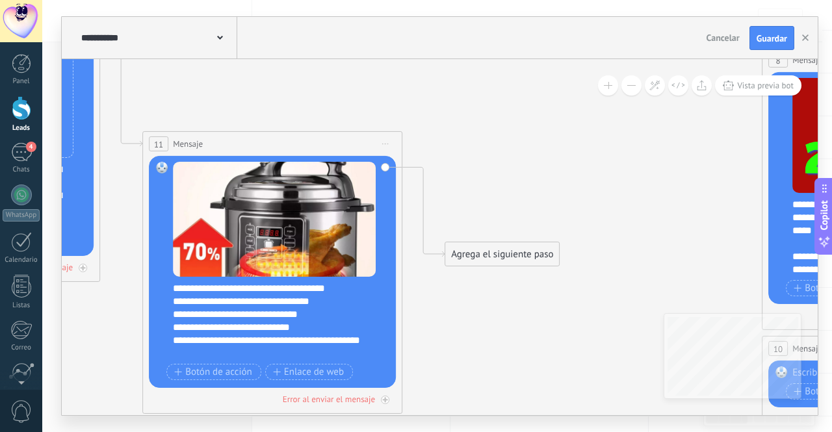
click at [507, 250] on div "Agrega el siguiente paso" at bounding box center [502, 254] width 114 height 21
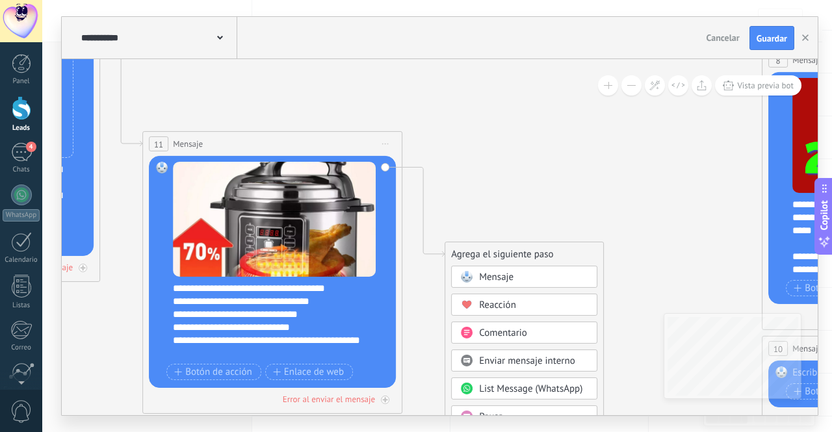
click at [512, 268] on div "Mensaje" at bounding box center [524, 277] width 146 height 22
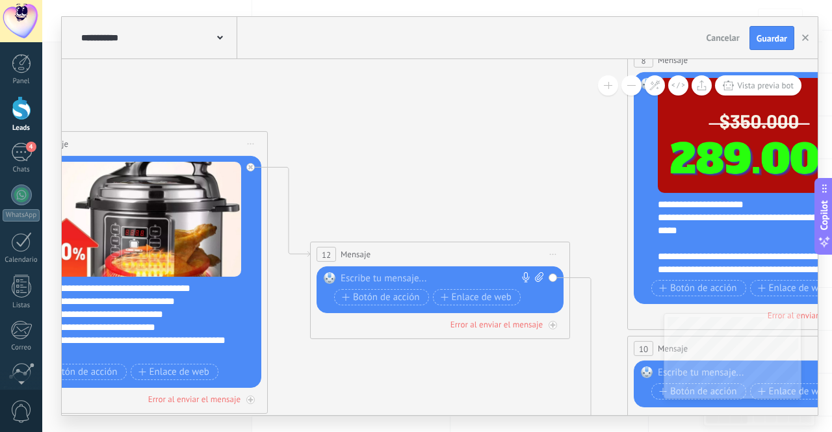
click at [490, 278] on div at bounding box center [437, 278] width 193 height 13
paste div
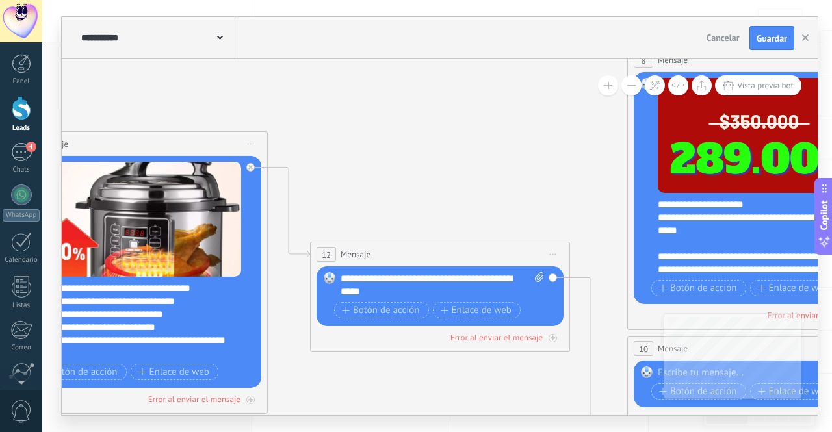
click at [543, 276] on icon at bounding box center [539, 277] width 8 height 10
click input "Subir" at bounding box center [0, 0] width 0 height 0
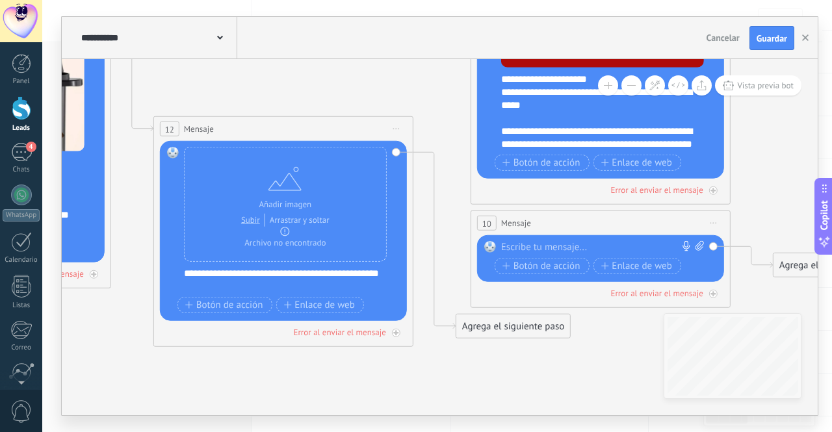
click at [533, 248] on div at bounding box center [597, 247] width 193 height 13
click at [712, 219] on span "Iniciar vista previa aquí Cambiar nombre Duplicar [GEOGRAPHIC_DATA]" at bounding box center [713, 223] width 21 height 19
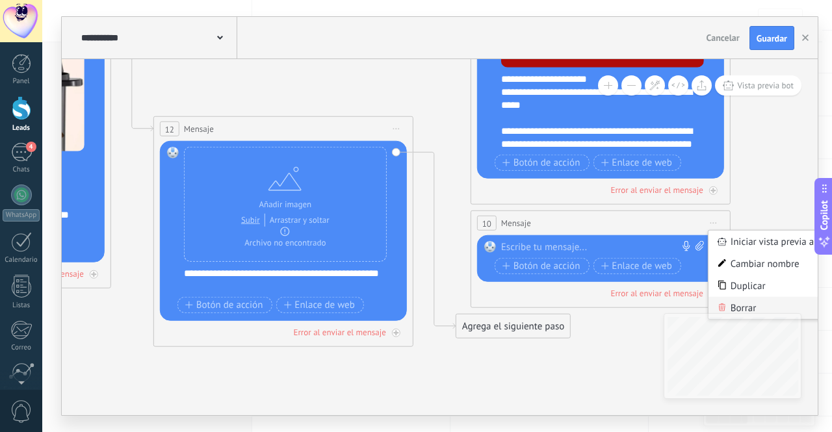
click at [749, 311] on div "Borrar" at bounding box center [773, 308] width 129 height 22
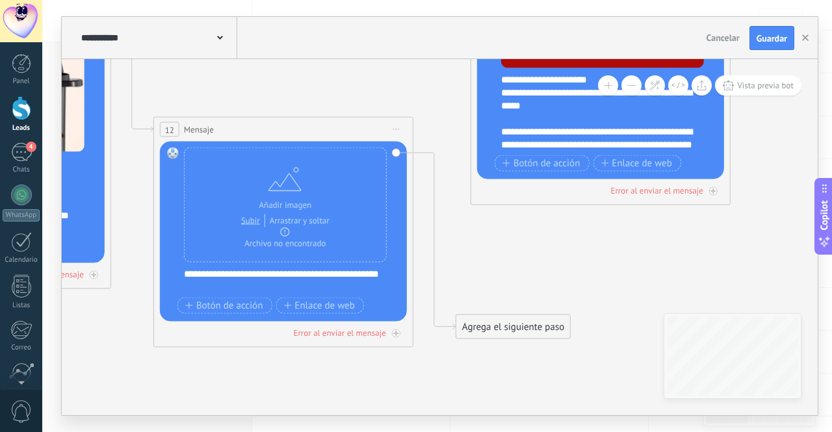
click at [523, 323] on div "Agrega el siguiente paso" at bounding box center [513, 327] width 114 height 21
click at [535, 356] on div "Mensaje" at bounding box center [544, 350] width 109 height 13
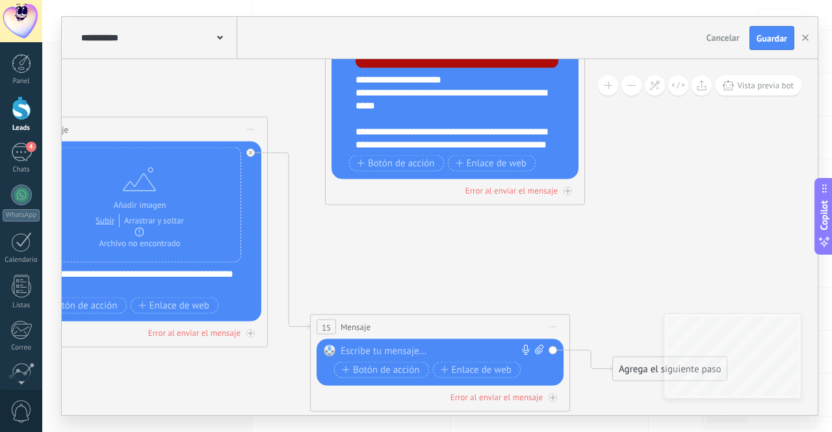
click at [489, 349] on div at bounding box center [437, 351] width 193 height 13
paste div
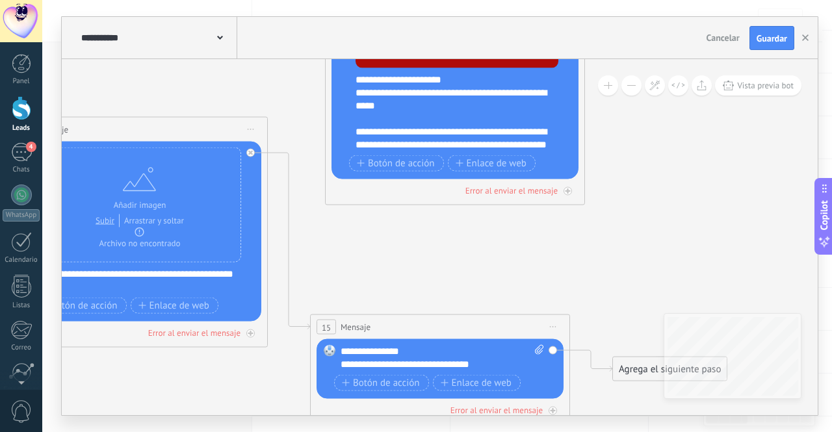
click at [619, 366] on div "Agrega el siguiente paso" at bounding box center [670, 369] width 114 height 21
click at [638, 383] on div "Mensaje" at bounding box center [692, 392] width 146 height 22
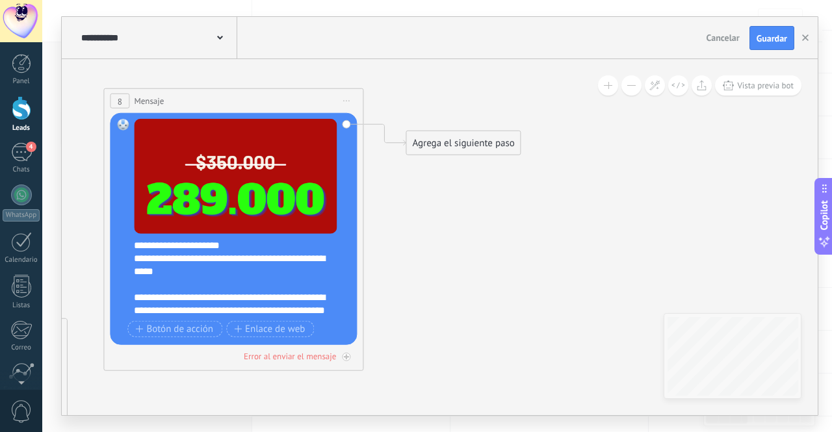
click at [135, 246] on div "**********" at bounding box center [242, 278] width 216 height 78
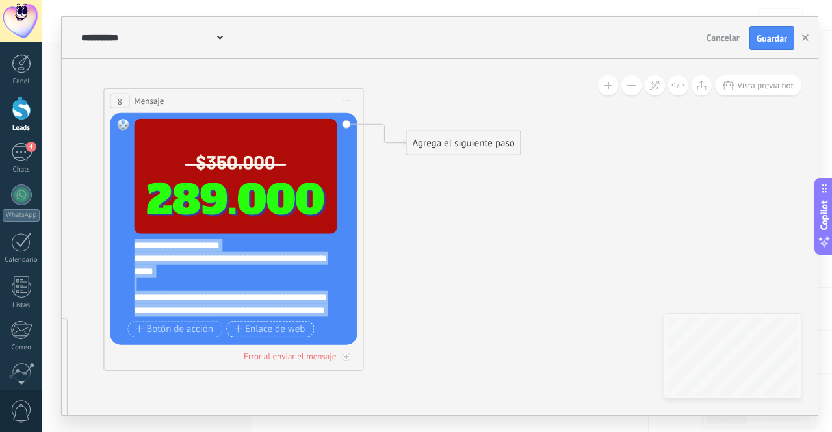
scroll to position [52, 0]
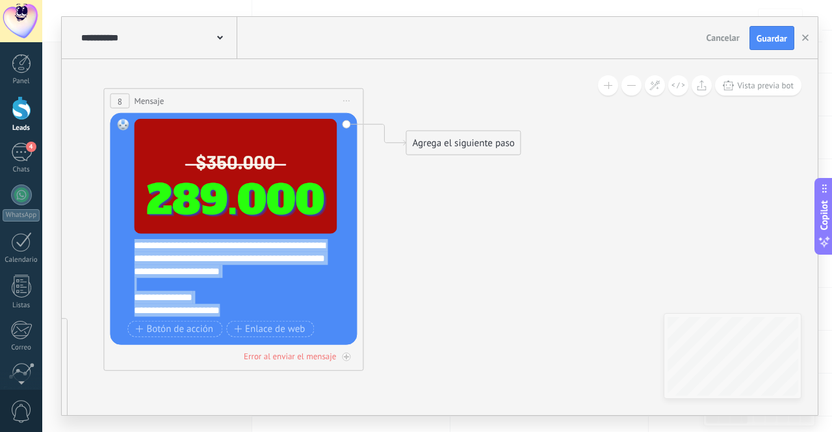
drag, startPoint x: 135, startPoint y: 246, endPoint x: 283, endPoint y: 337, distance: 173.9
click at [283, 337] on div "**********" at bounding box center [235, 230] width 203 height 222
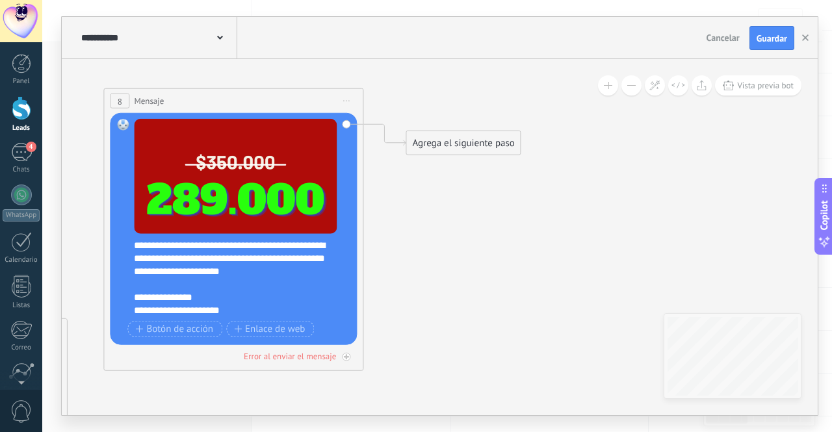
scroll to position [0, 0]
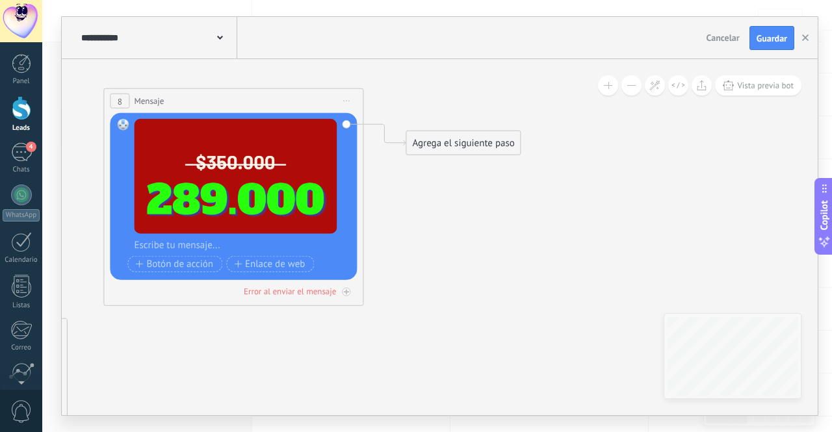
click at [350, 101] on icon at bounding box center [346, 101] width 7 height 1
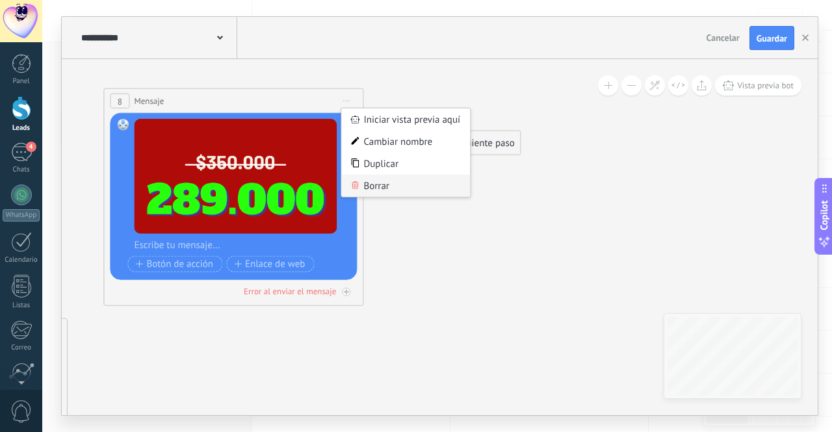
click at [391, 191] on div "Borrar" at bounding box center [405, 186] width 129 height 22
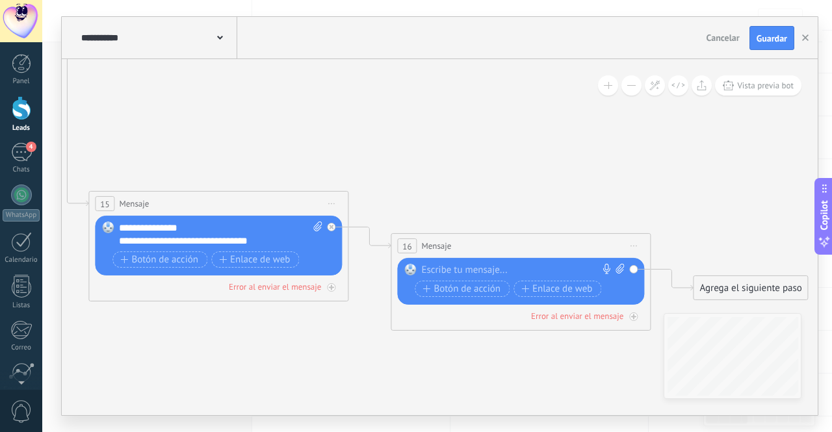
click at [525, 266] on div at bounding box center [517, 270] width 193 height 13
paste div
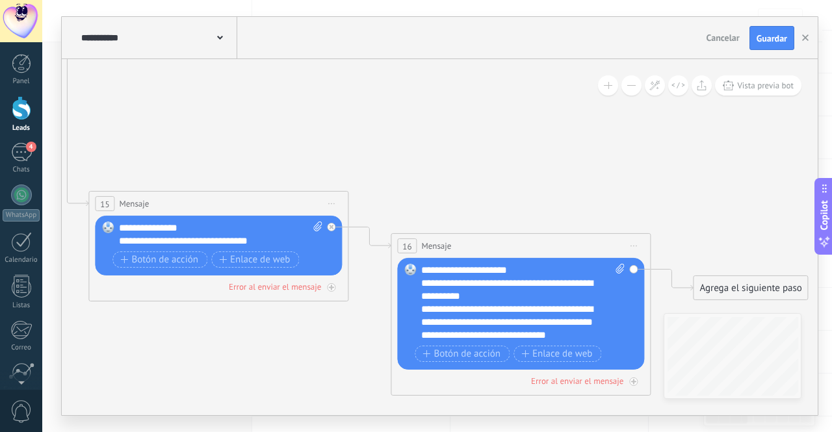
click at [618, 267] on icon at bounding box center [620, 269] width 8 height 10
click input "Subir" at bounding box center [0, 0] width 0 height 0
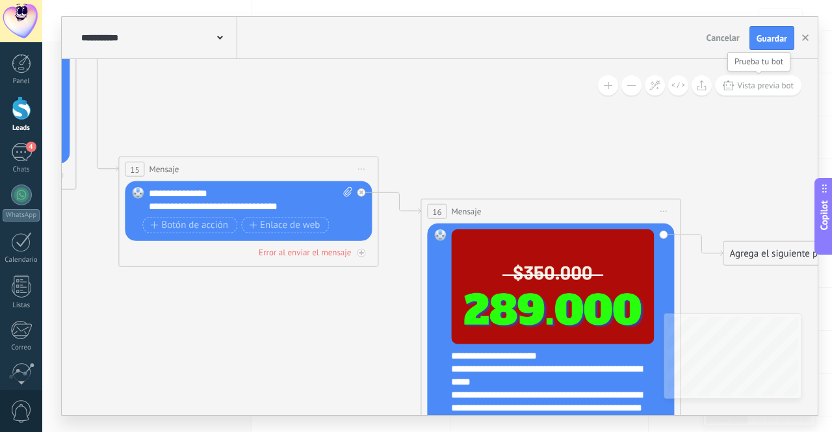
click at [779, 77] on button "Vista previa bot" at bounding box center [758, 85] width 86 height 20
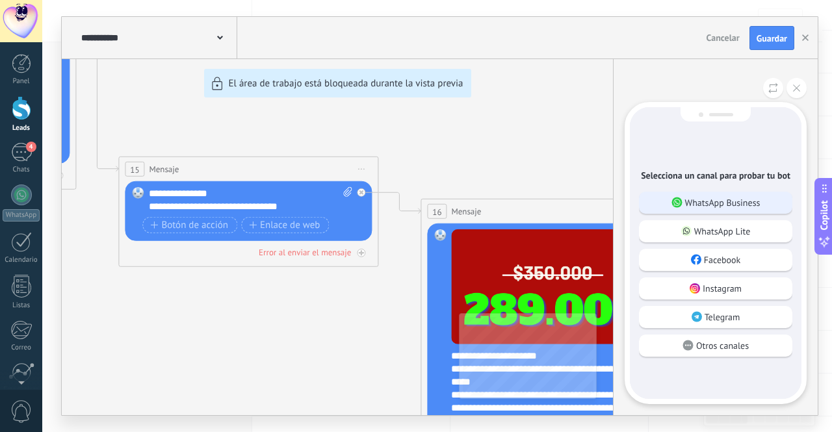
click at [765, 196] on div "WhatsApp Business" at bounding box center [715, 203] width 153 height 22
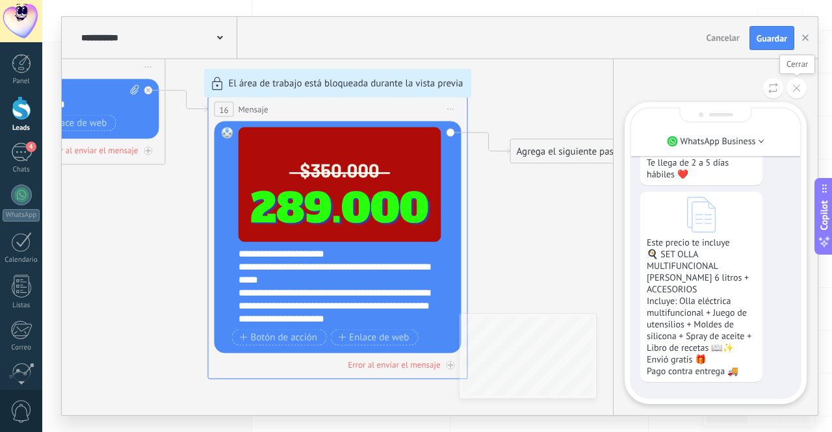
click at [800, 94] on button at bounding box center [797, 88] width 20 height 20
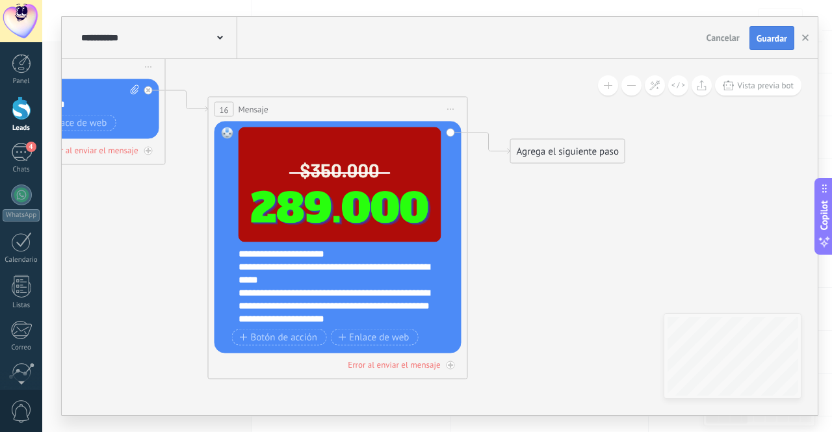
click at [776, 46] on button "Guardar" at bounding box center [772, 38] width 45 height 25
click at [811, 41] on button "button" at bounding box center [806, 38] width 20 height 25
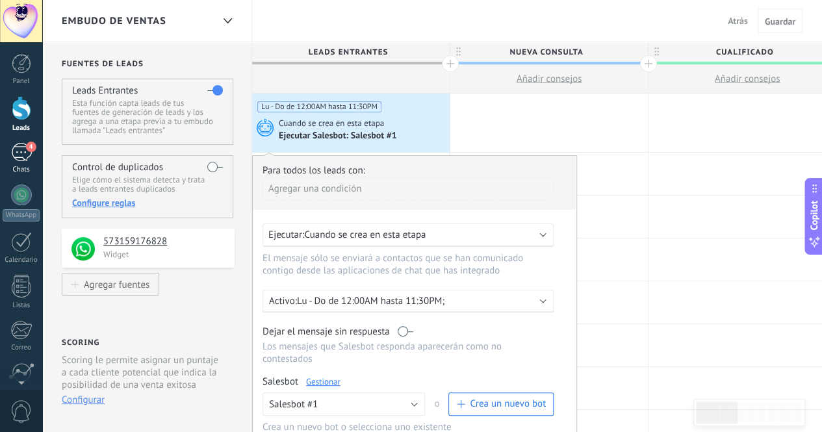
click at [14, 173] on div "Chats" at bounding box center [22, 170] width 38 height 8
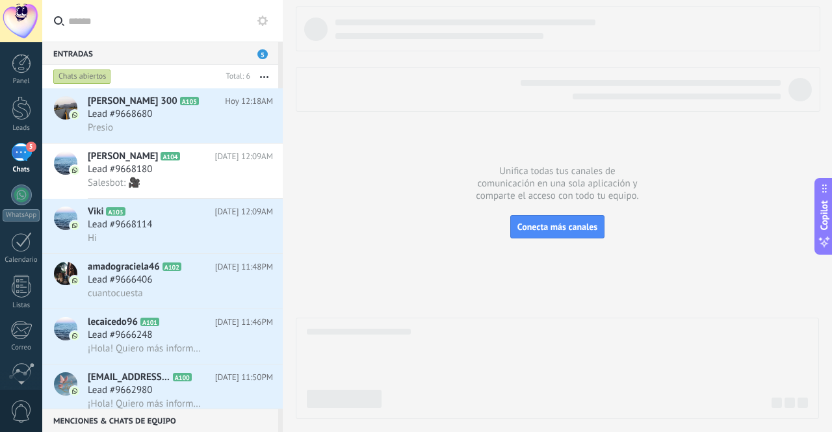
click at [14, 173] on div "Chats" at bounding box center [22, 170] width 38 height 8
